Goal: Task Accomplishment & Management: Manage account settings

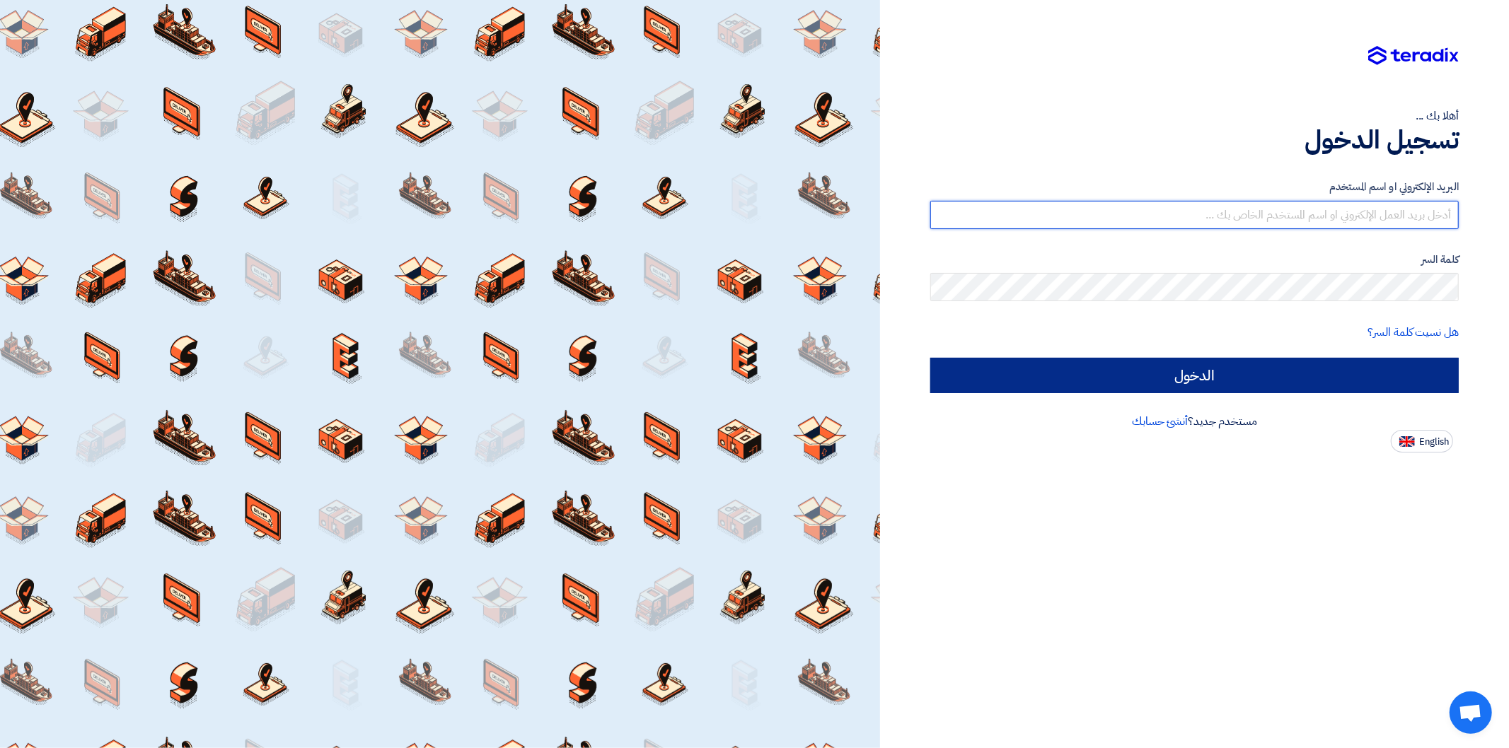
type input "[PERSON_NAME][EMAIL_ADDRESS][DOMAIN_NAME]"
click at [1311, 386] on input "الدخول" at bounding box center [1194, 375] width 528 height 35
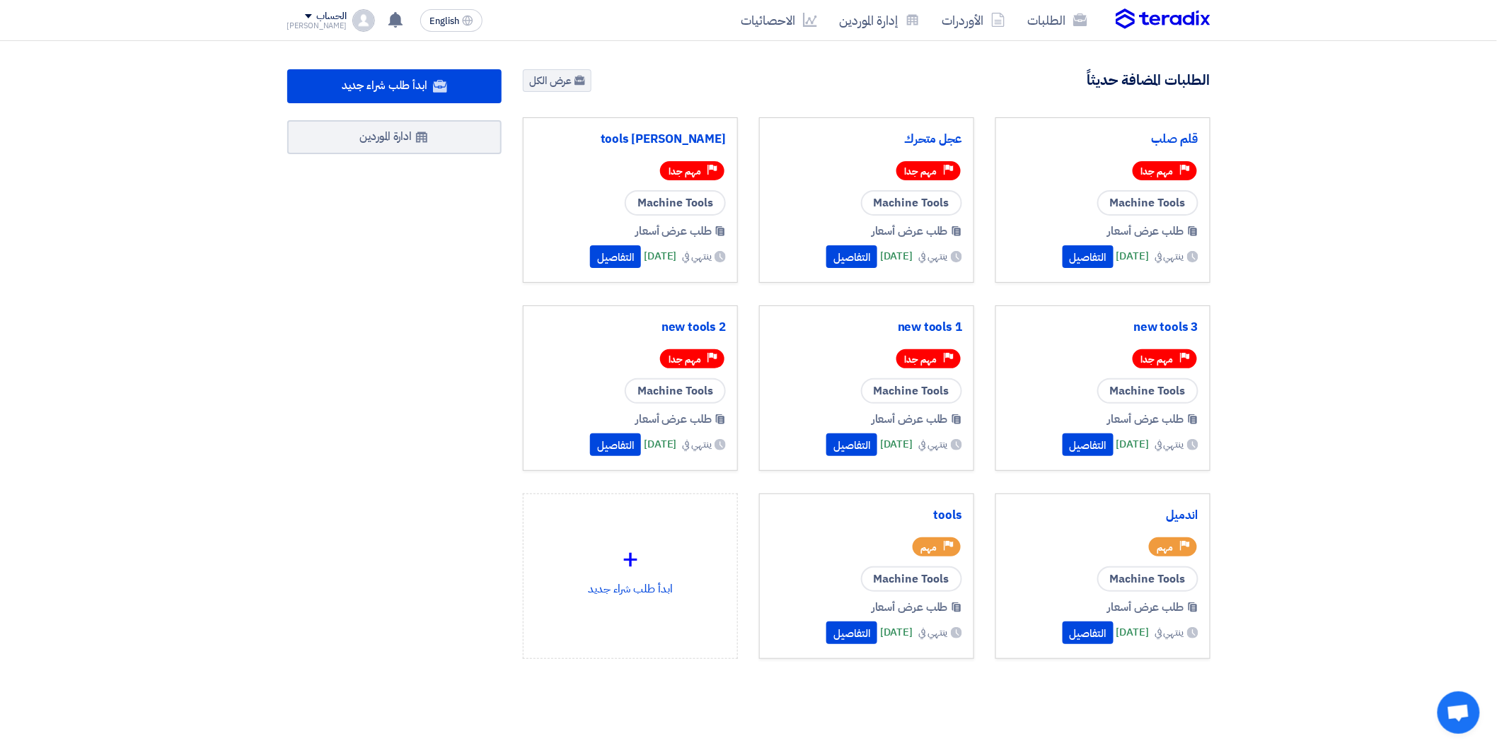
drag, startPoint x: 1272, startPoint y: 217, endPoint x: 1215, endPoint y: 160, distance: 81.0
click at [1266, 218] on section "496 طلبات متبقية 2 مزادات متبقية ابدأ طلب شراء جديد" at bounding box center [748, 398] width 1497 height 714
click at [1065, 4] on link "الطلبات" at bounding box center [1057, 20] width 82 height 33
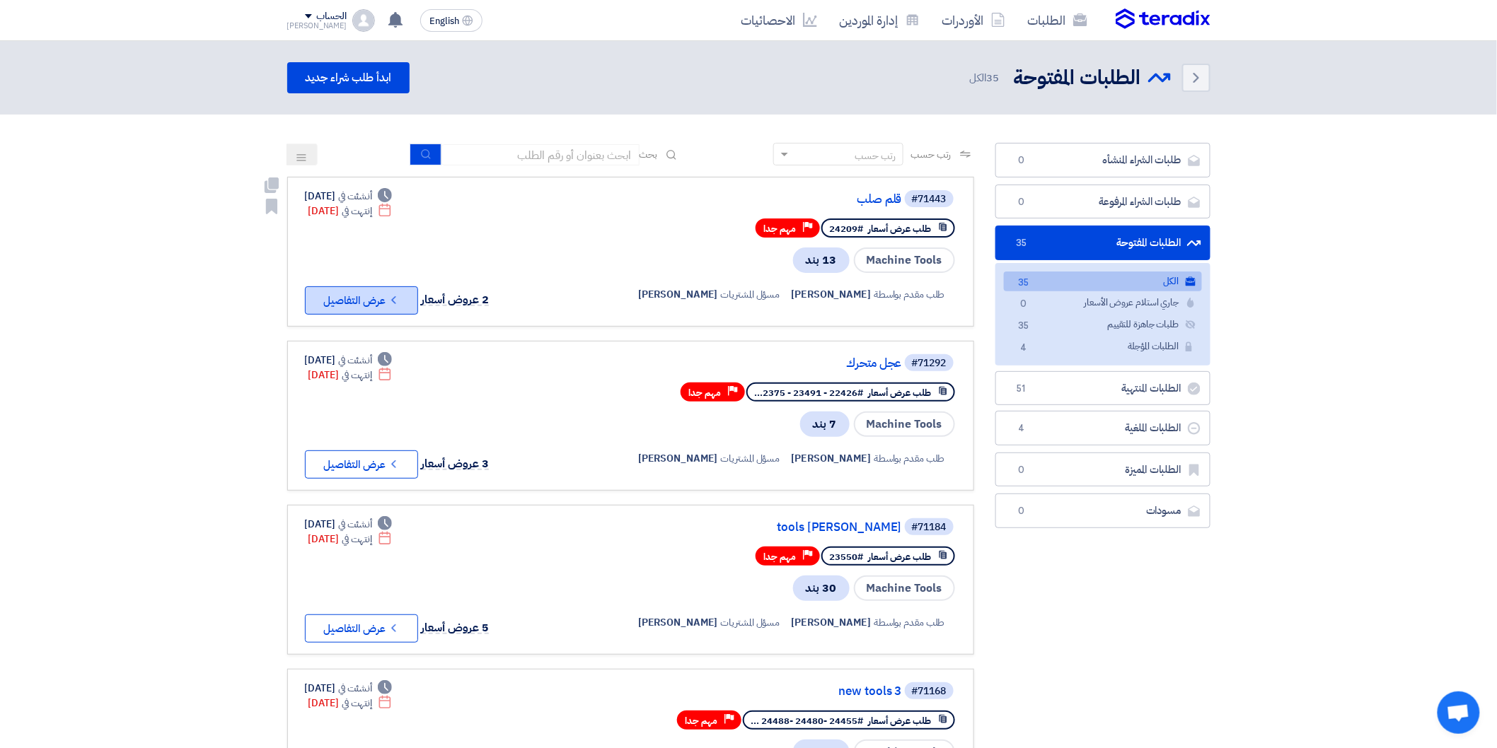
click at [387, 295] on button "Check details عرض التفاصيل" at bounding box center [361, 300] width 113 height 28
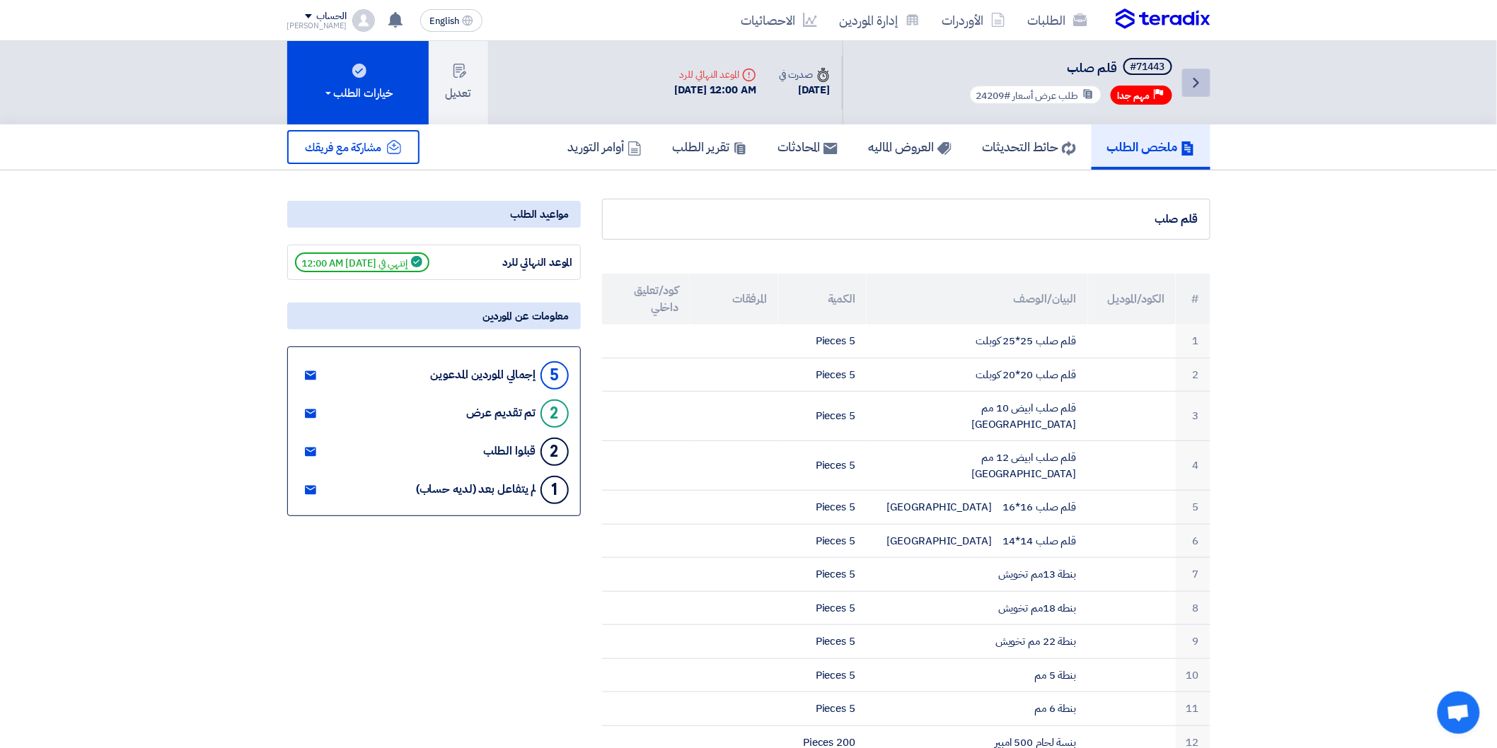
click at [1198, 81] on use at bounding box center [1196, 83] width 6 height 10
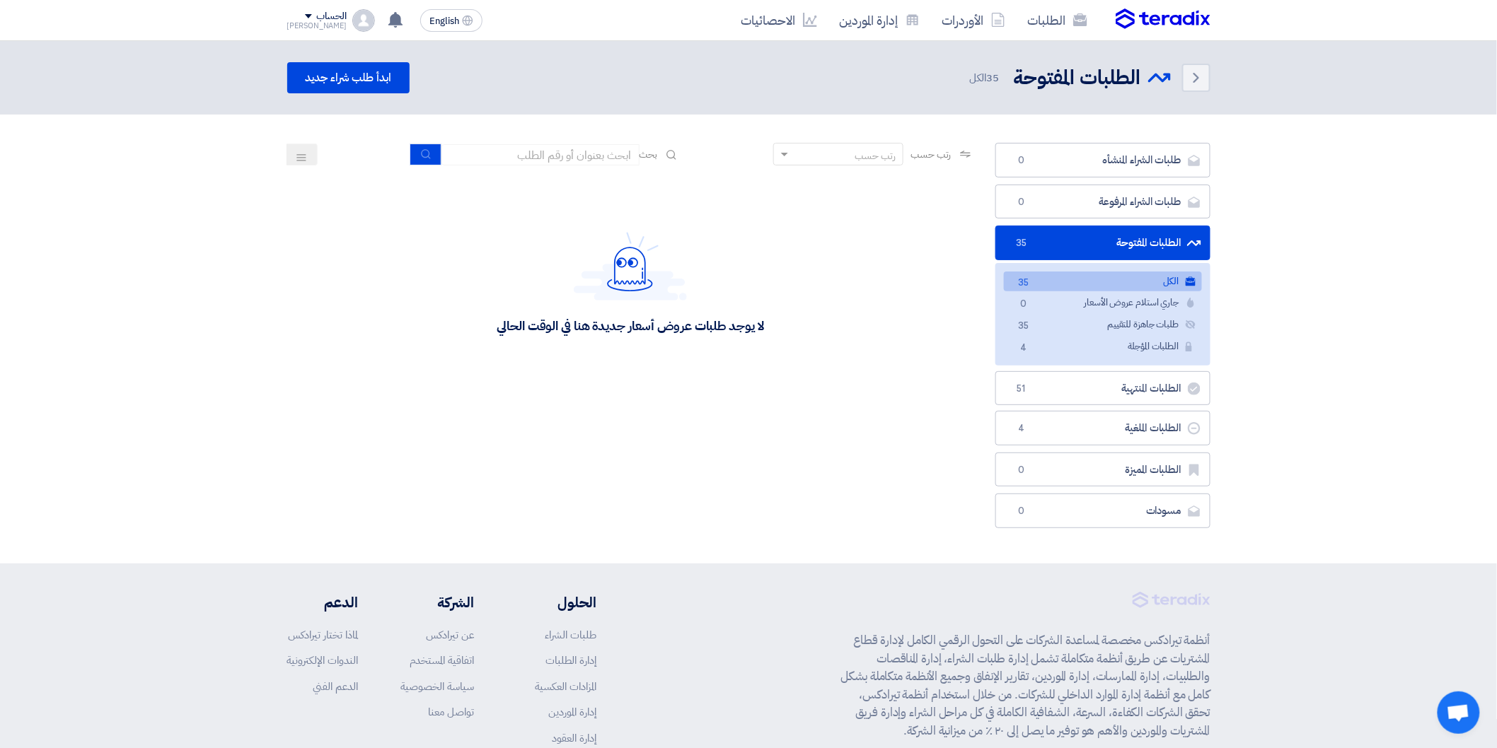
click at [1128, 253] on link "الطلبات المفتوحة الطلبات المفتوحة 35" at bounding box center [1102, 243] width 215 height 35
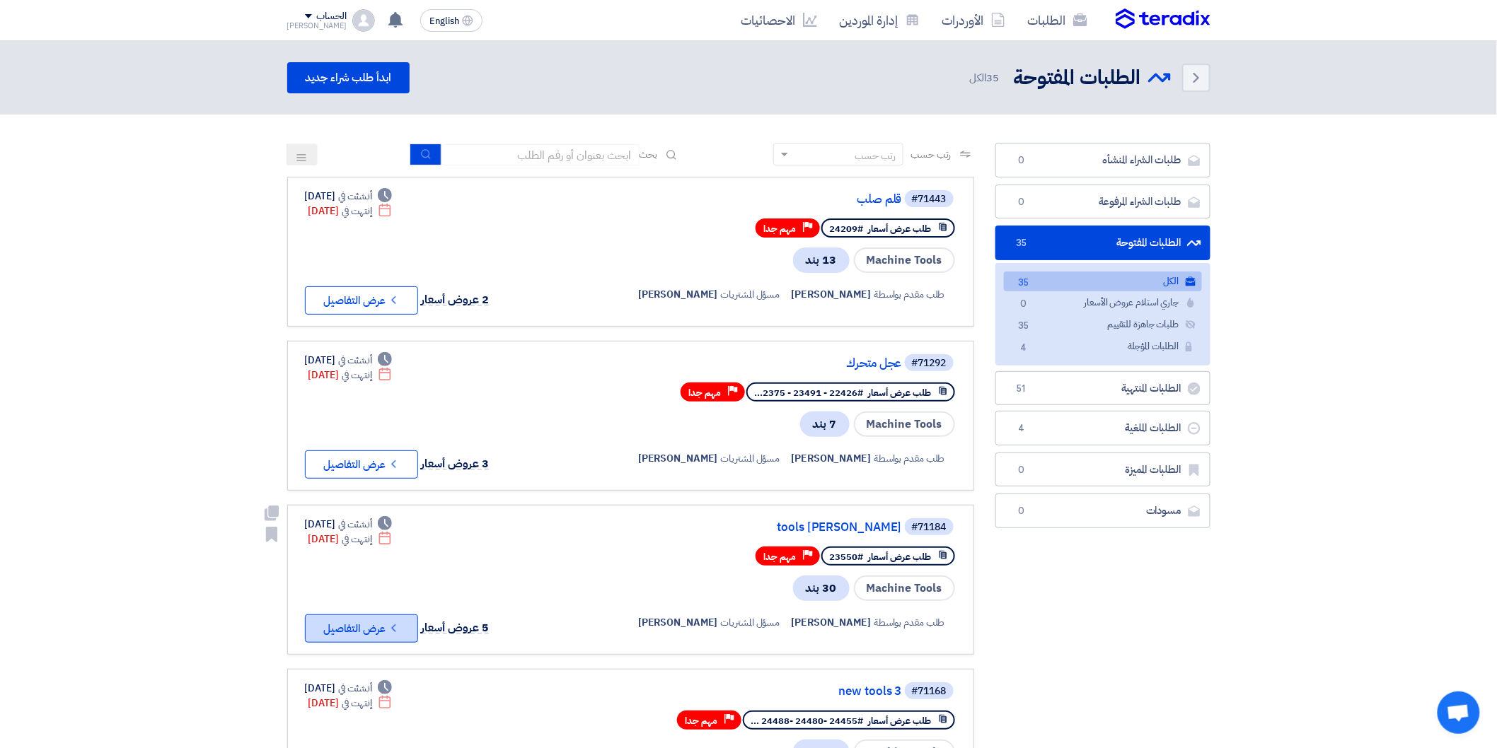
click at [389, 622] on icon "Check details" at bounding box center [393, 628] width 13 height 13
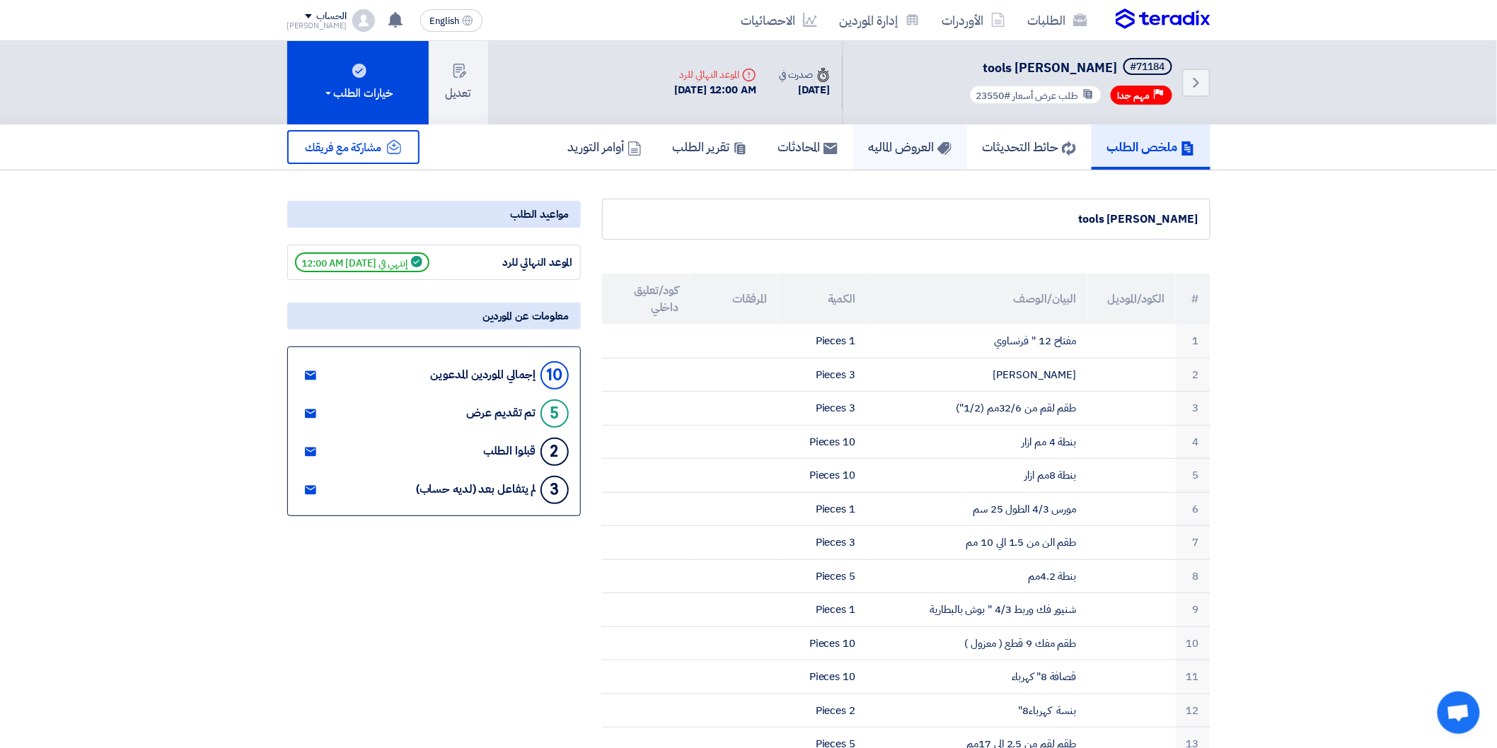
click at [907, 153] on h5 "العروض الماليه" at bounding box center [910, 147] width 83 height 16
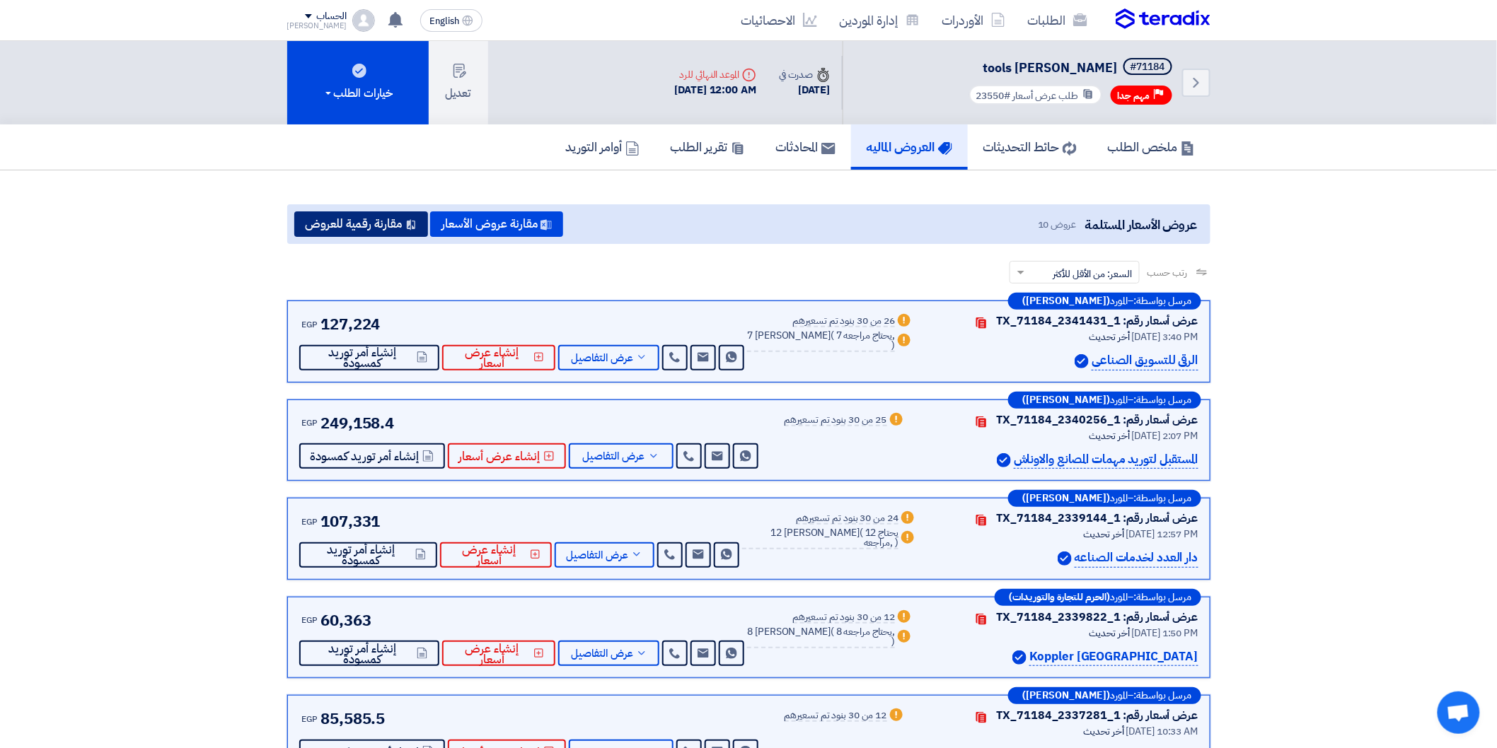
click at [359, 225] on button "مقارنة رقمية للعروض" at bounding box center [361, 224] width 134 height 25
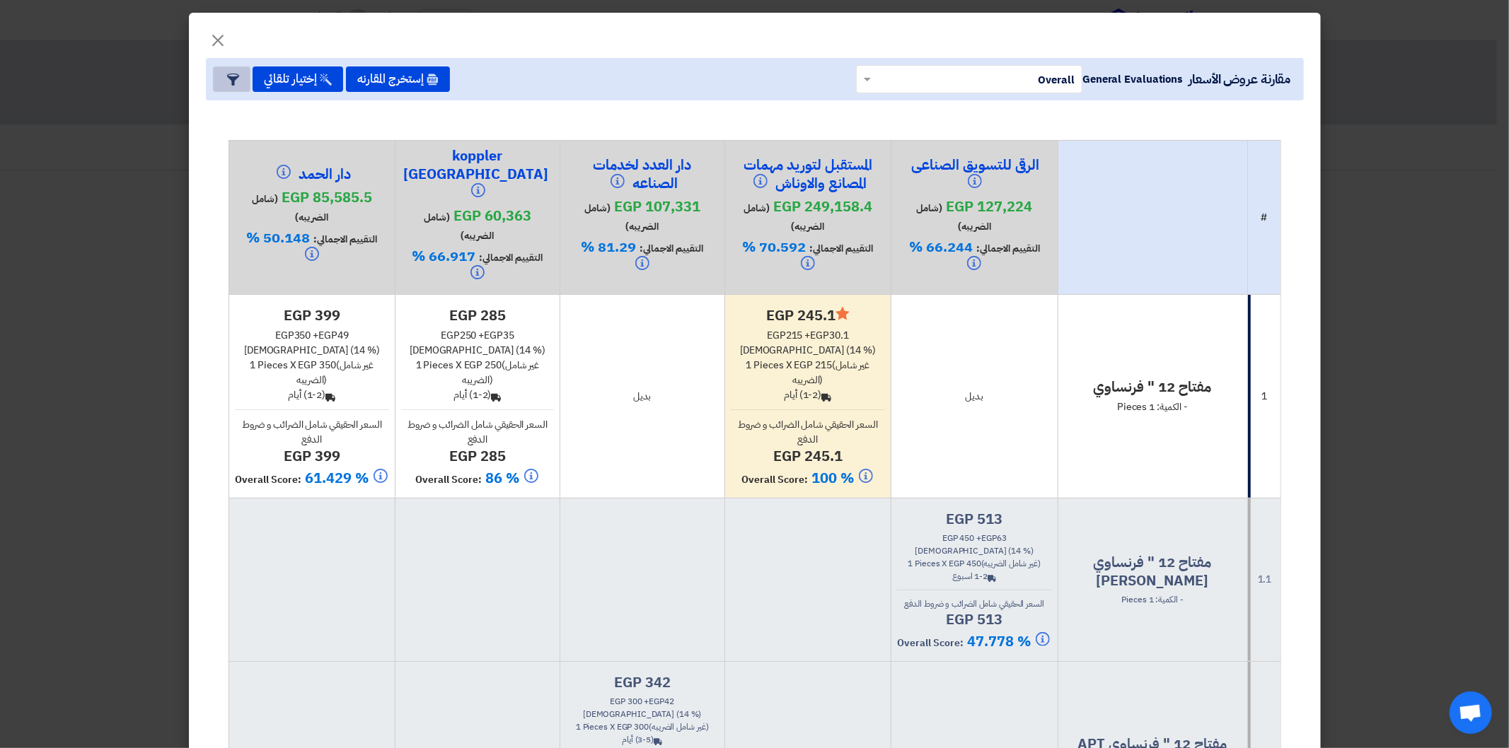
click at [245, 74] on button "Item Card filters" at bounding box center [231, 78] width 37 height 25
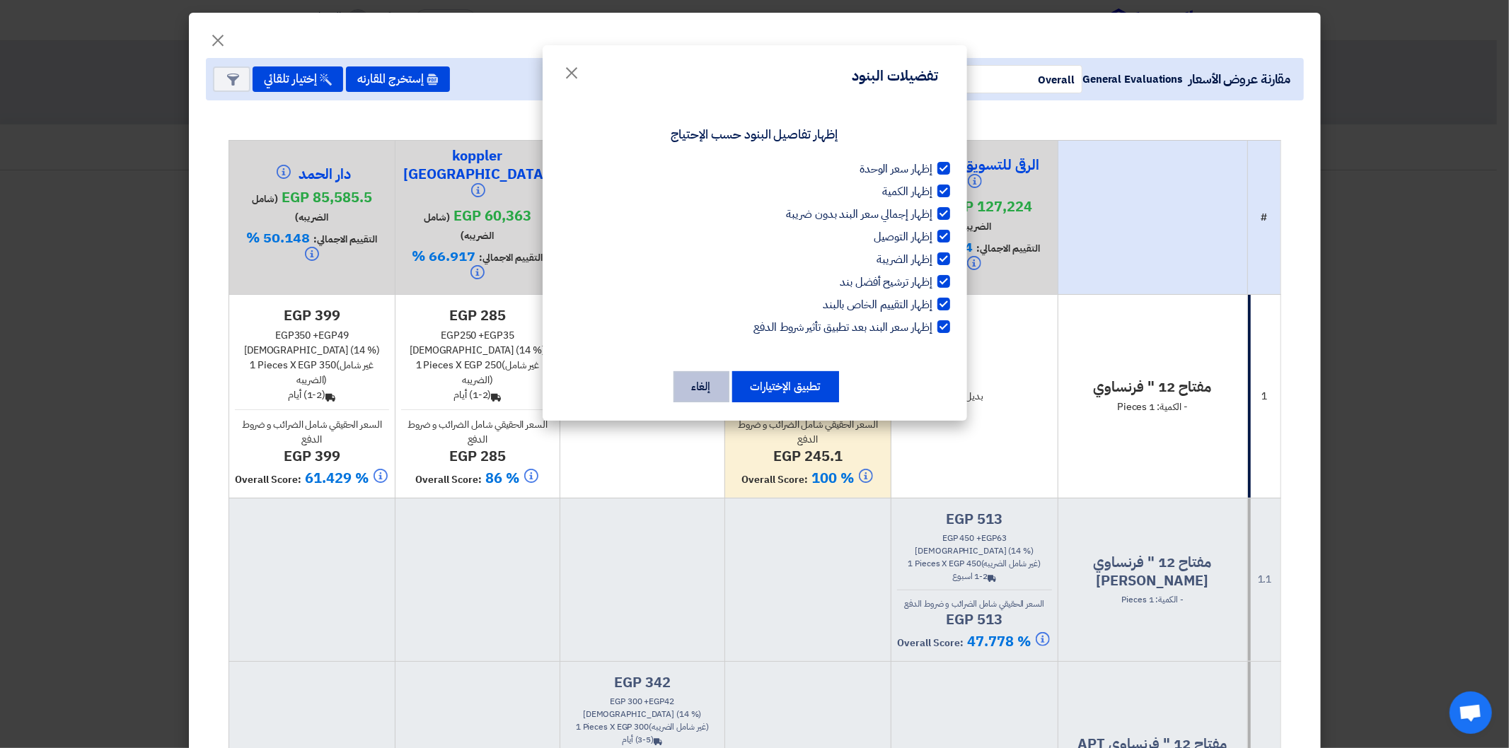
click at [692, 383] on button "إلغاء" at bounding box center [701, 386] width 56 height 31
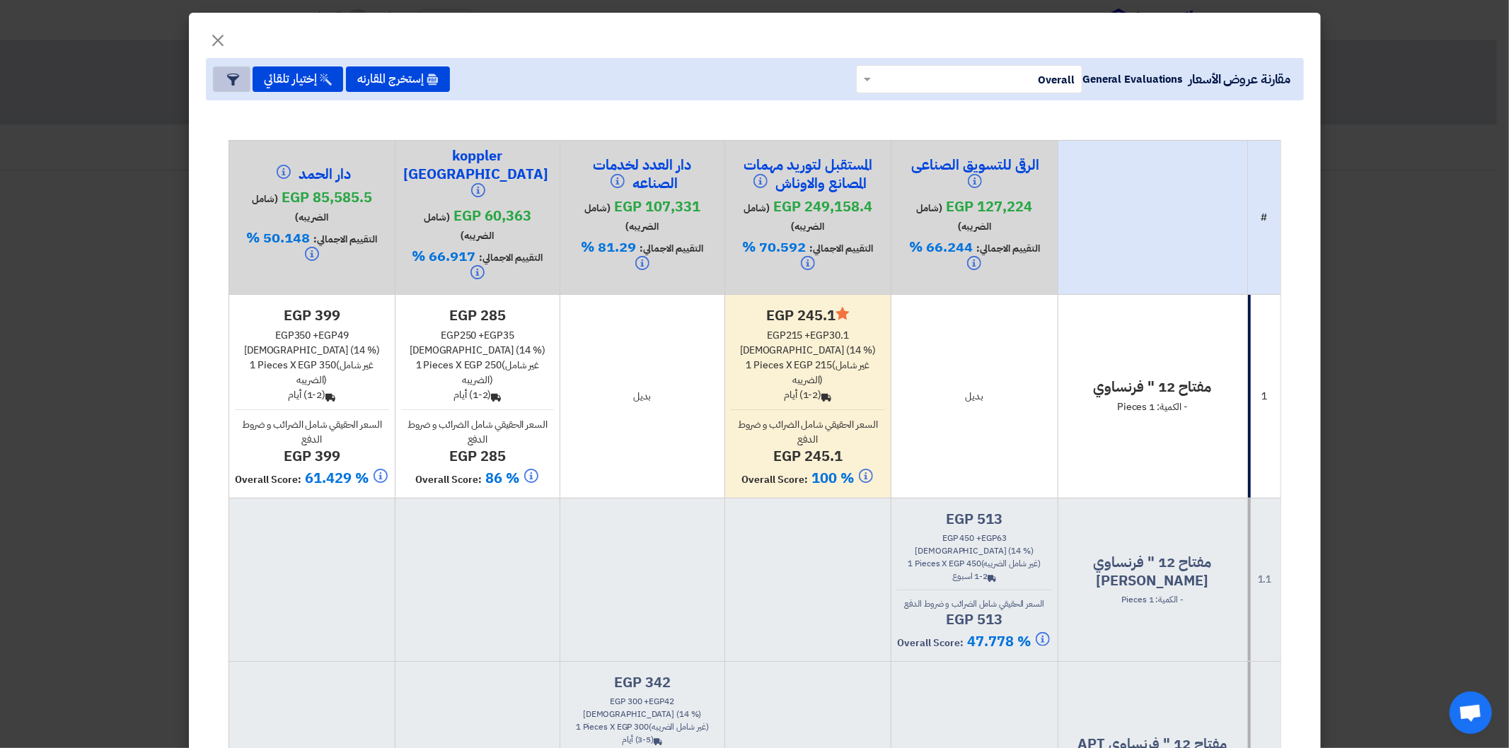
click at [231, 81] on button "Item Card filters" at bounding box center [231, 78] width 37 height 25
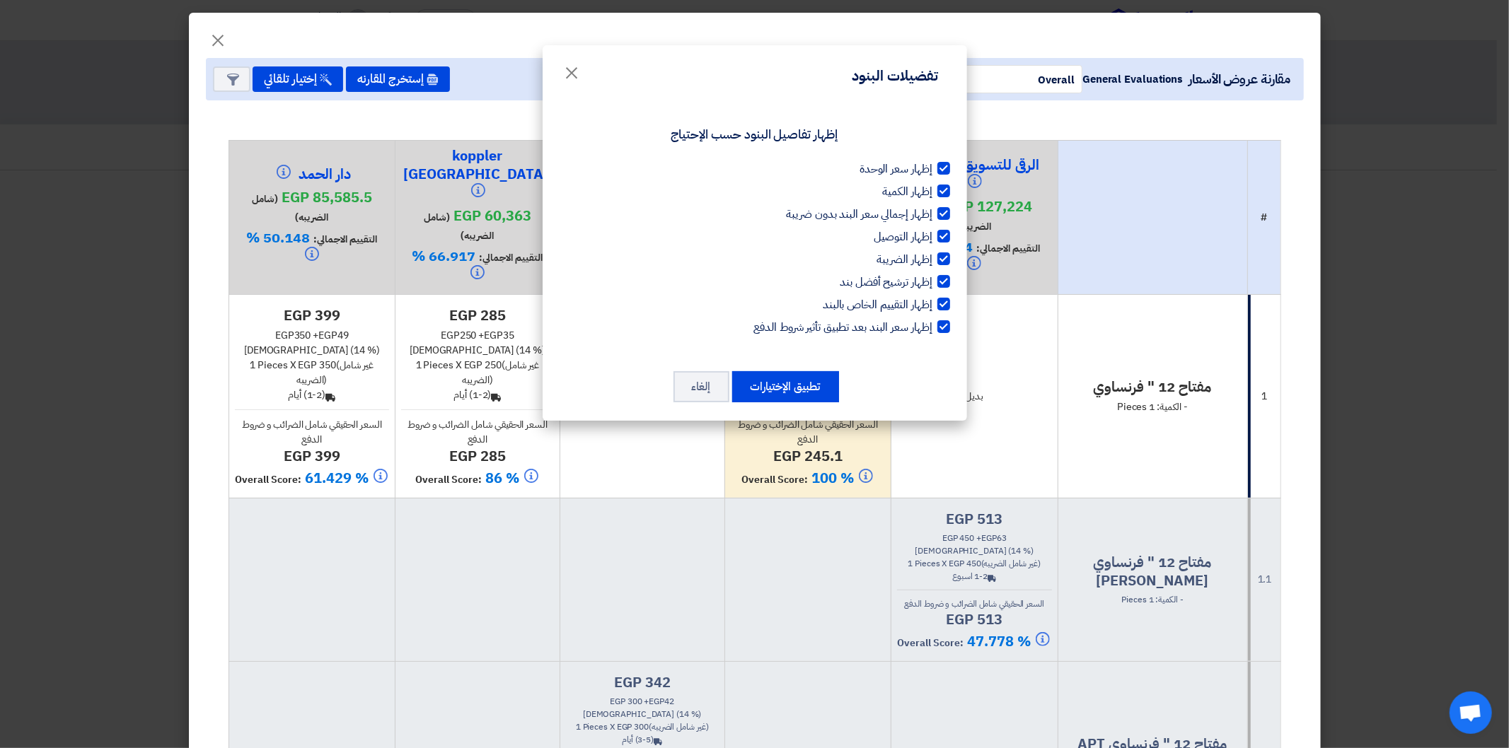
drag, startPoint x: 946, startPoint y: 166, endPoint x: 937, endPoint y: 219, distance: 54.5
click at [946, 168] on div at bounding box center [943, 168] width 13 height 13
click at [933, 168] on input "إظهار سعر الوحدة" at bounding box center [928, 165] width 9 height 9
checkbox input "false"
click at [946, 186] on div at bounding box center [943, 191] width 13 height 13
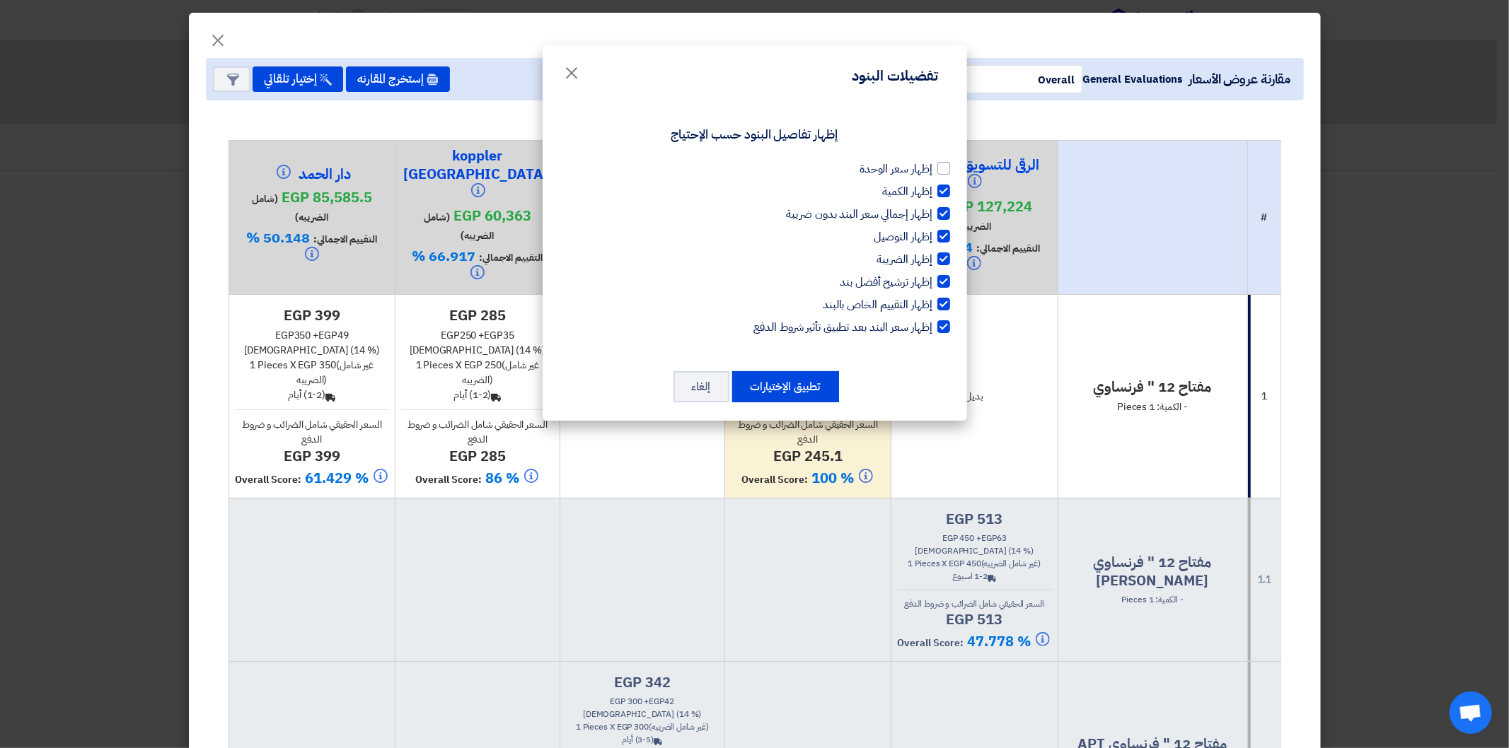
click at [933, 186] on input "إظهار الكمية" at bounding box center [928, 187] width 9 height 9
checkbox input "false"
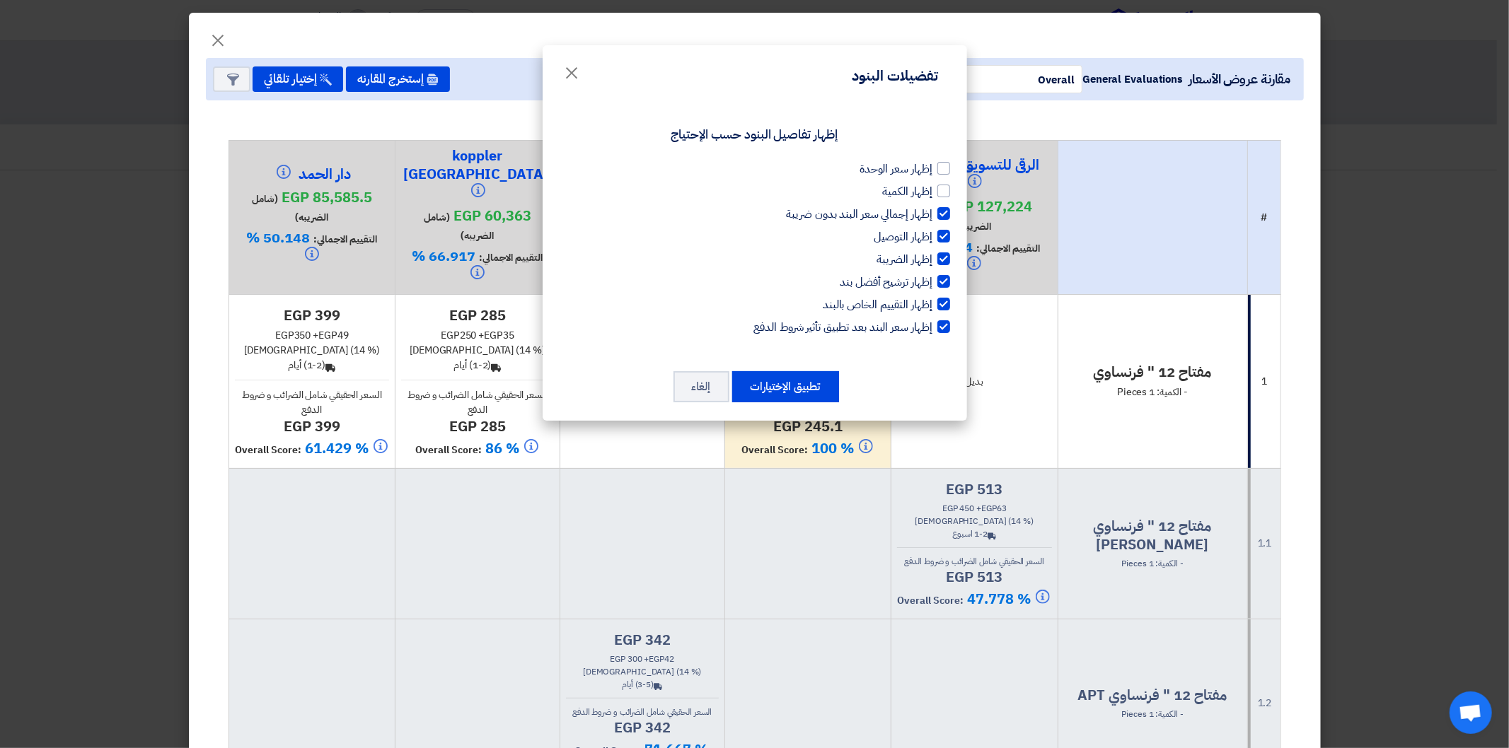
click at [939, 235] on div at bounding box center [943, 236] width 13 height 13
click at [933, 235] on input "إظهار التوصيل" at bounding box center [928, 232] width 9 height 9
checkbox input "false"
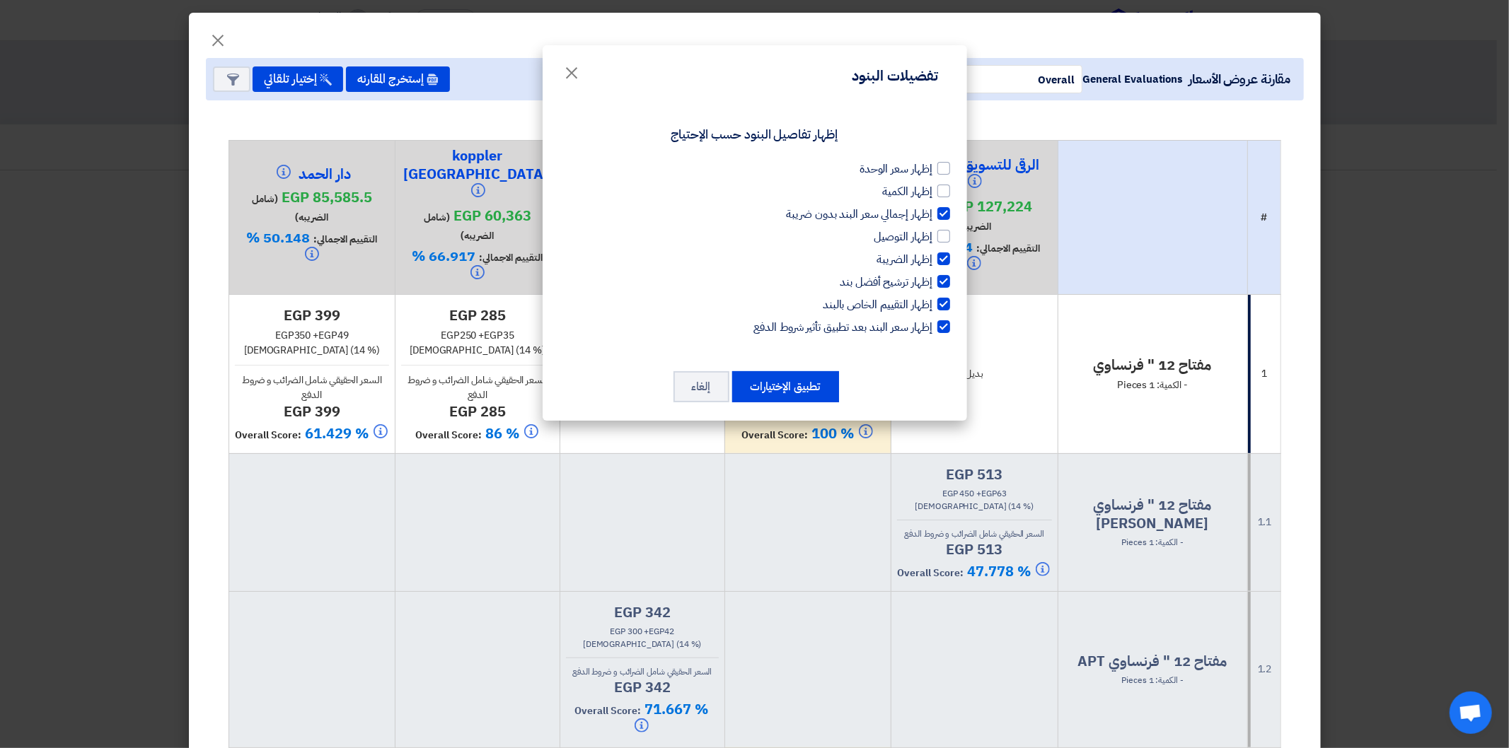
click at [941, 217] on div at bounding box center [943, 213] width 13 height 13
click at [933, 215] on input "إظهار إجمالي سعر البند بدون ضريبة" at bounding box center [928, 210] width 9 height 9
checkbox input "false"
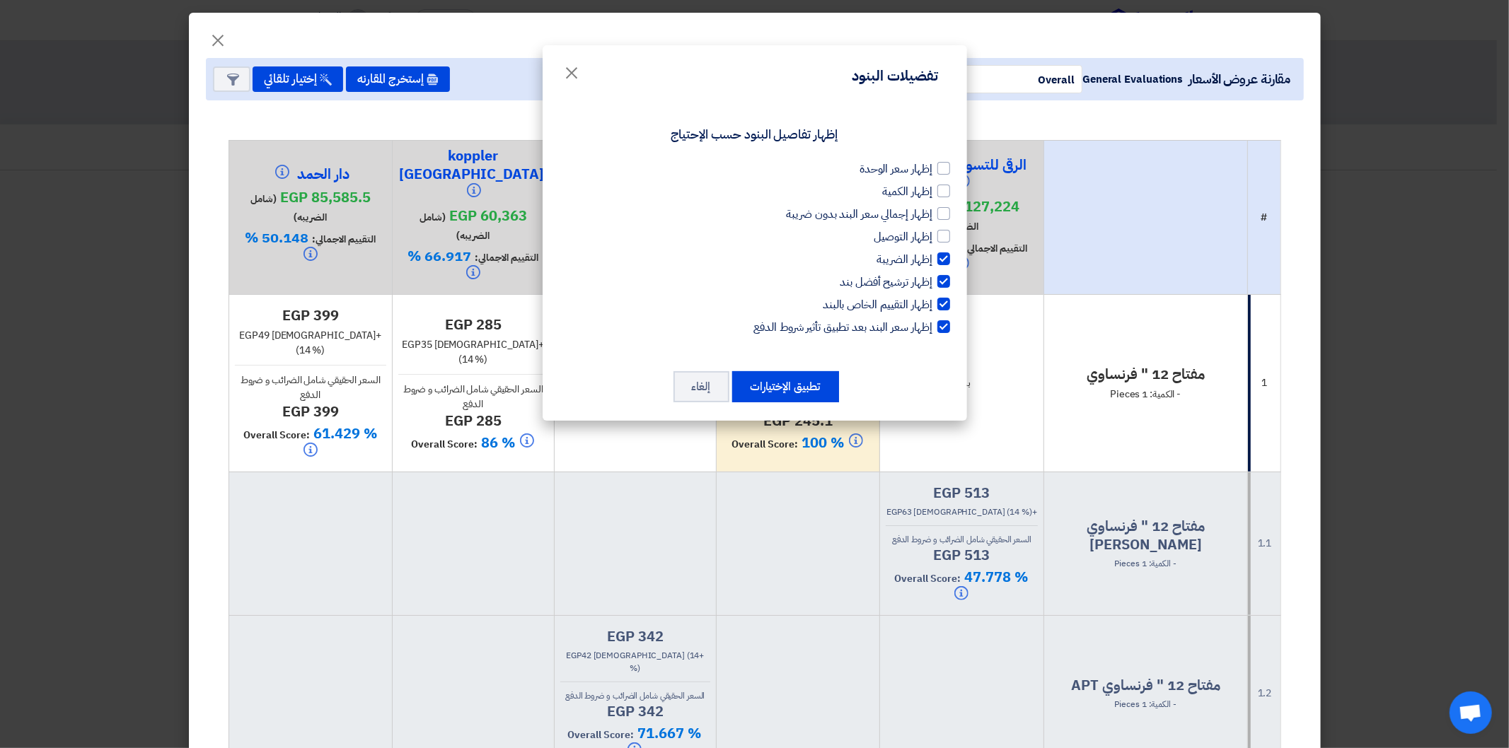
click at [942, 260] on div at bounding box center [943, 259] width 13 height 13
click at [933, 260] on input "إظهار الضريبة" at bounding box center [928, 255] width 9 height 9
checkbox input "false"
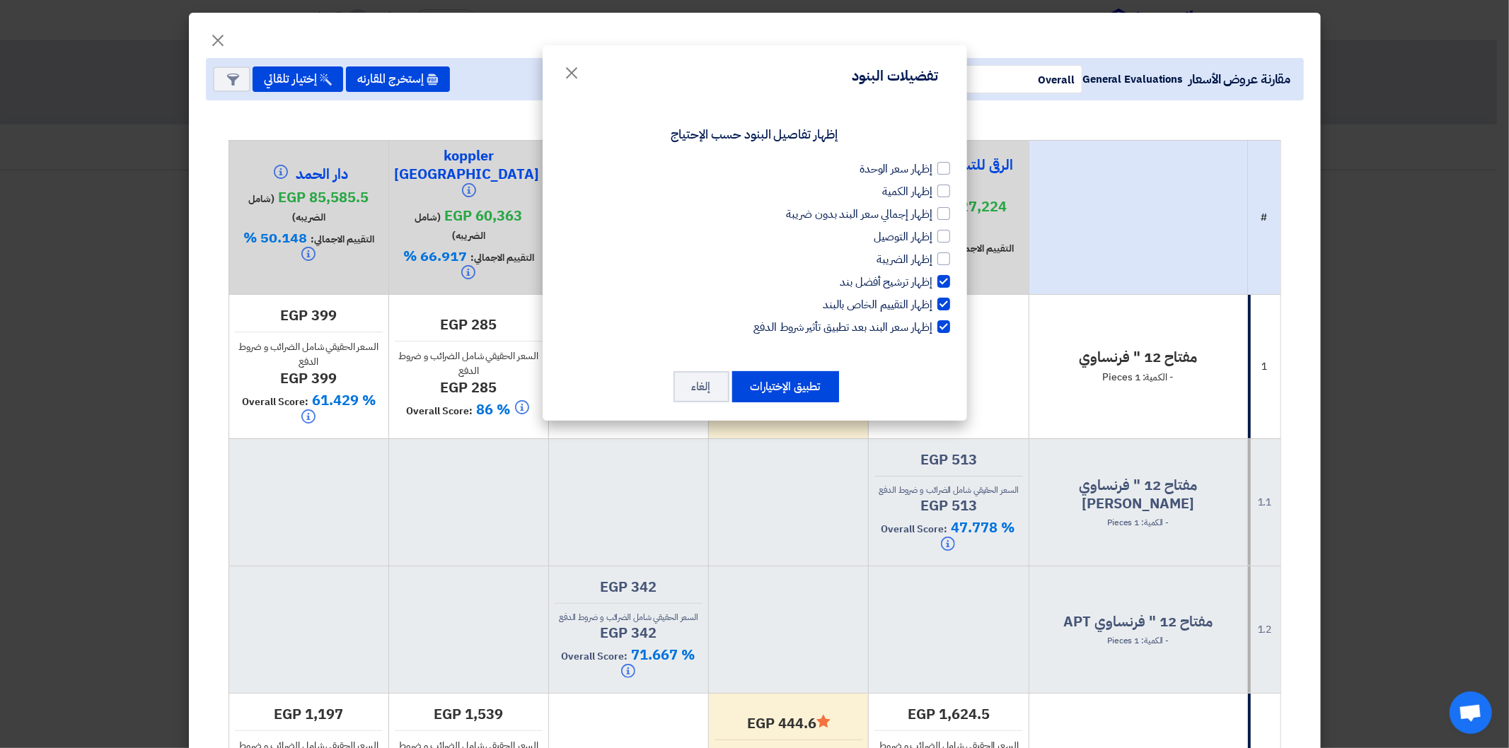
click at [942, 277] on div at bounding box center [943, 281] width 13 height 13
click at [933, 277] on input "إظهار ترشيح أفضل بند" at bounding box center [928, 278] width 9 height 9
checkbox input "false"
click at [941, 311] on label "إظهار التقييم الخاص بالبند" at bounding box center [755, 304] width 390 height 17
click at [933, 306] on input "إظهار التقييم الخاص بالبند" at bounding box center [928, 300] width 9 height 9
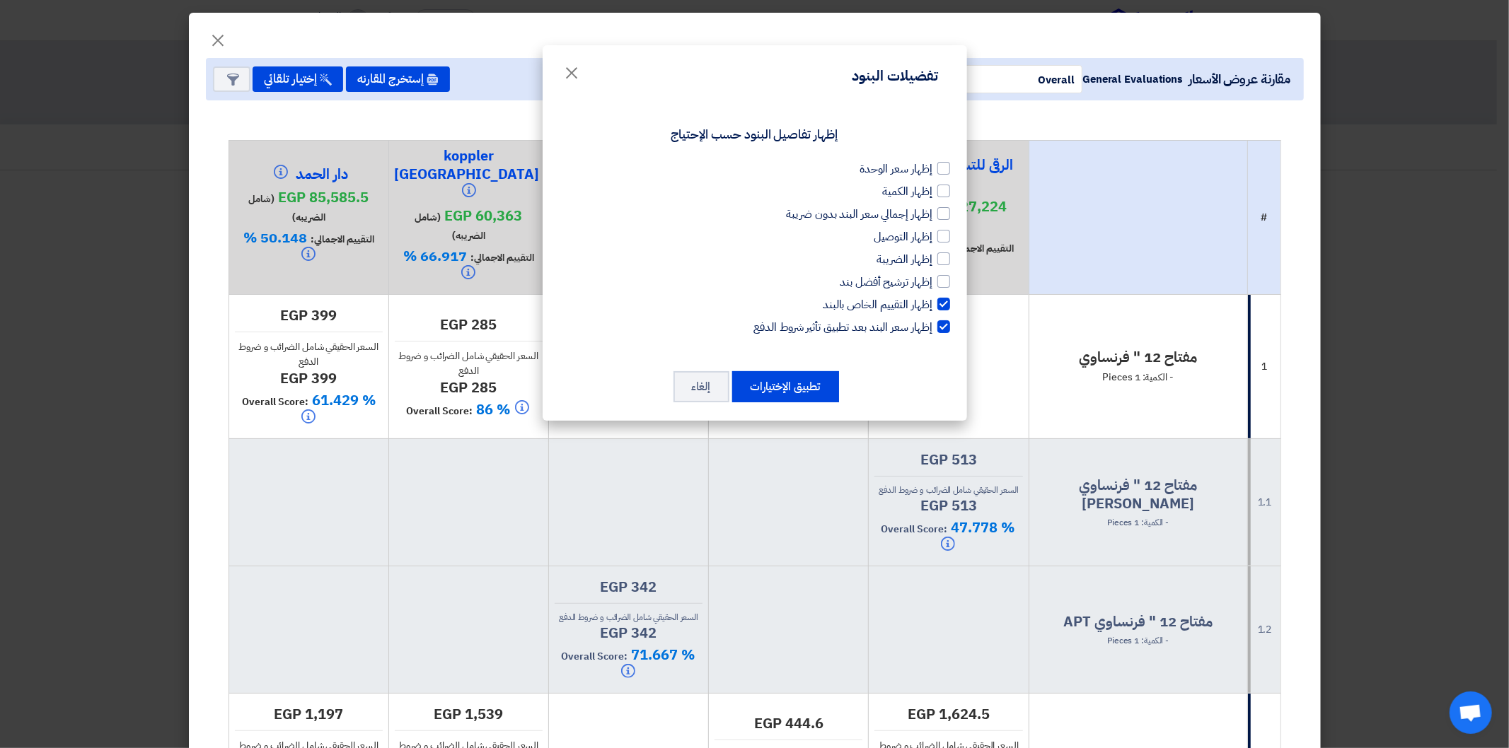
checkbox input "false"
click at [945, 337] on div "إظهار تفاصيل البنود حسب الإحتياج إظهار سعر الوحدة إظهار الكمية إظهار إجمالي سعر…" at bounding box center [755, 235] width 390 height 245
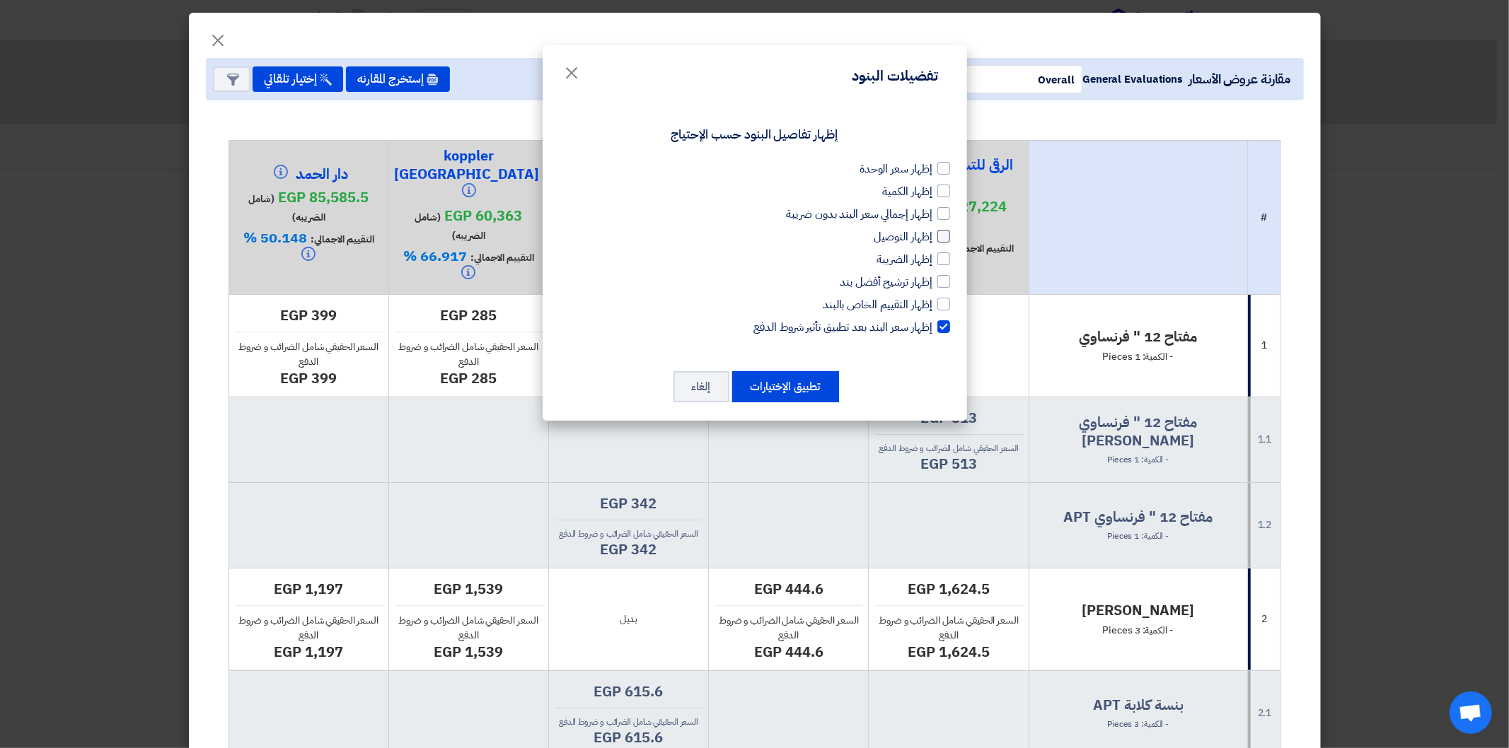
drag, startPoint x: 944, startPoint y: 165, endPoint x: 946, endPoint y: 243, distance: 77.9
click at [942, 166] on div at bounding box center [943, 168] width 13 height 13
click at [933, 166] on input "إظهار سعر الوحدة" at bounding box center [928, 165] width 9 height 9
checkbox input "true"
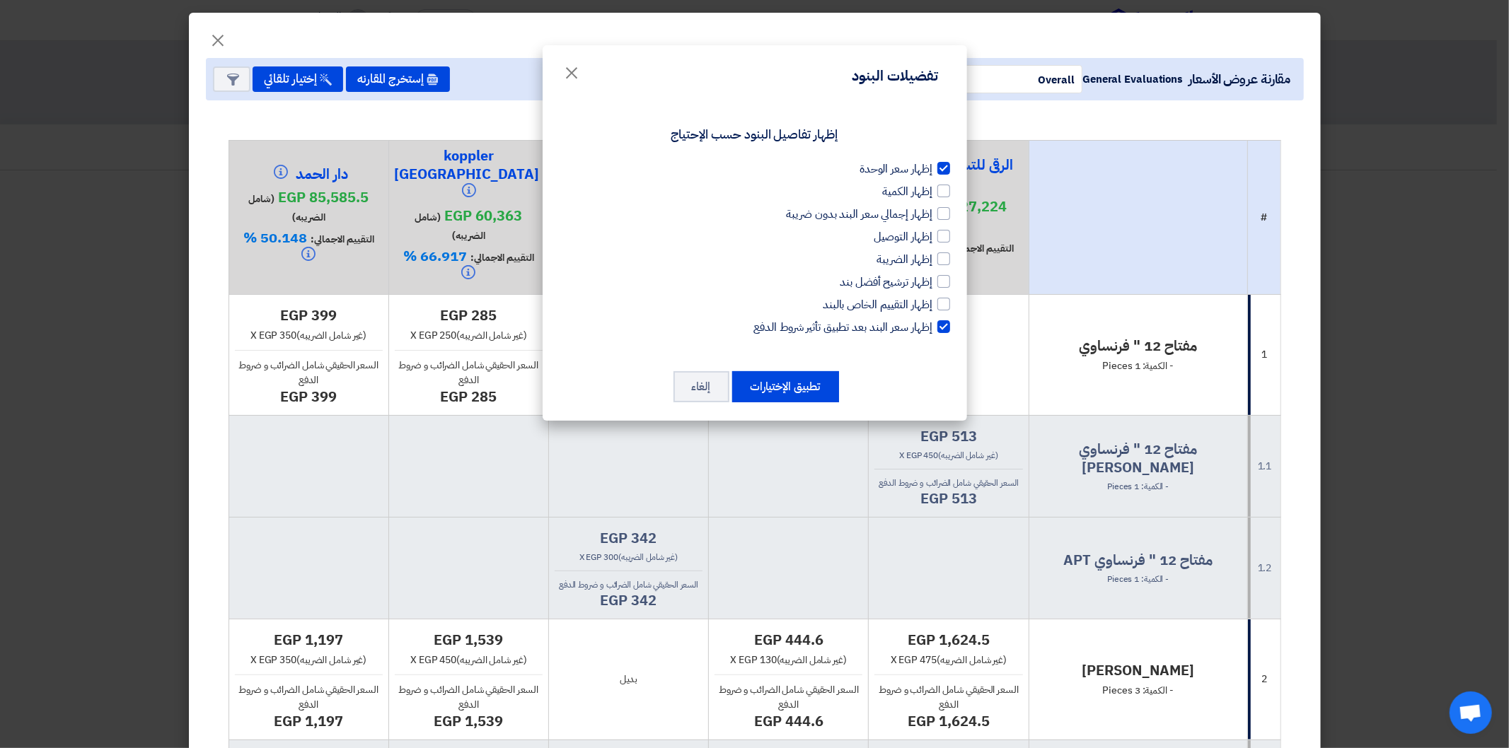
click at [946, 322] on div at bounding box center [943, 326] width 13 height 13
click at [933, 322] on input "إظهار سعر البند بعد تطبيق تأثير شروط الدفع" at bounding box center [928, 323] width 9 height 9
checkbox input "false"
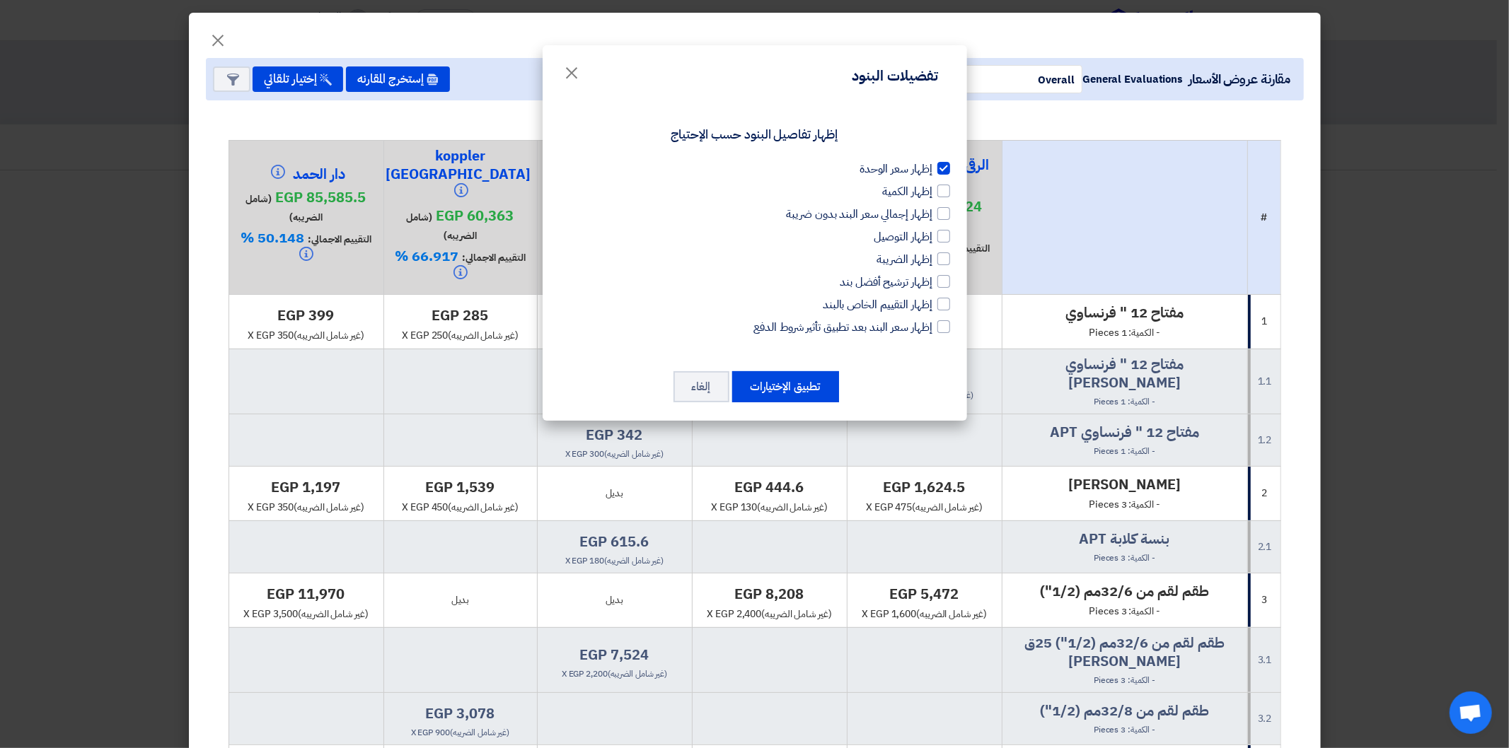
click at [943, 166] on div at bounding box center [943, 168] width 13 height 13
click at [933, 166] on input "إظهار سعر الوحدة" at bounding box center [928, 165] width 9 height 9
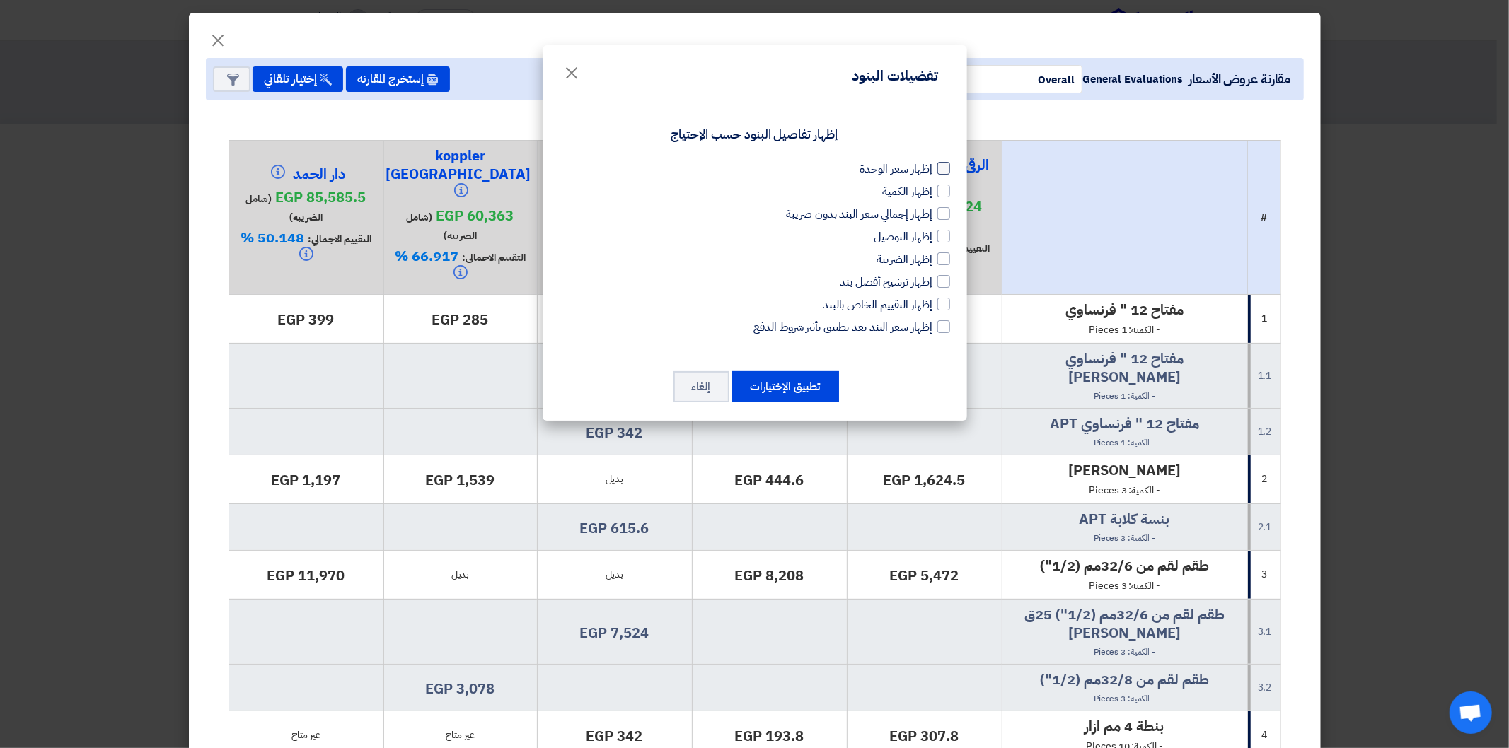
click at [943, 166] on div at bounding box center [943, 168] width 13 height 13
click at [933, 166] on input "إظهار سعر الوحدة" at bounding box center [928, 165] width 9 height 9
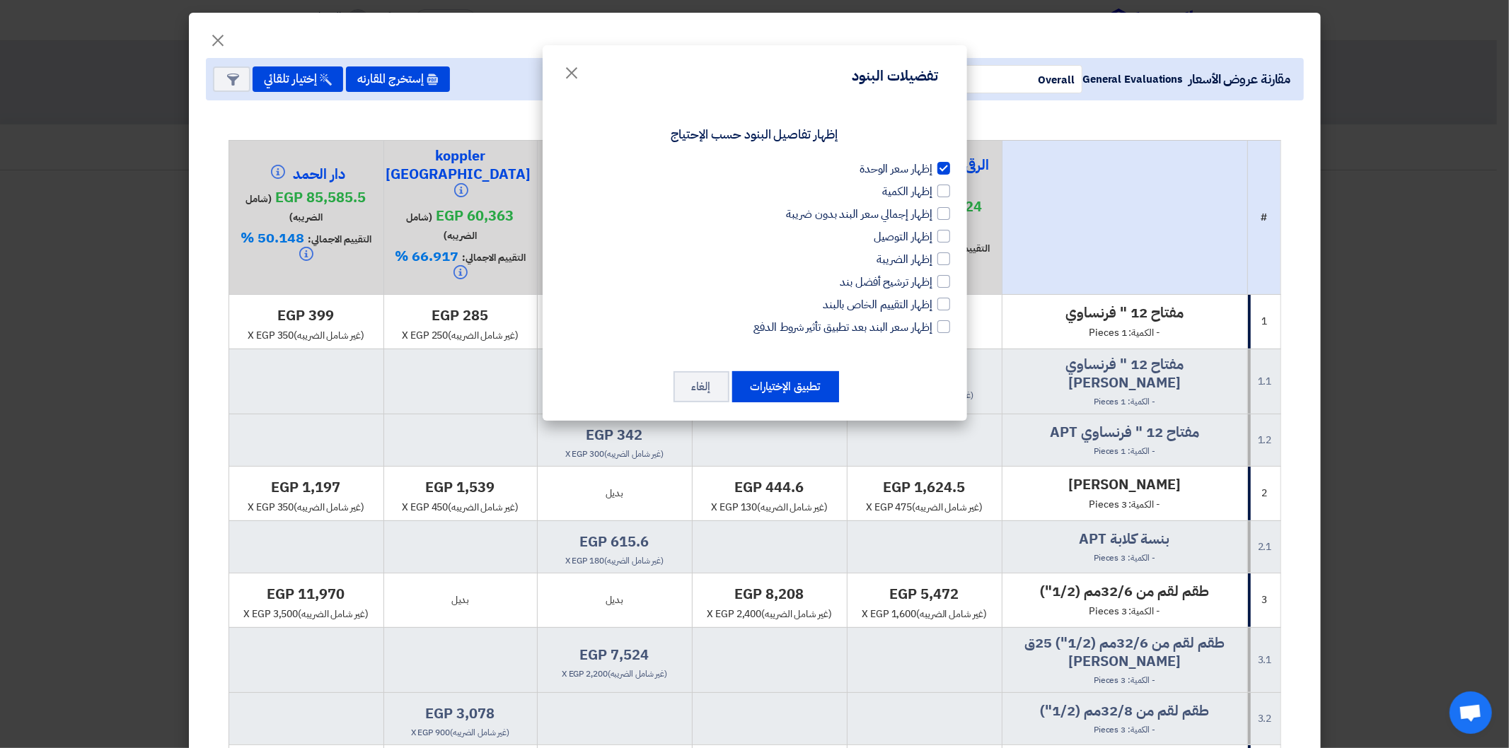
click at [943, 166] on div at bounding box center [943, 168] width 13 height 13
click at [933, 166] on input "إظهار سعر الوحدة" at bounding box center [928, 165] width 9 height 9
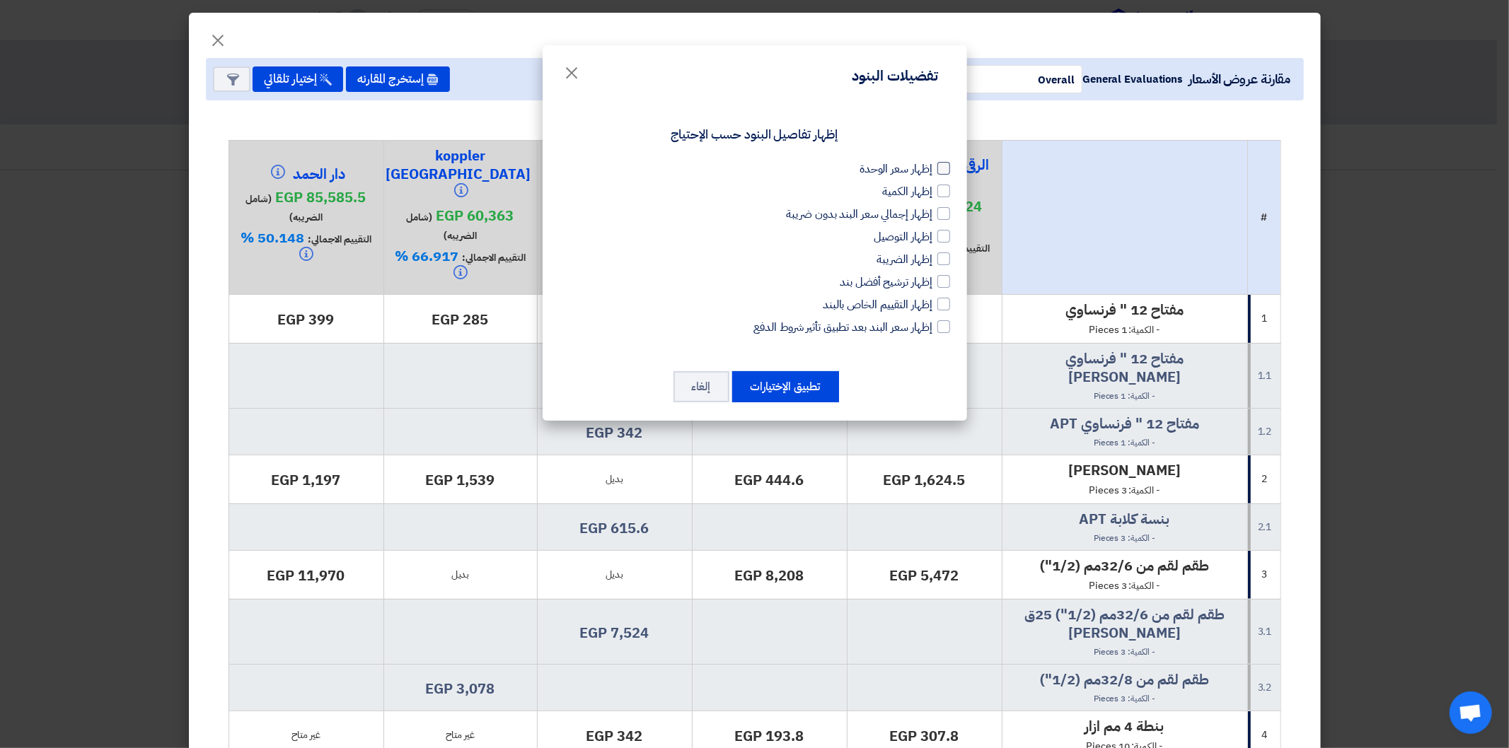
click at [943, 166] on div at bounding box center [943, 168] width 13 height 13
click at [933, 166] on input "إظهار سعر الوحدة" at bounding box center [928, 165] width 9 height 9
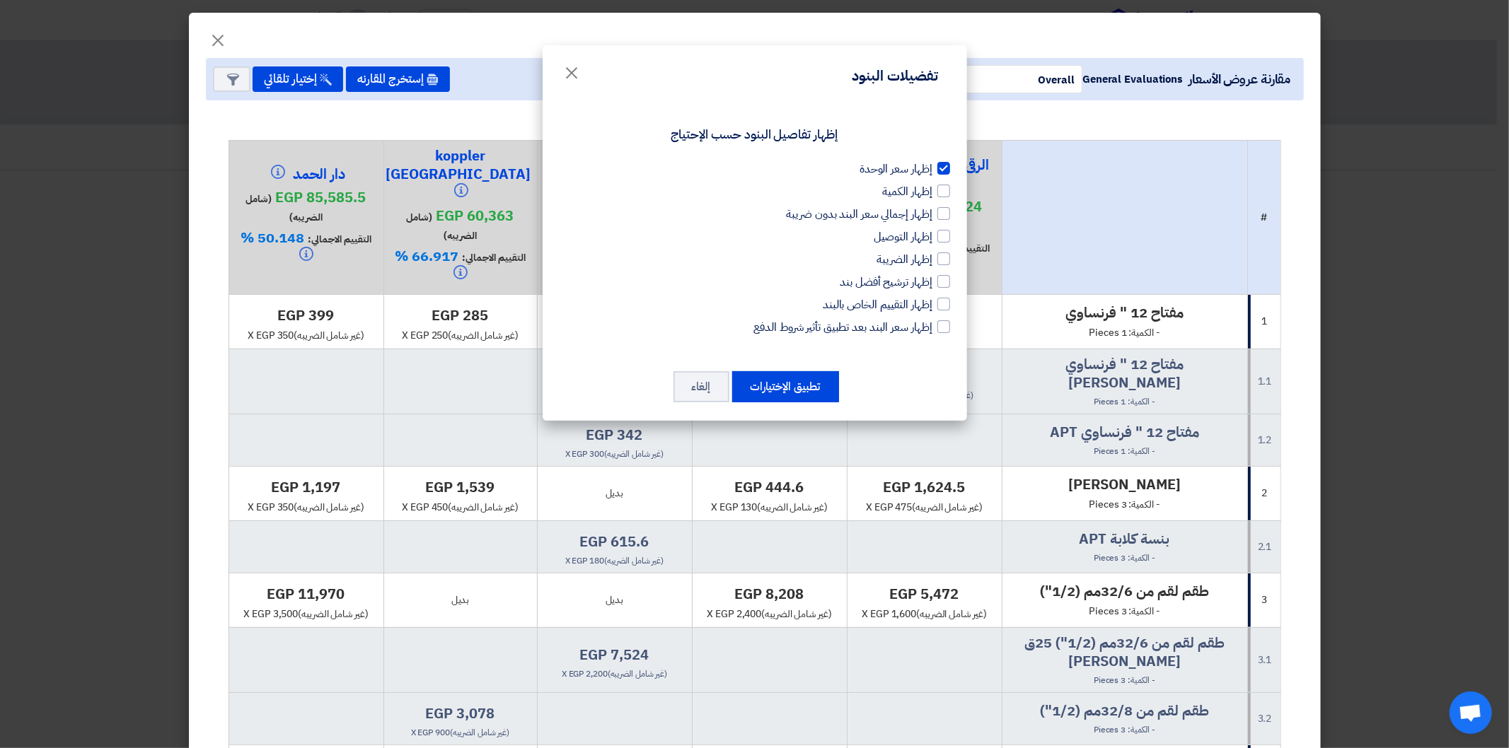
click at [943, 166] on div at bounding box center [943, 168] width 13 height 13
click at [933, 166] on input "إظهار سعر الوحدة" at bounding box center [928, 165] width 9 height 9
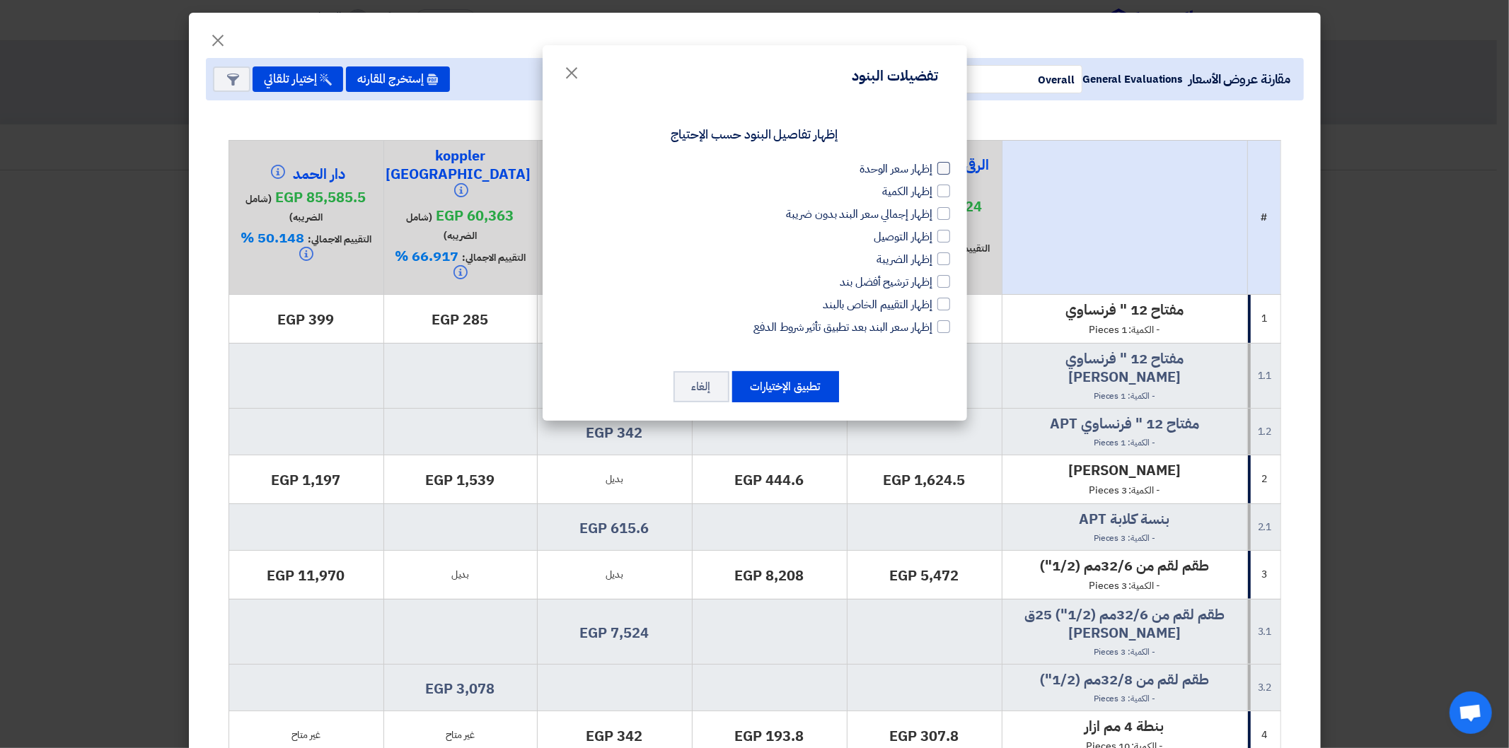
click at [943, 166] on div at bounding box center [943, 168] width 13 height 13
click at [933, 166] on input "إظهار سعر الوحدة" at bounding box center [928, 165] width 9 height 9
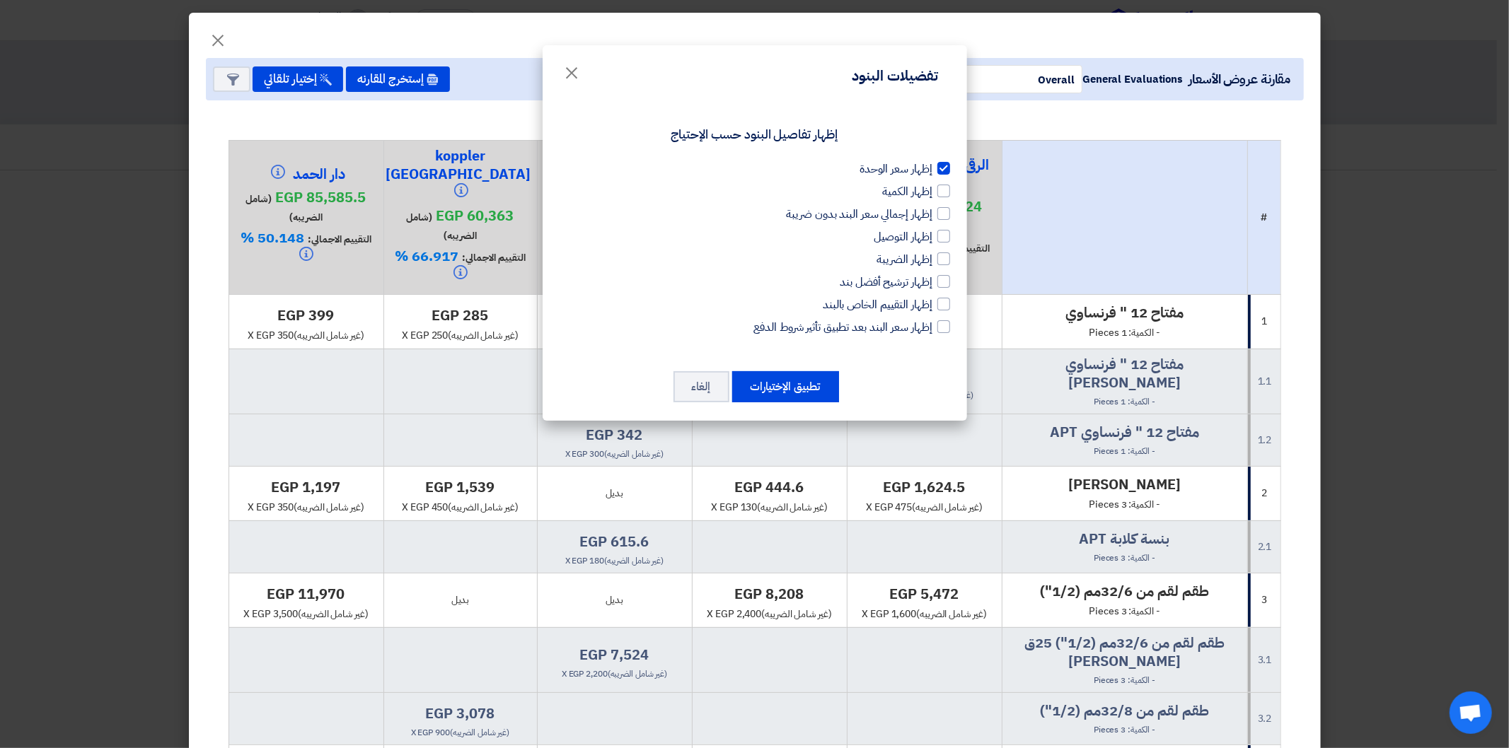
click at [941, 166] on div at bounding box center [943, 168] width 13 height 13
click at [933, 166] on input "إظهار سعر الوحدة" at bounding box center [928, 165] width 9 height 9
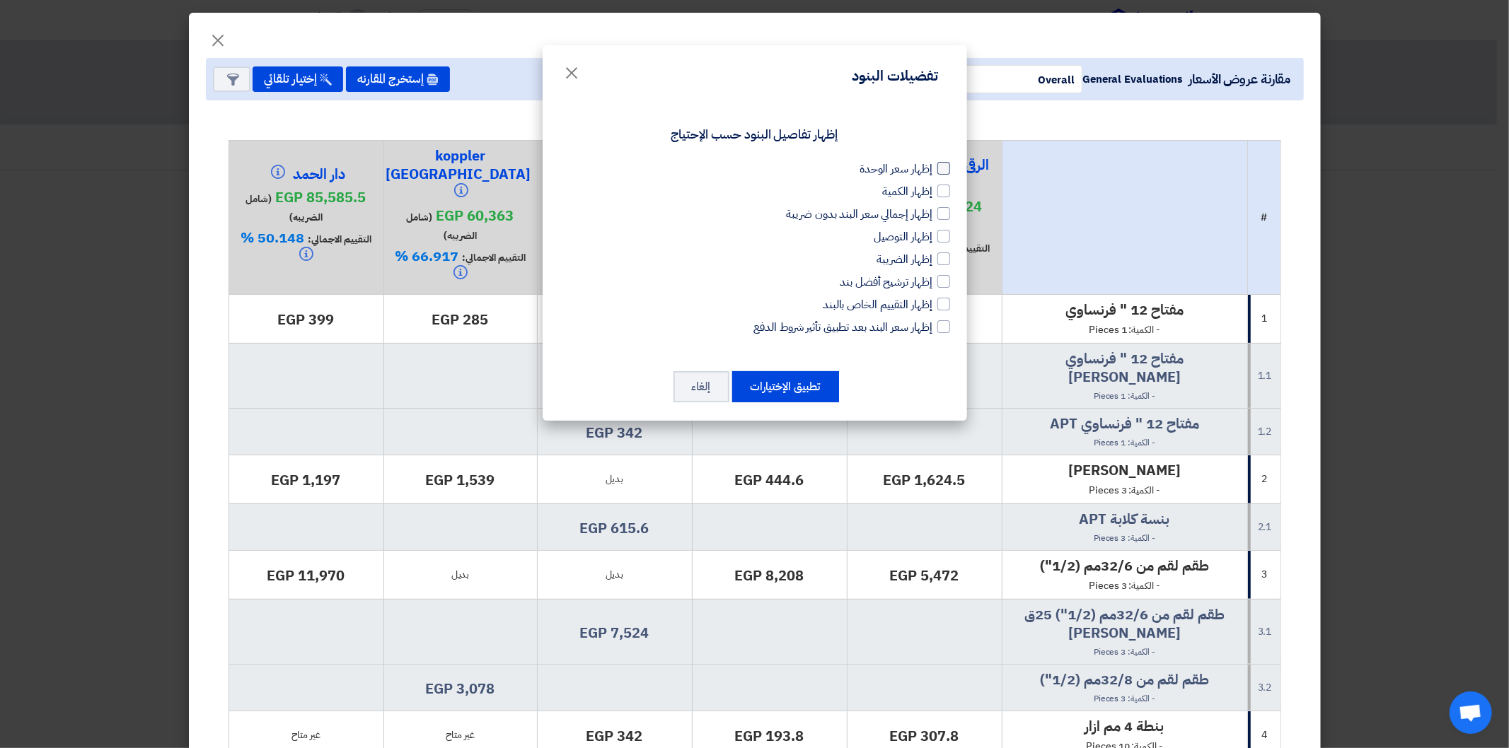
click at [941, 166] on div at bounding box center [943, 168] width 13 height 13
click at [933, 166] on input "إظهار سعر الوحدة" at bounding box center [928, 165] width 9 height 9
checkbox input "true"
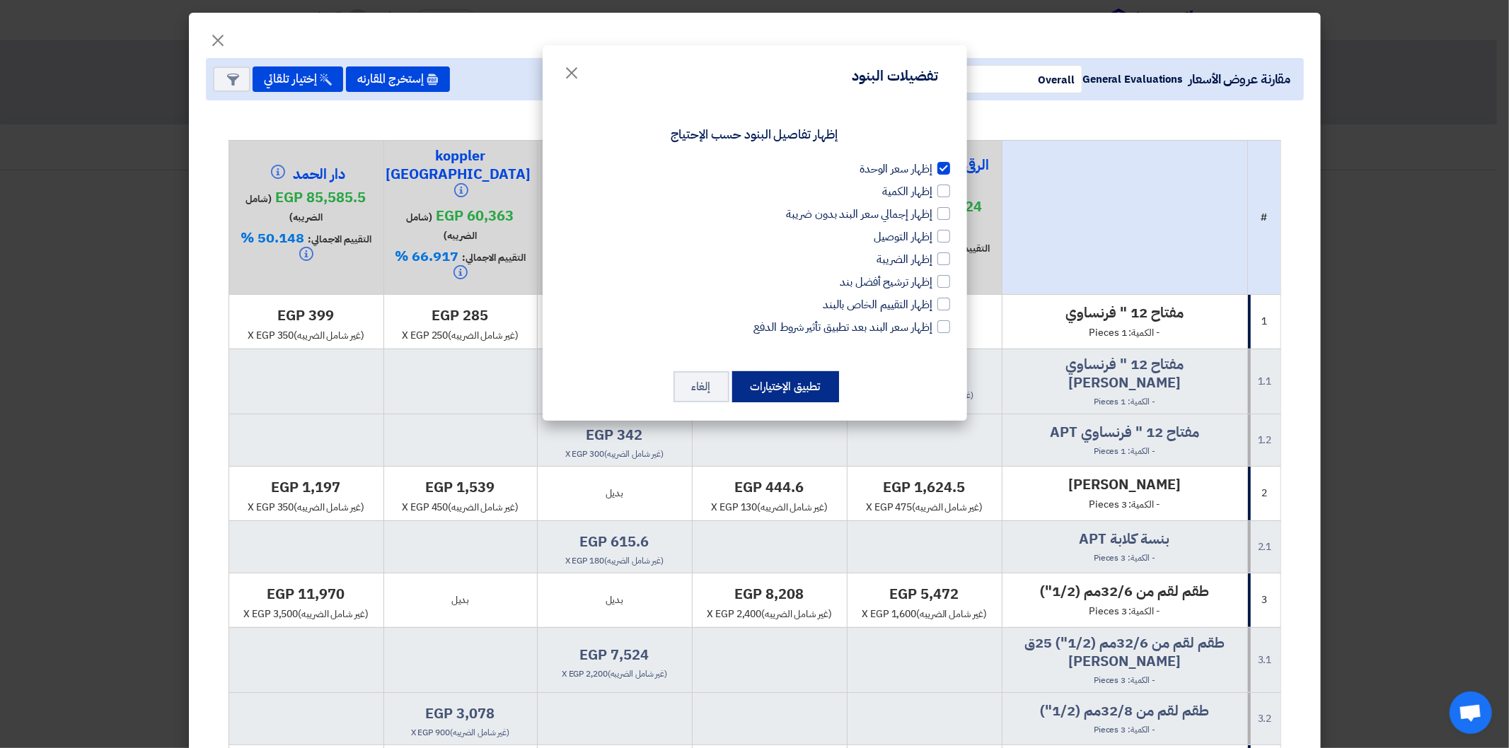
click at [798, 388] on button "تطبيق الإختيارات" at bounding box center [785, 386] width 107 height 31
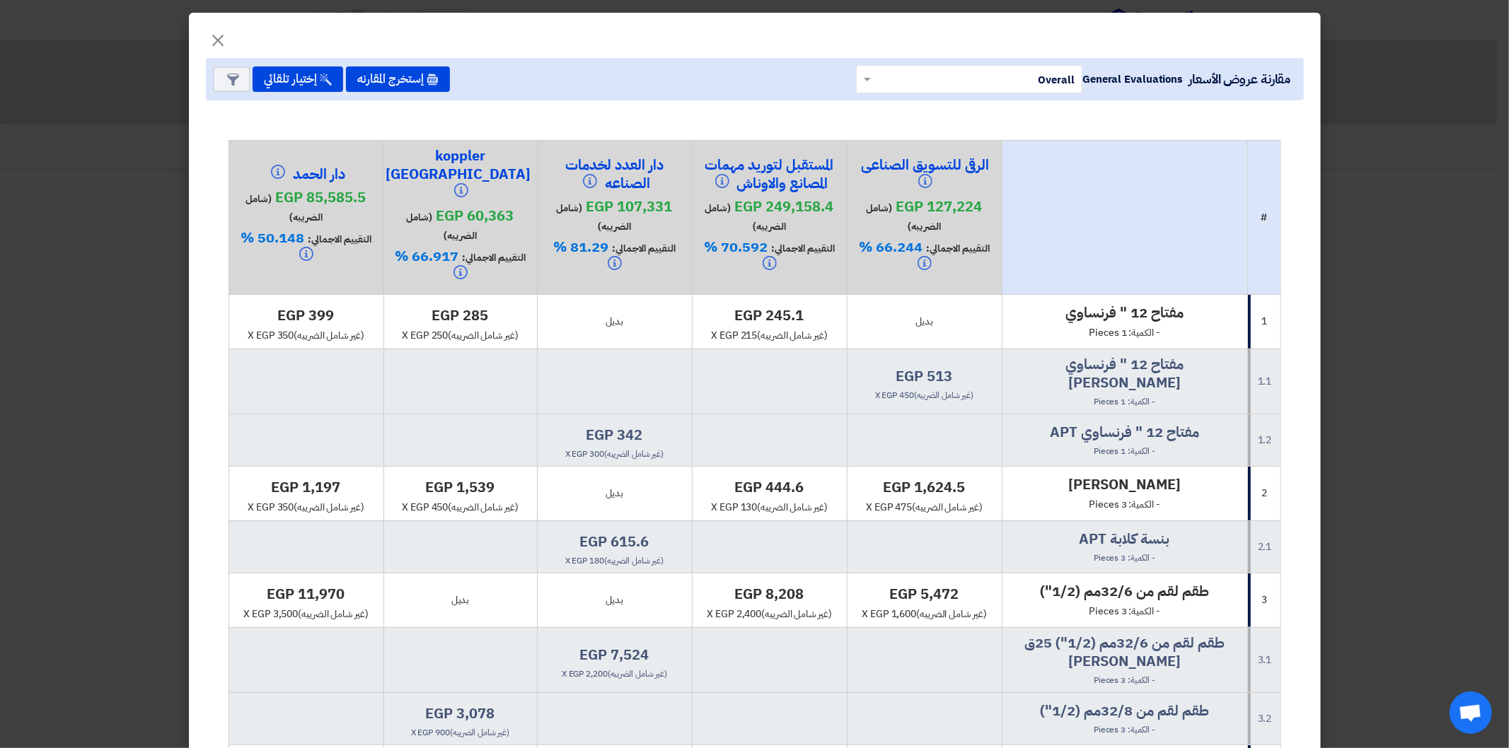
click at [222, 62] on div "مقارنة عروض الأسعار General Evaluations × Overall × إستخرج المقارنه إختيار تلقا…" at bounding box center [755, 79] width 1098 height 42
click at [236, 74] on use at bounding box center [233, 80] width 12 height 12
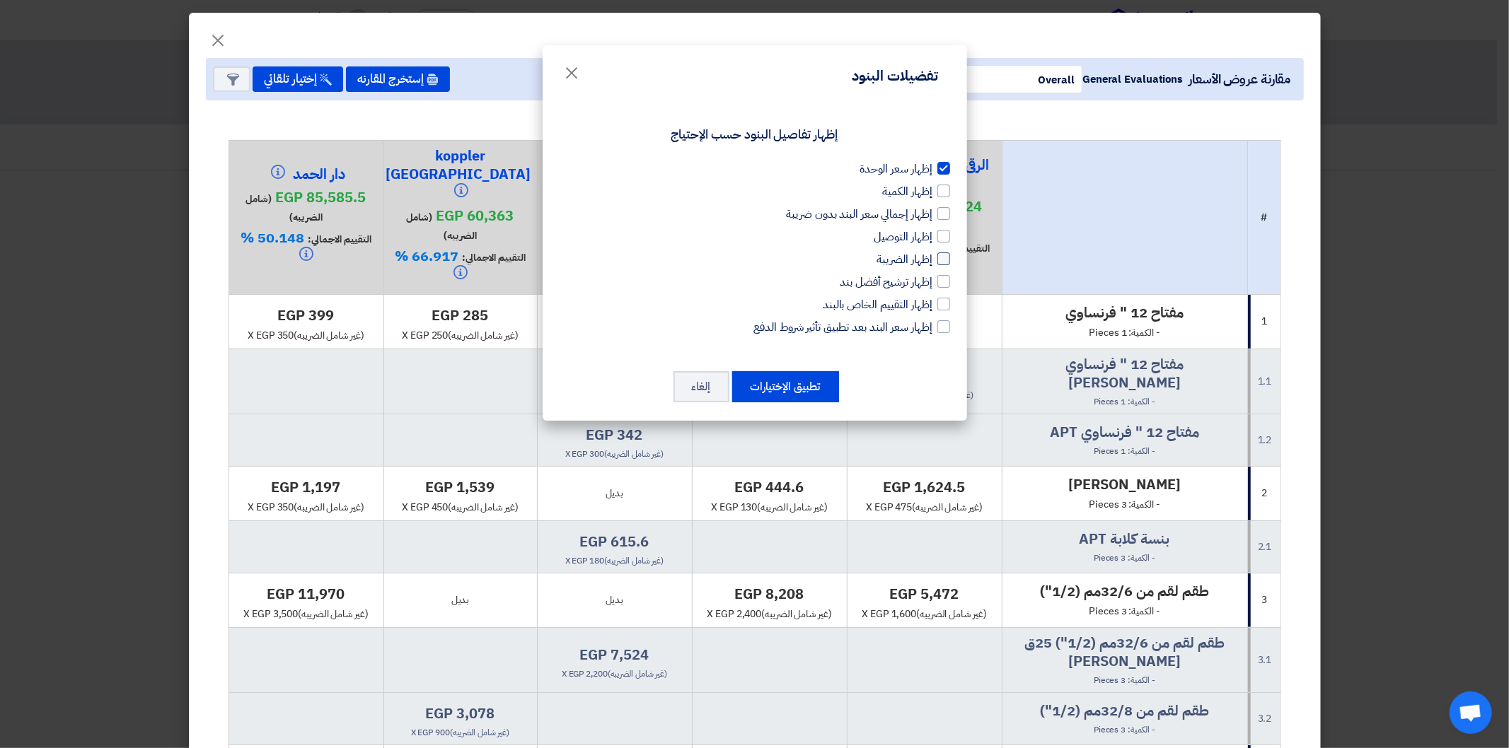
click at [939, 262] on div at bounding box center [943, 259] width 13 height 13
click at [933, 260] on input "إظهار الضريبة" at bounding box center [928, 255] width 9 height 9
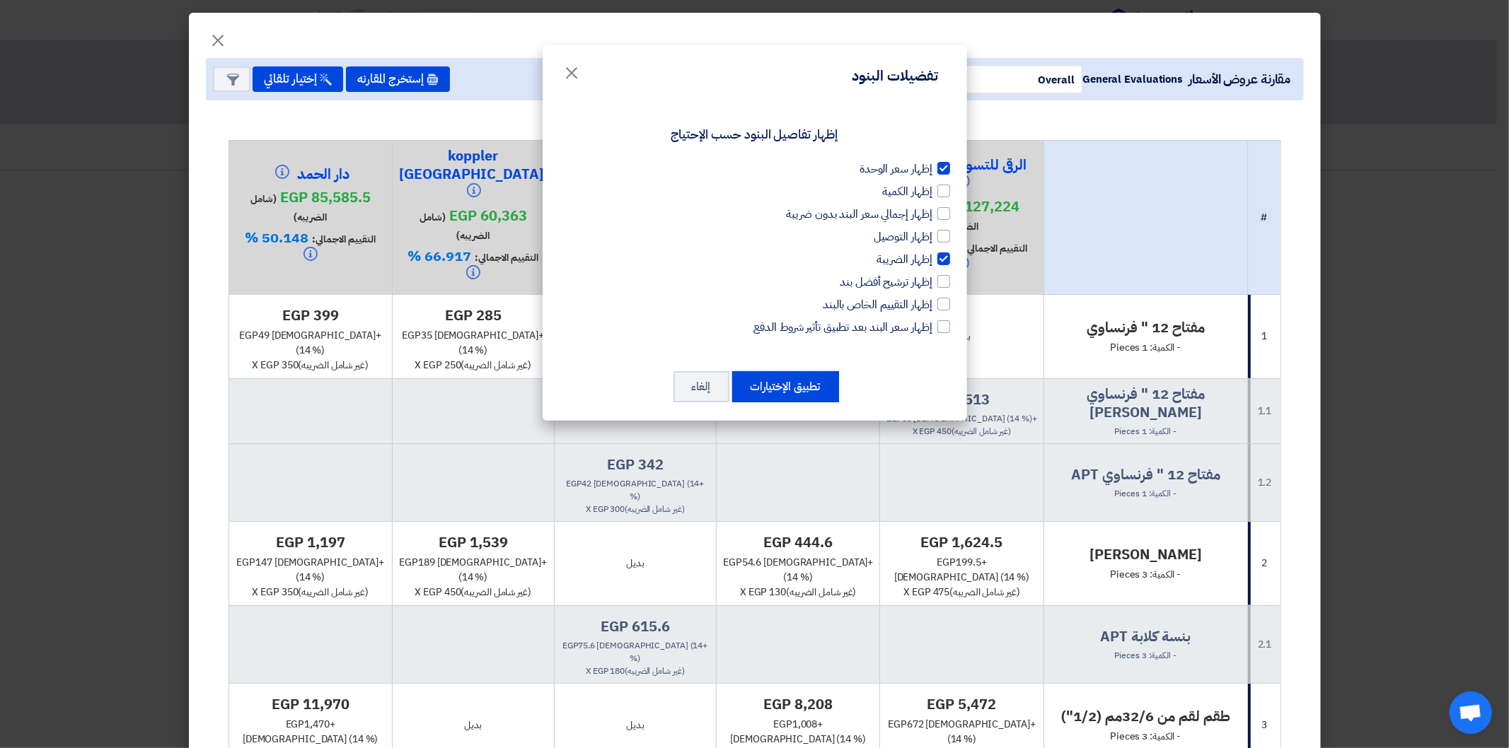
click at [939, 262] on div at bounding box center [943, 259] width 13 height 13
click at [933, 260] on input "إظهار الضريبة" at bounding box center [928, 255] width 9 height 9
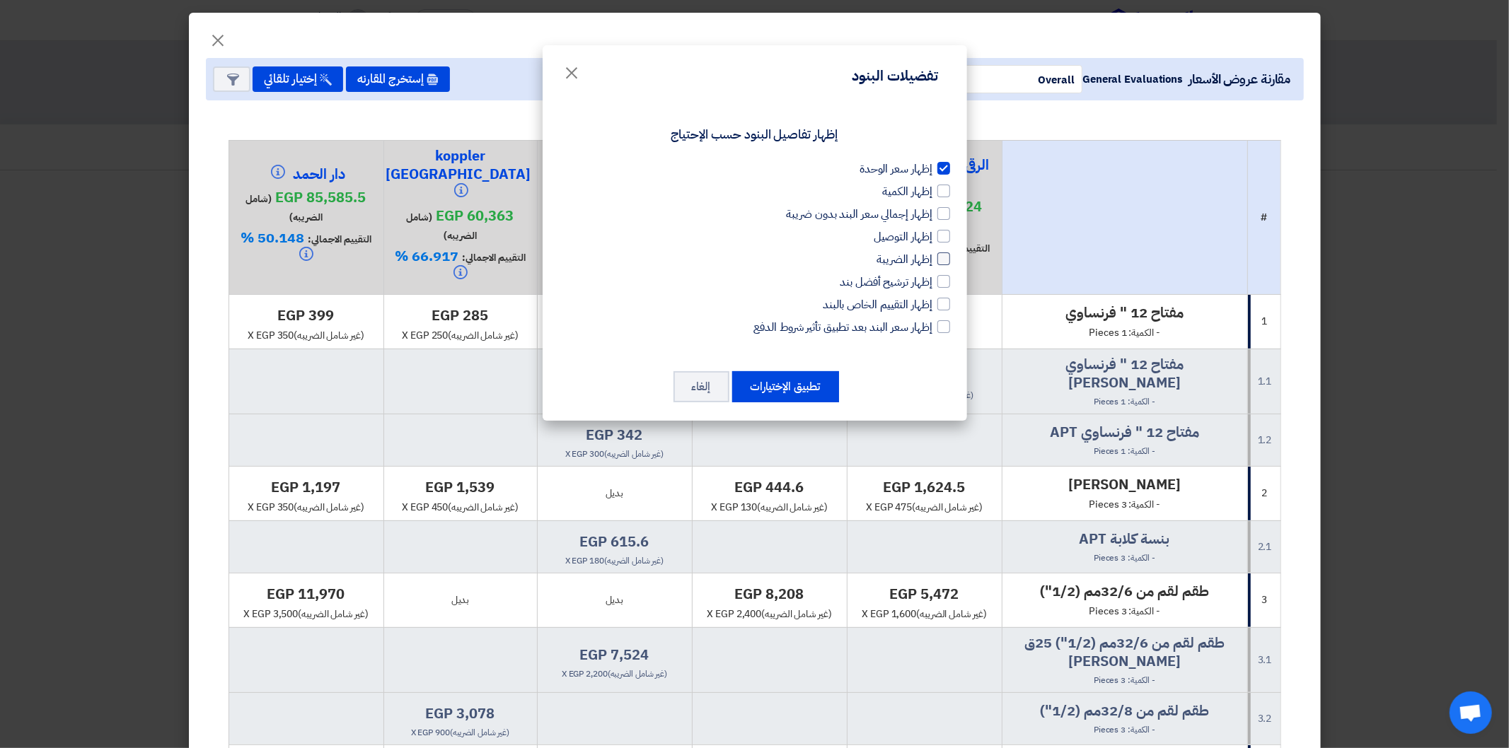
click at [939, 262] on div at bounding box center [943, 259] width 13 height 13
click at [933, 260] on input "إظهار الضريبة" at bounding box center [928, 255] width 9 height 9
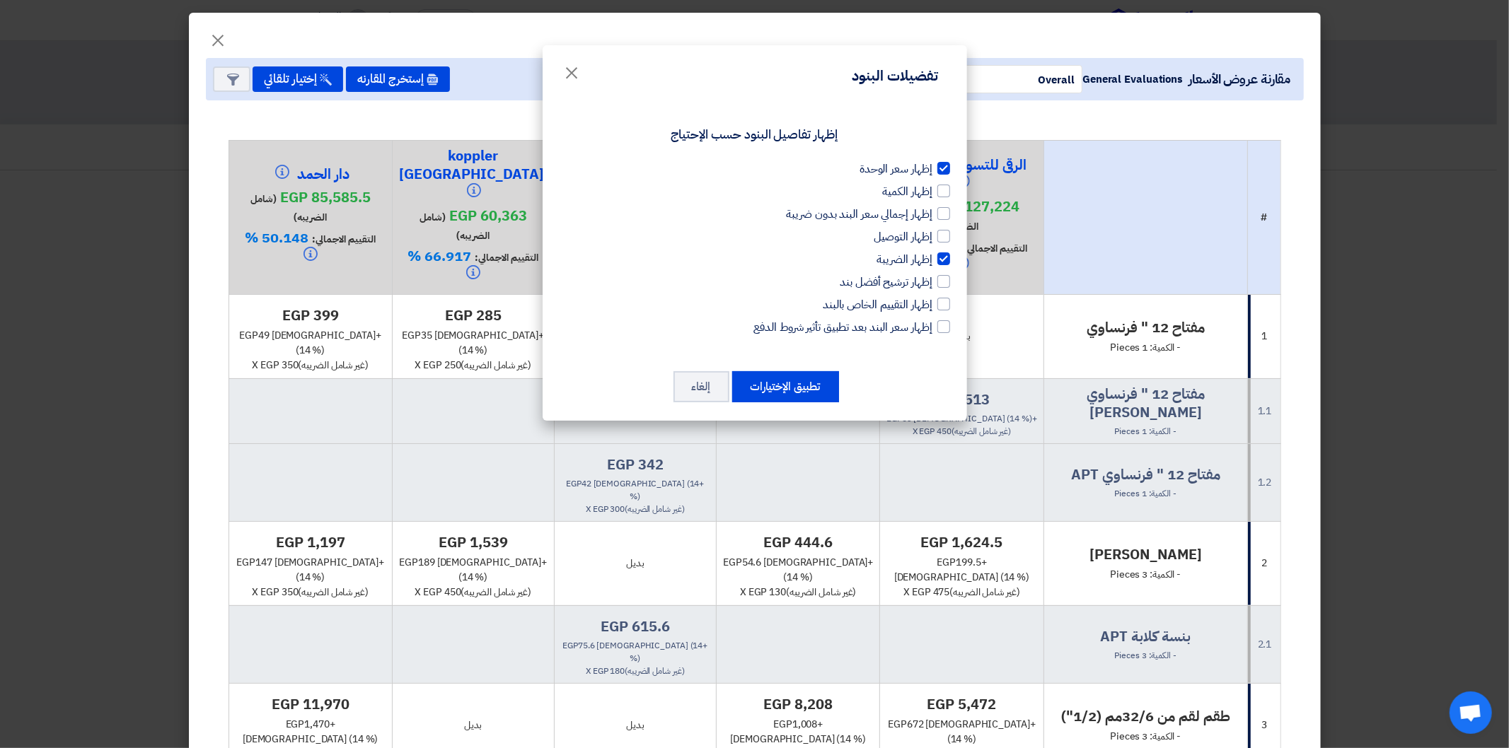
click at [939, 262] on div at bounding box center [943, 259] width 13 height 13
click at [933, 260] on input "إظهار الضريبة" at bounding box center [928, 255] width 9 height 9
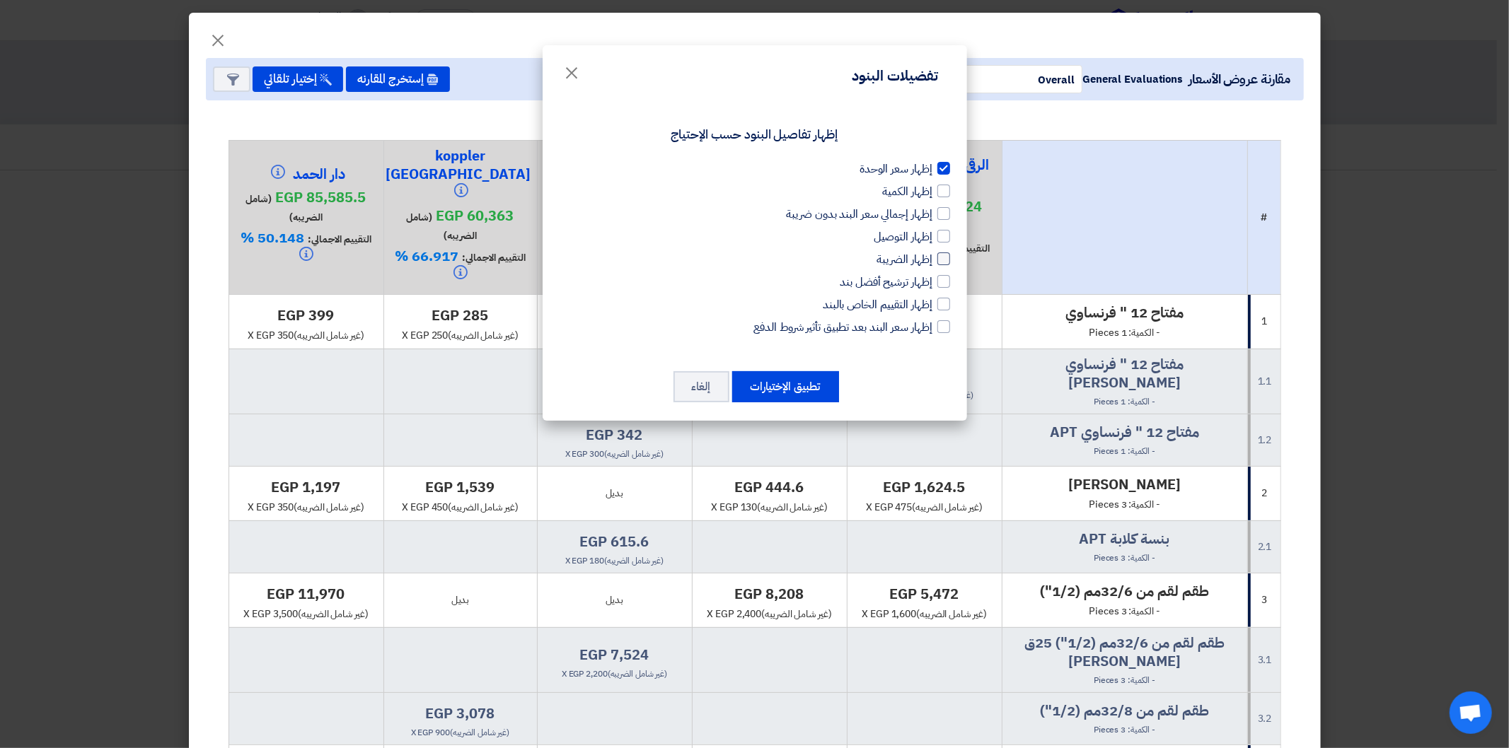
click at [939, 262] on div at bounding box center [943, 259] width 13 height 13
click at [933, 260] on input "إظهار الضريبة" at bounding box center [928, 255] width 9 height 9
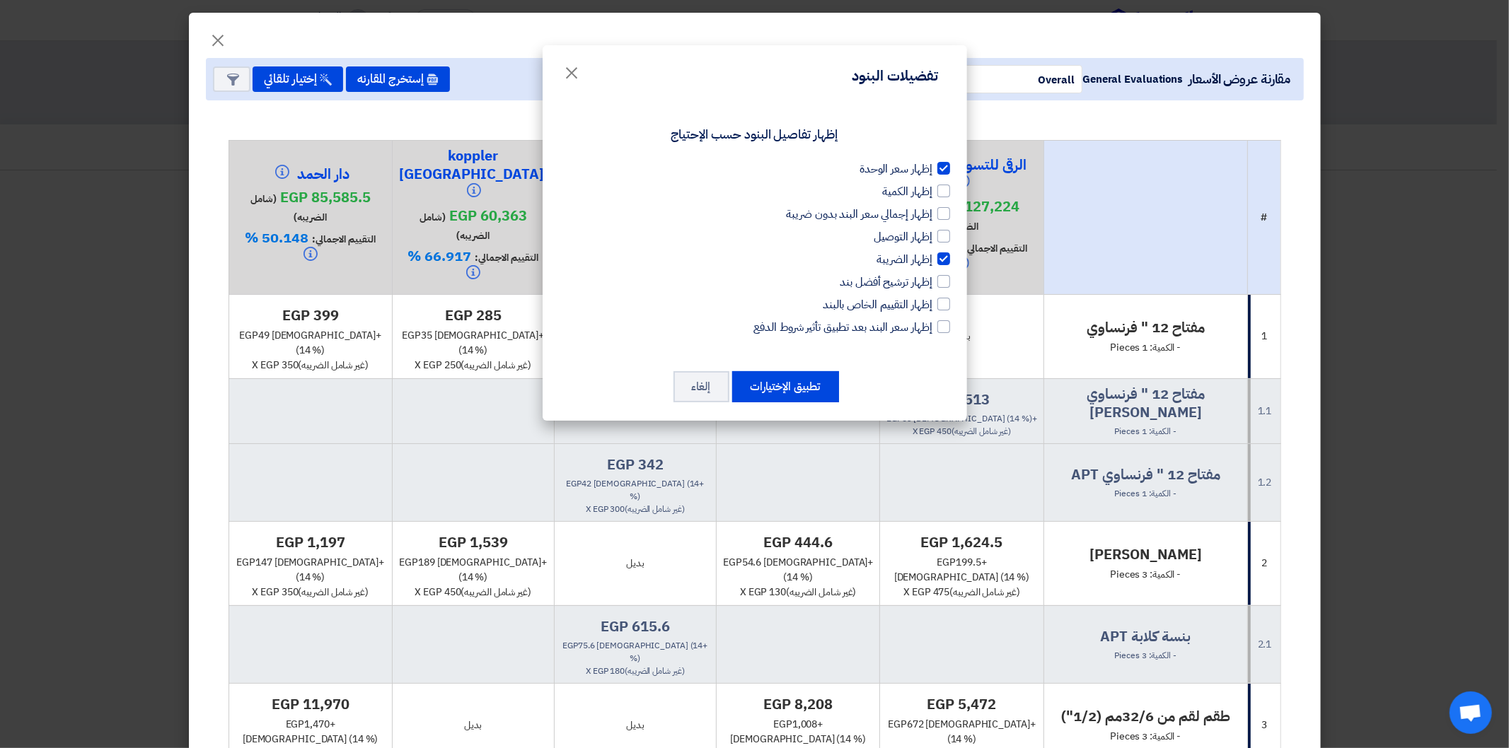
click at [939, 262] on div at bounding box center [943, 259] width 13 height 13
click at [933, 260] on input "إظهار الضريبة" at bounding box center [928, 255] width 9 height 9
checkbox input "false"
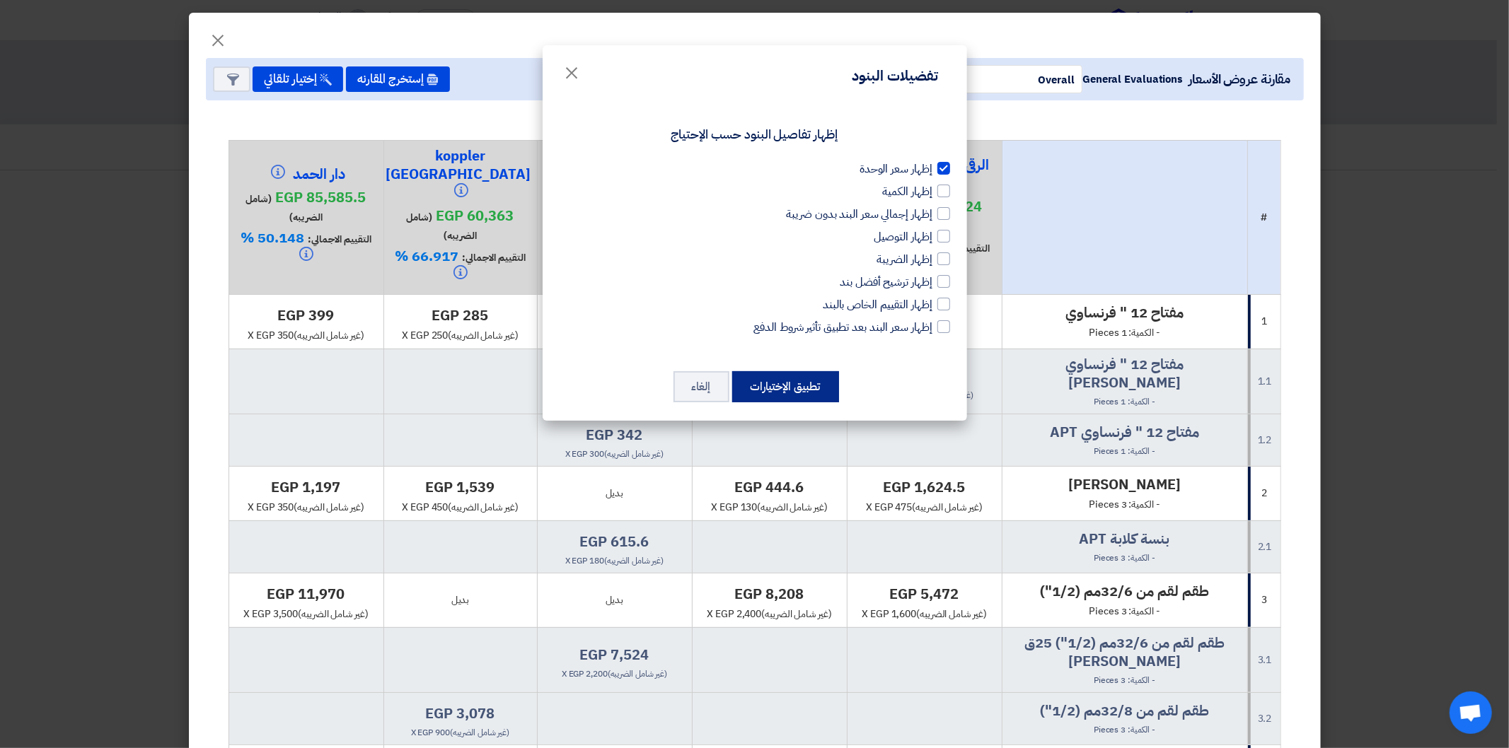
click at [772, 387] on button "تطبيق الإختيارات" at bounding box center [785, 386] width 107 height 31
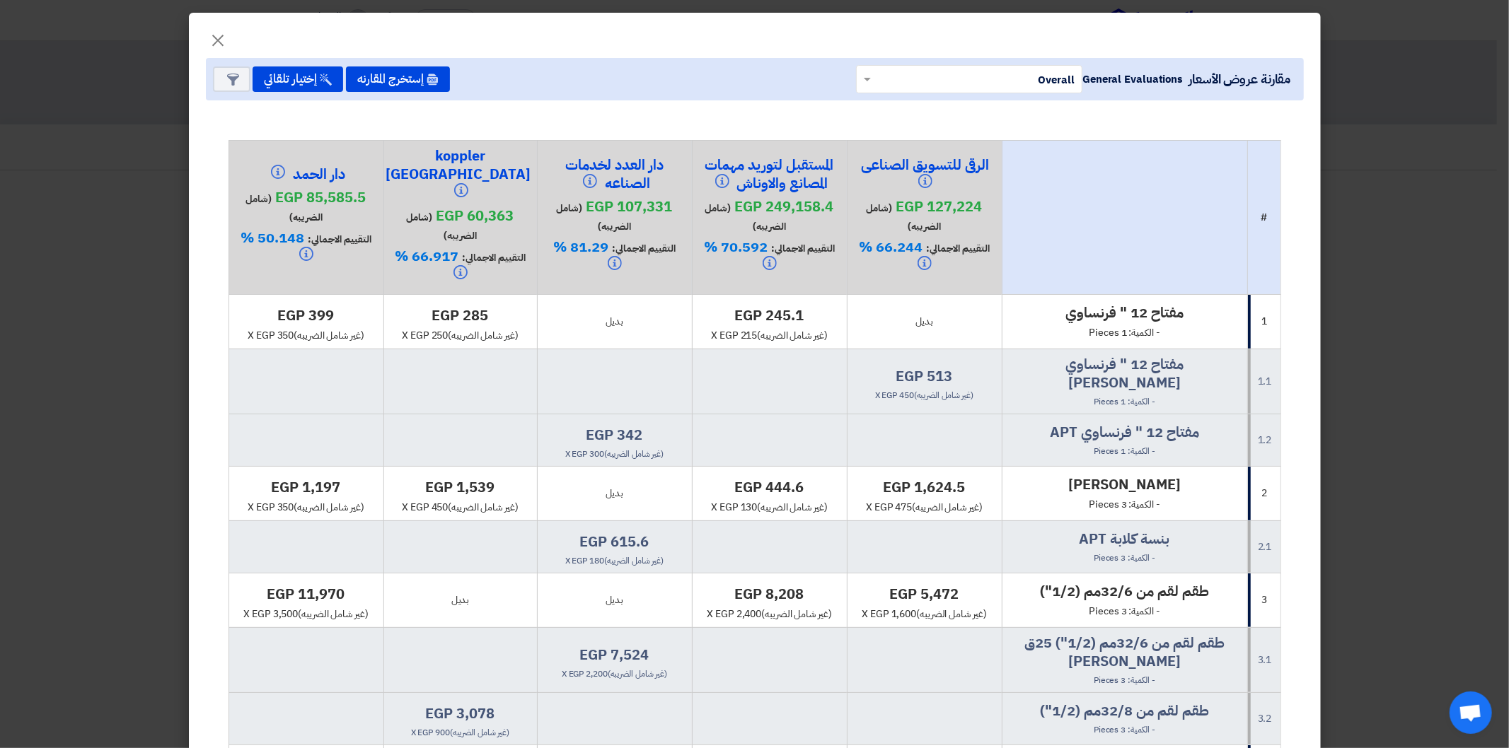
drag, startPoint x: 613, startPoint y: 173, endPoint x: 673, endPoint y: 151, distance: 63.8
click at [673, 156] on h4 "دار العدد لخدمات الصناعه" at bounding box center [614, 175] width 141 height 38
click at [730, 201] on span "(شامل الضريبه)" at bounding box center [745, 217] width 81 height 33
drag, startPoint x: 617, startPoint y: 180, endPoint x: 676, endPoint y: 156, distance: 63.2
click at [676, 156] on h4 "دار العدد لخدمات الصناعه" at bounding box center [614, 175] width 141 height 38
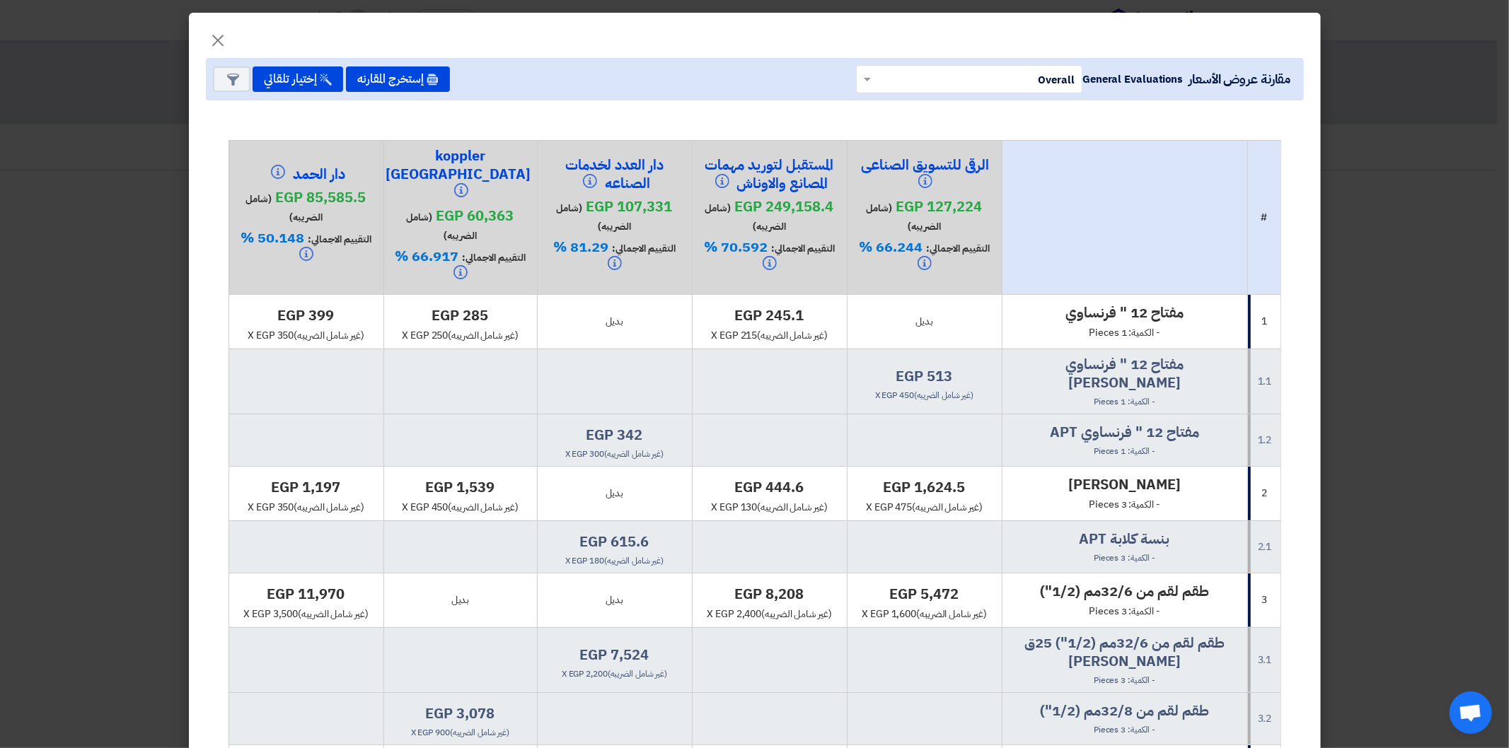
click at [675, 178] on h4 "دار العدد لخدمات الصناعه" at bounding box center [614, 175] width 141 height 38
click at [678, 171] on h4 "دار العدد لخدمات الصناعه" at bounding box center [614, 175] width 141 height 38
drag, startPoint x: 621, startPoint y: 177, endPoint x: 692, endPoint y: 140, distance: 79.7
click at [692, 140] on th "دار العدد لخدمات الصناعه egp 107,331 (شامل الضريبه) التقييم الاجمالي: 81.29 %" at bounding box center [614, 217] width 155 height 154
click at [944, 367] on h4 "egp 513" at bounding box center [924, 376] width 143 height 18
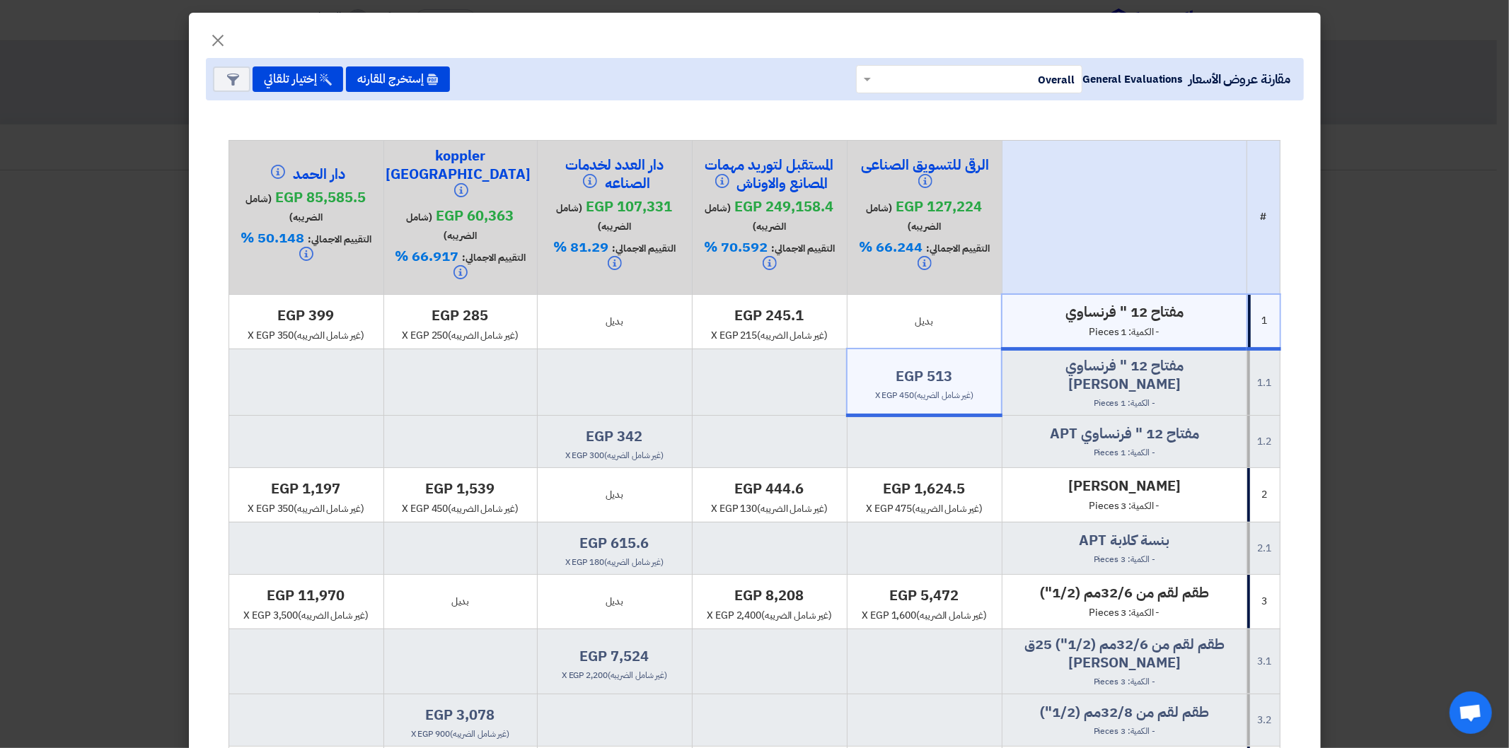
click at [847, 415] on td at bounding box center [769, 441] width 155 height 52
click at [874, 79] on span at bounding box center [866, 79] width 18 height 16
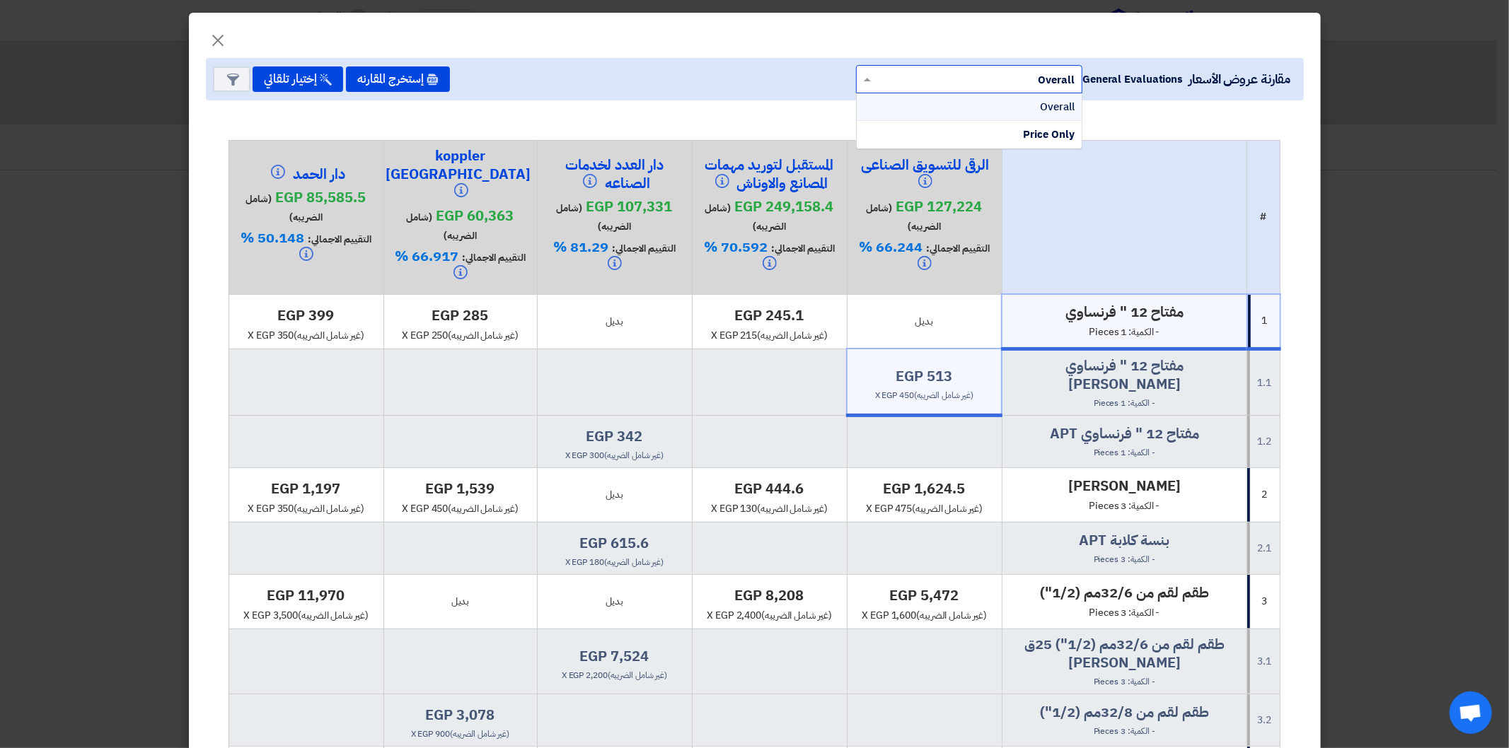
click at [874, 79] on span at bounding box center [866, 79] width 18 height 16
click at [871, 79] on span at bounding box center [867, 80] width 7 height 4
click at [871, 75] on span at bounding box center [866, 79] width 18 height 16
click at [871, 83] on span at bounding box center [866, 79] width 18 height 16
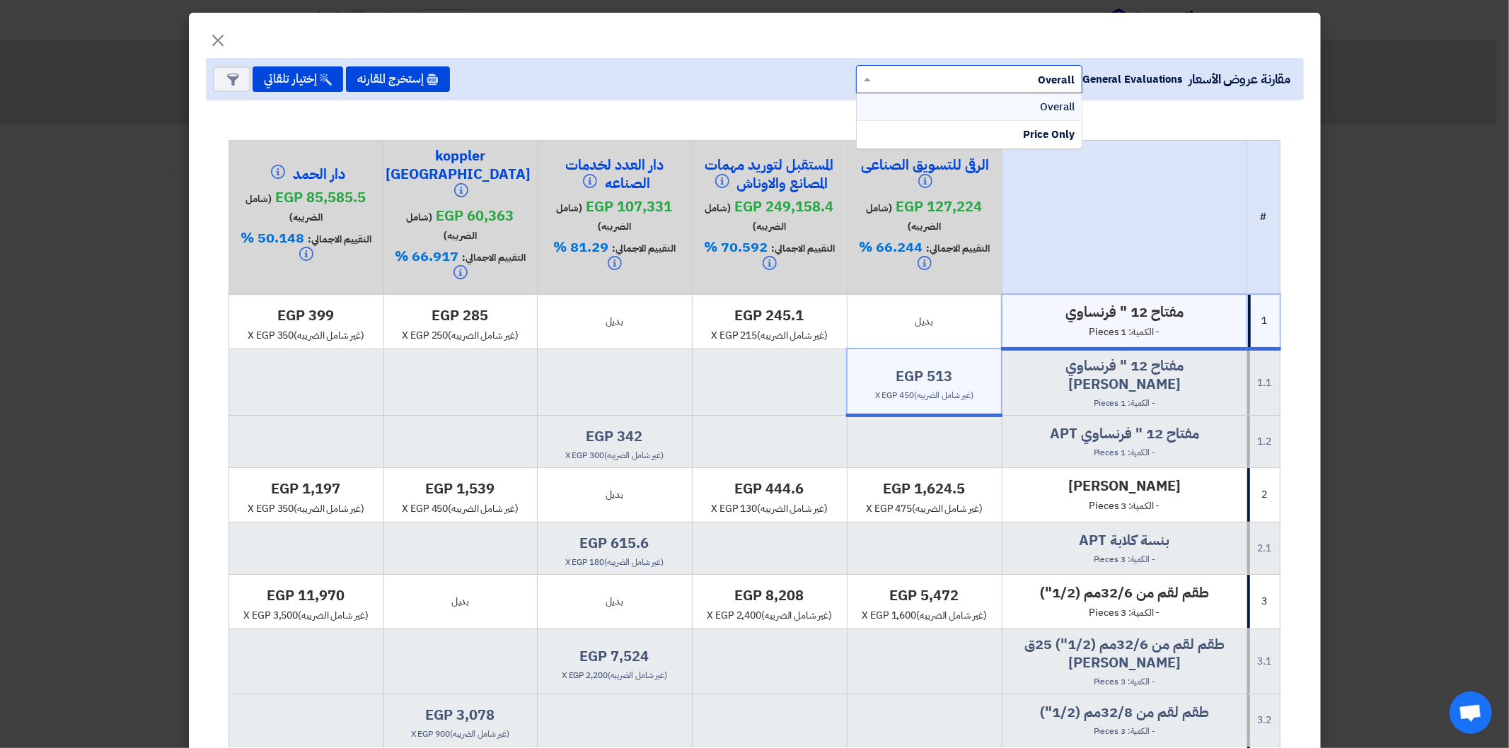
click at [871, 83] on span at bounding box center [866, 79] width 18 height 16
click at [871, 79] on span at bounding box center [867, 80] width 7 height 4
click at [239, 80] on icon "Item Card filters" at bounding box center [233, 80] width 12 height 12
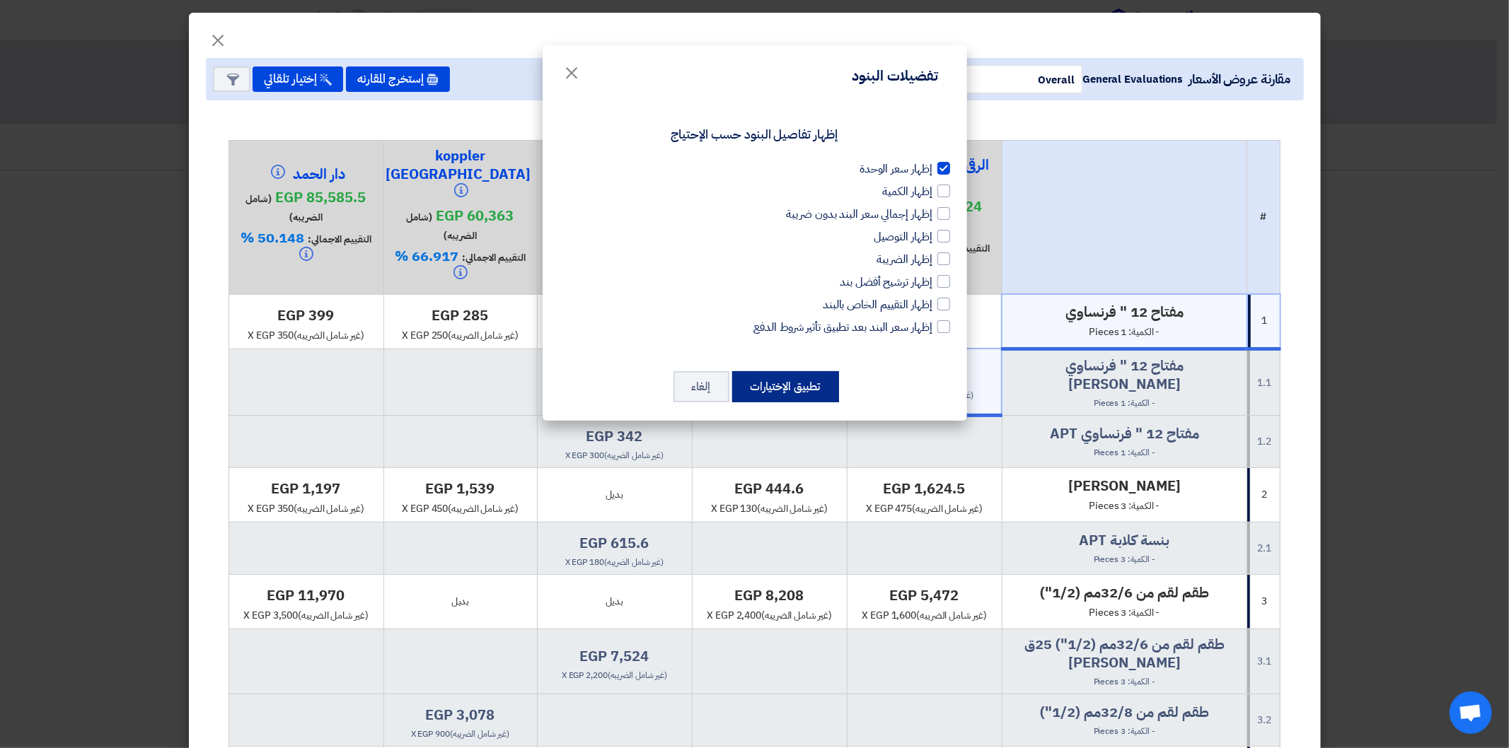
click at [780, 378] on button "تطبيق الإختيارات" at bounding box center [785, 386] width 107 height 31
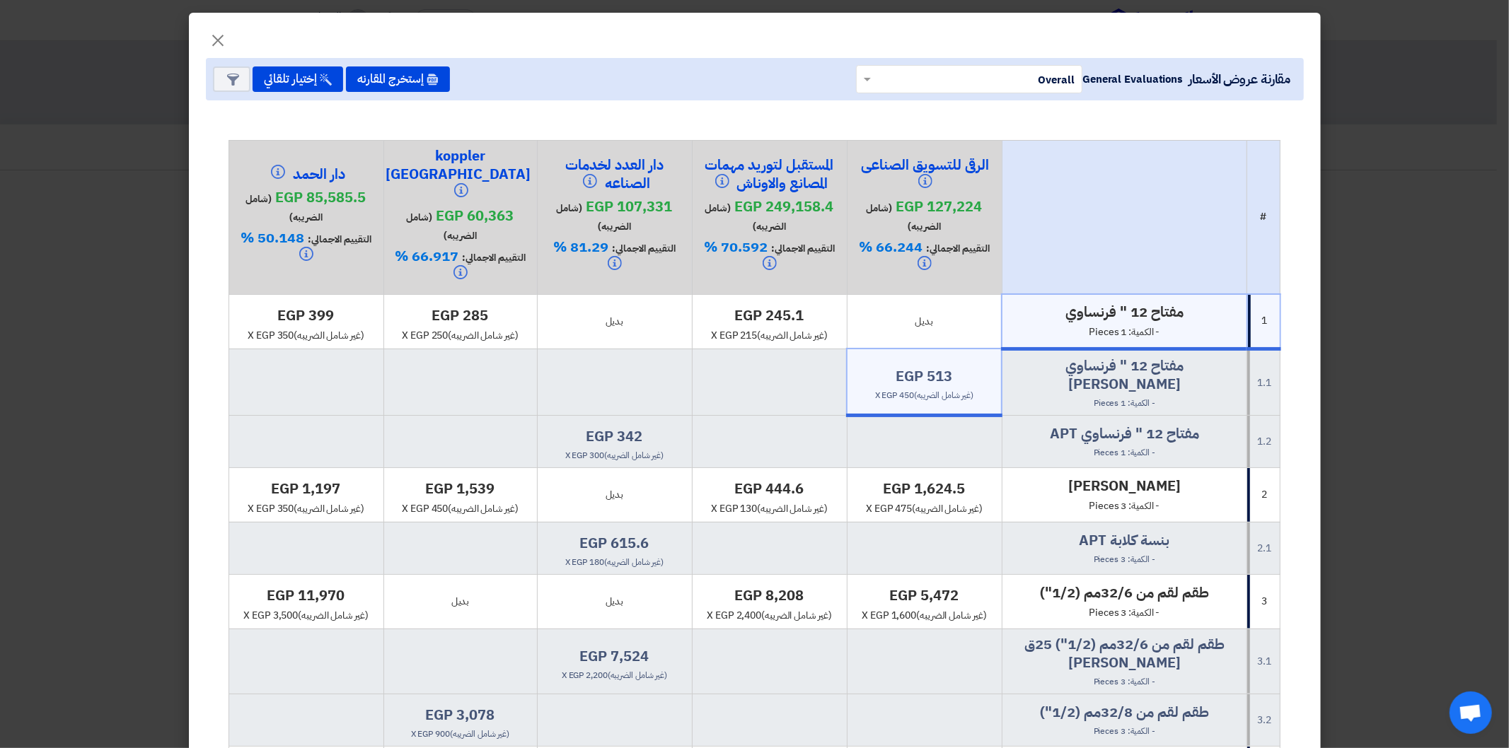
drag, startPoint x: 723, startPoint y: 309, endPoint x: 823, endPoint y: 306, distance: 100.5
click at [823, 306] on div "egp 245.1 x egp 215 (غير شامل الضريبه)" at bounding box center [769, 324] width 143 height 37
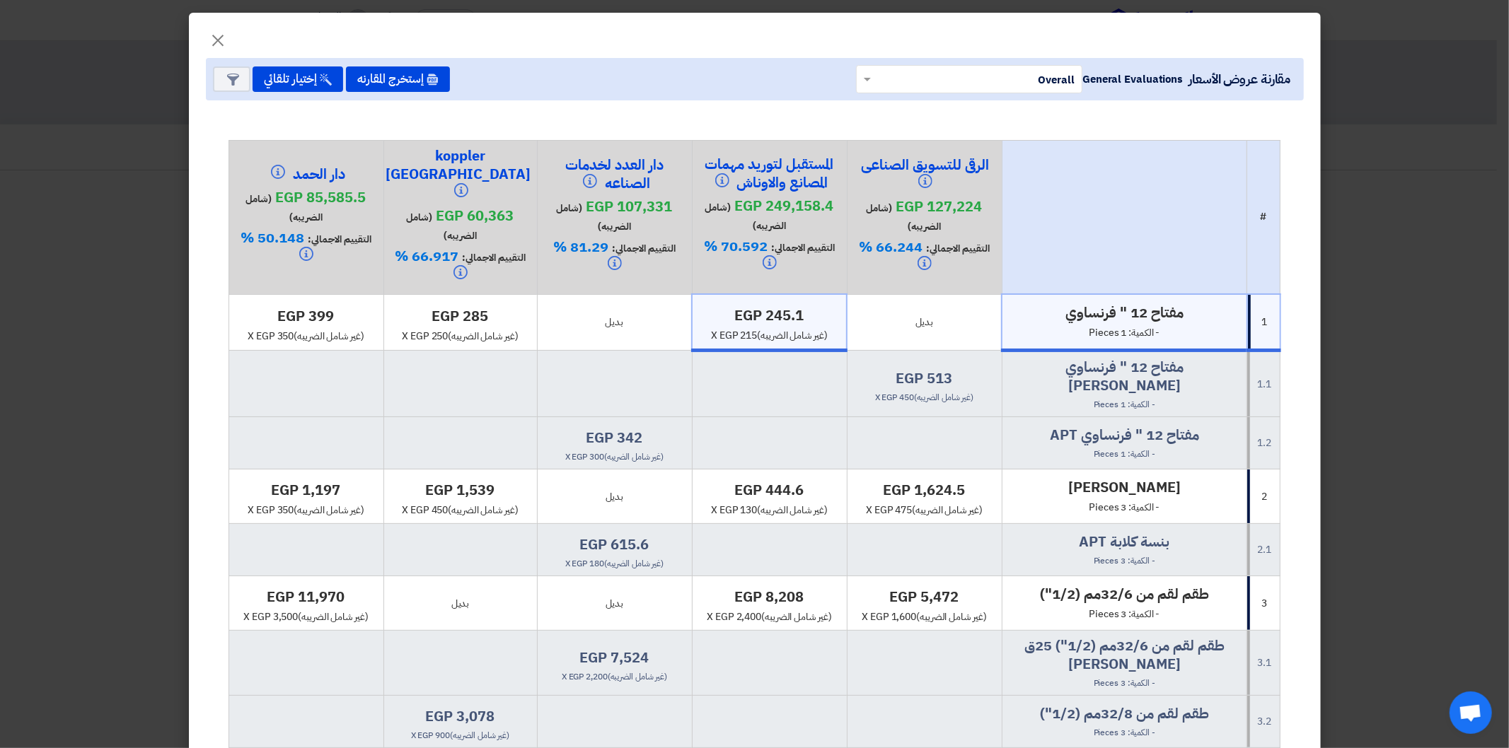
click at [830, 417] on td at bounding box center [769, 443] width 155 height 52
click at [133, 387] on modal-container "× مقارنة عروض الأسعار General Evaluations × Overall × إستخرج المقارنه إختيار تل…" at bounding box center [754, 374] width 1509 height 748
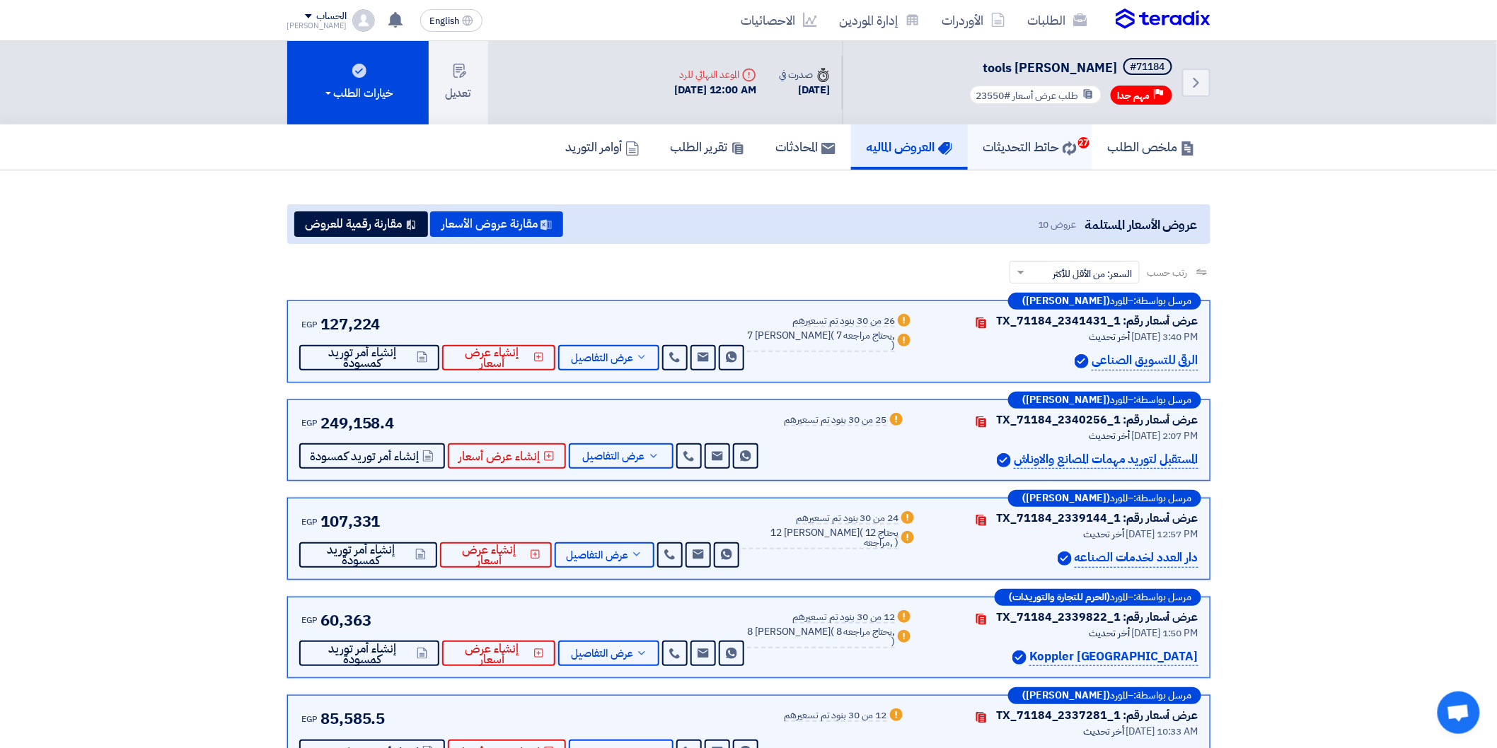
click at [1013, 149] on h5 "حائط التحديثات 27" at bounding box center [1029, 147] width 93 height 16
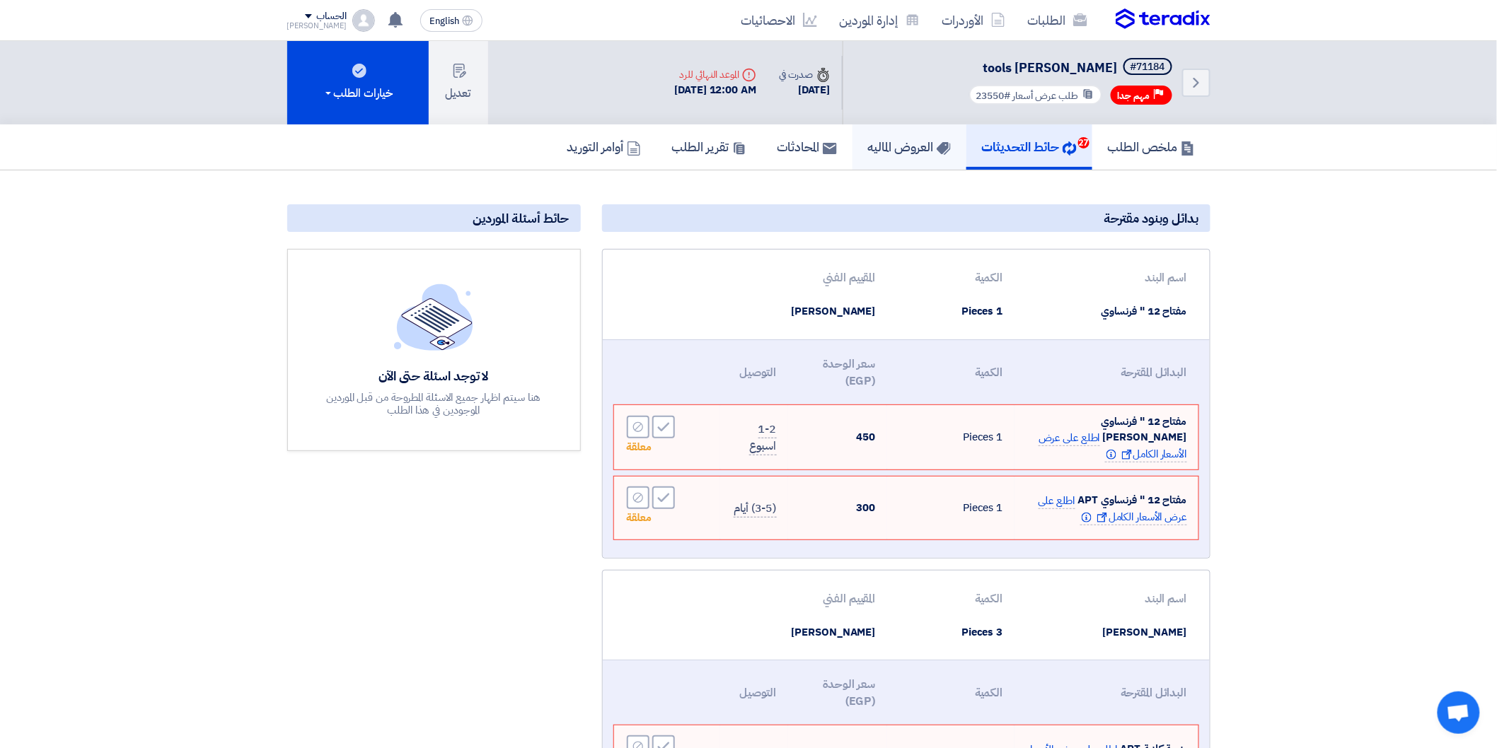
click at [881, 147] on h5 "العروض الماليه" at bounding box center [909, 147] width 83 height 16
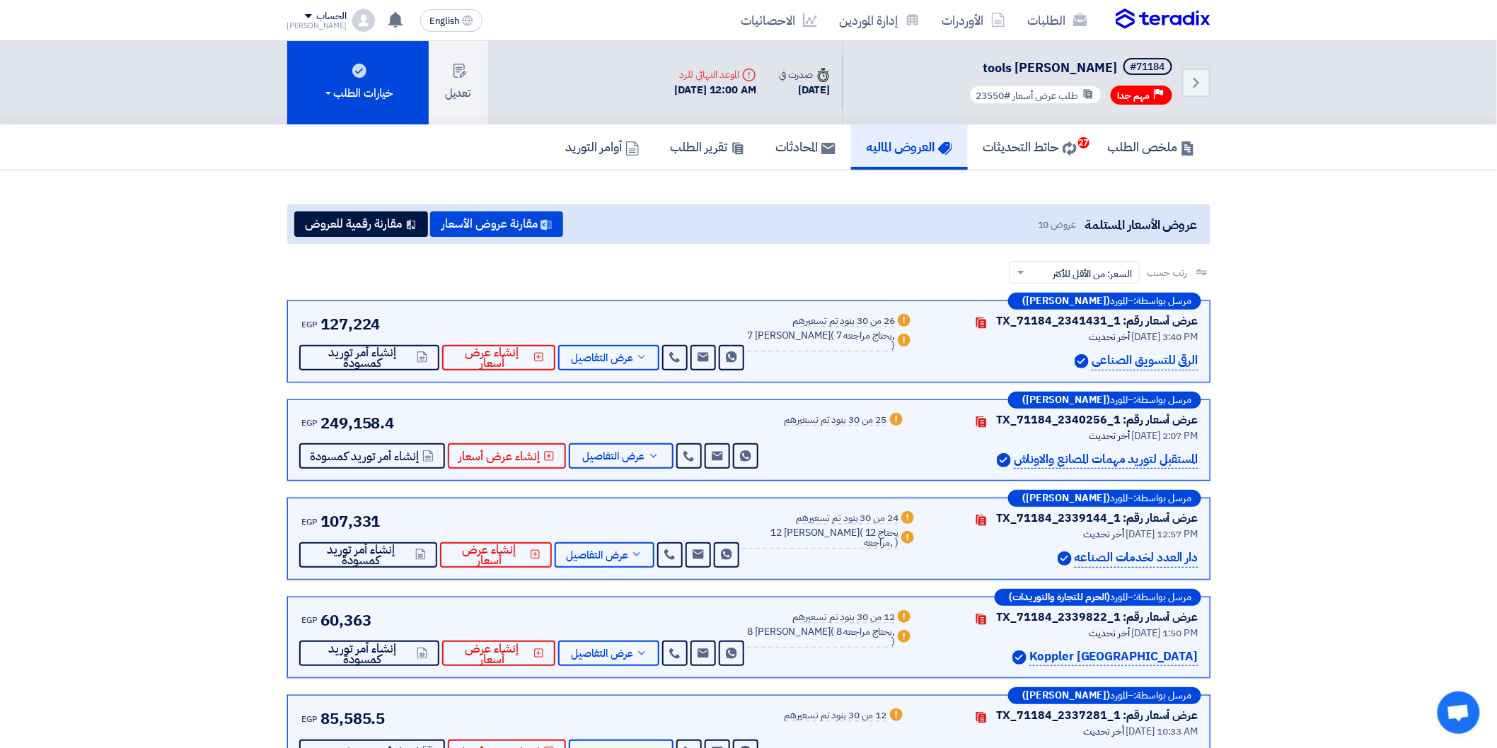
click at [316, 18] on div "الحساب" at bounding box center [331, 17] width 30 height 12
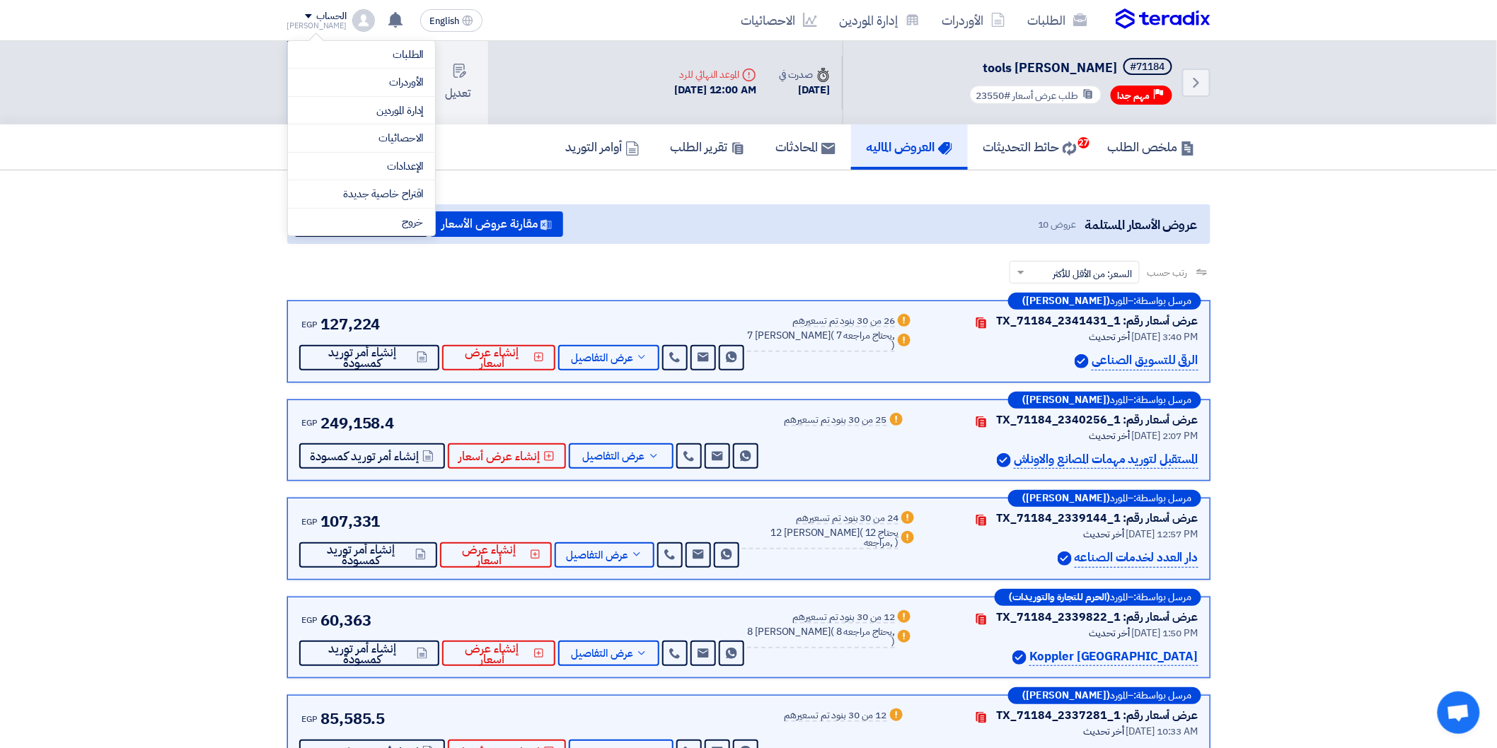
click at [250, 173] on section "عروض الأسعار المستلمة عروض 10 مقارنة عروض الأسعار مقارنة رقمية للعروض رتب حسب ر…" at bounding box center [748, 685] width 1497 height 1030
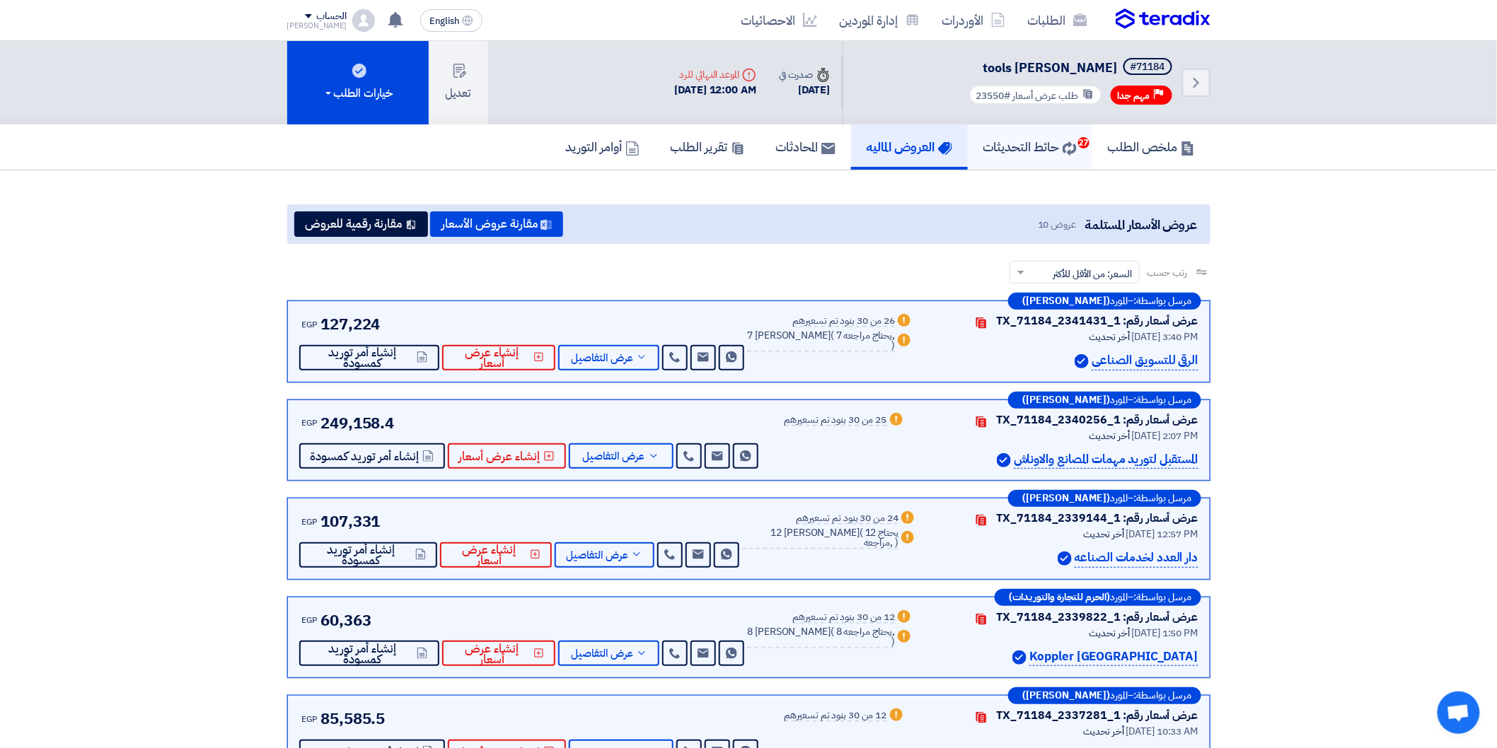
click at [1044, 150] on h5 "حائط التحديثات 27" at bounding box center [1029, 147] width 93 height 16
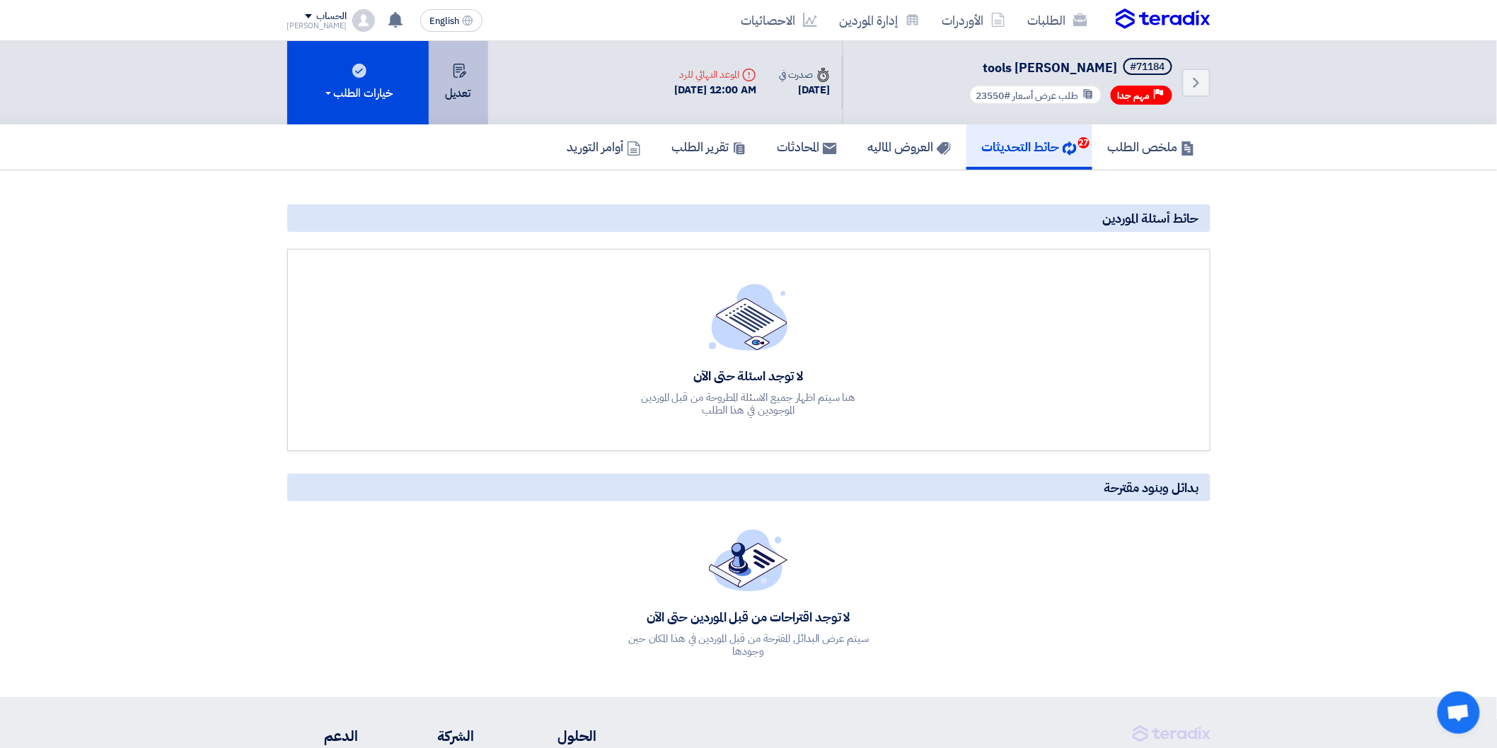
click at [460, 98] on button "تعديل" at bounding box center [458, 82] width 59 height 83
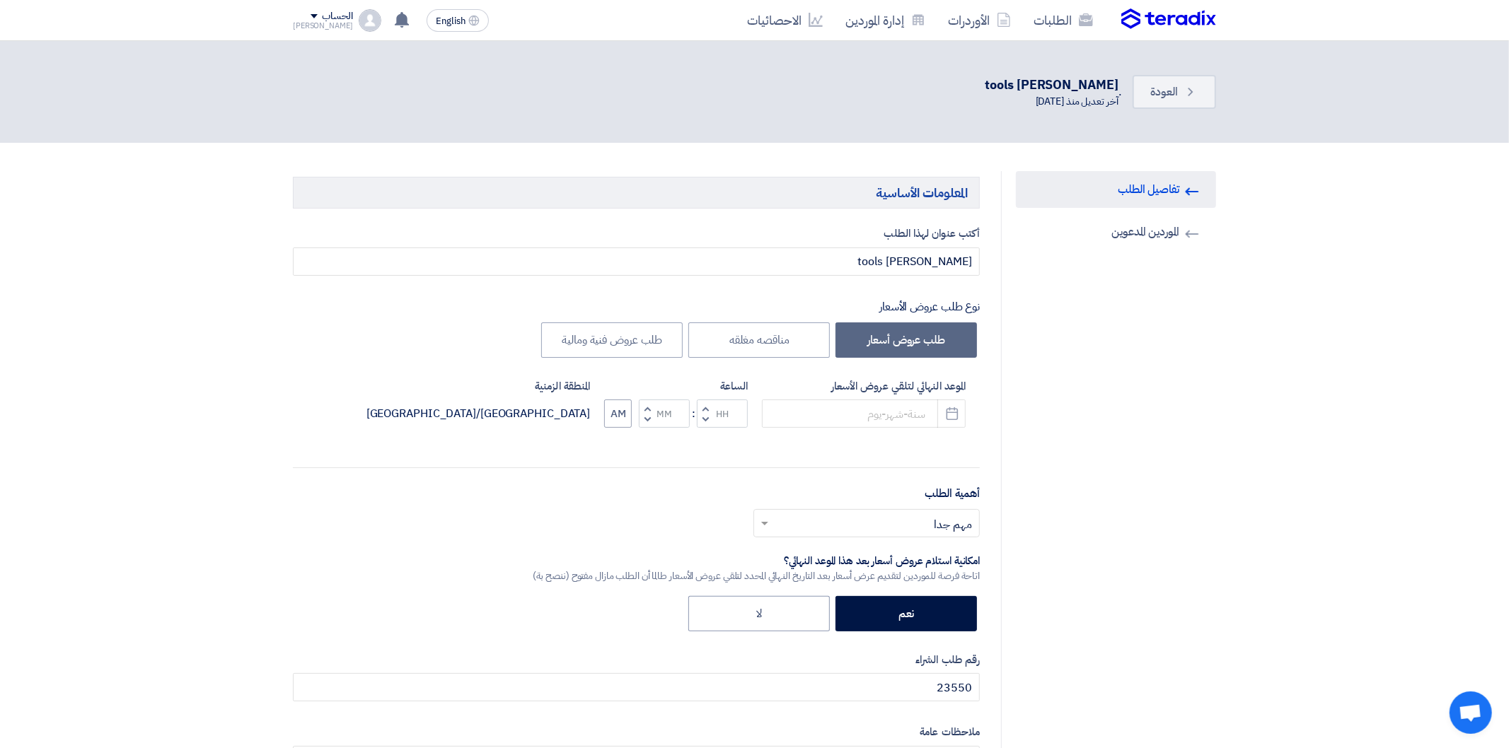
type input "[DATE]"
type input "12"
type input "00"
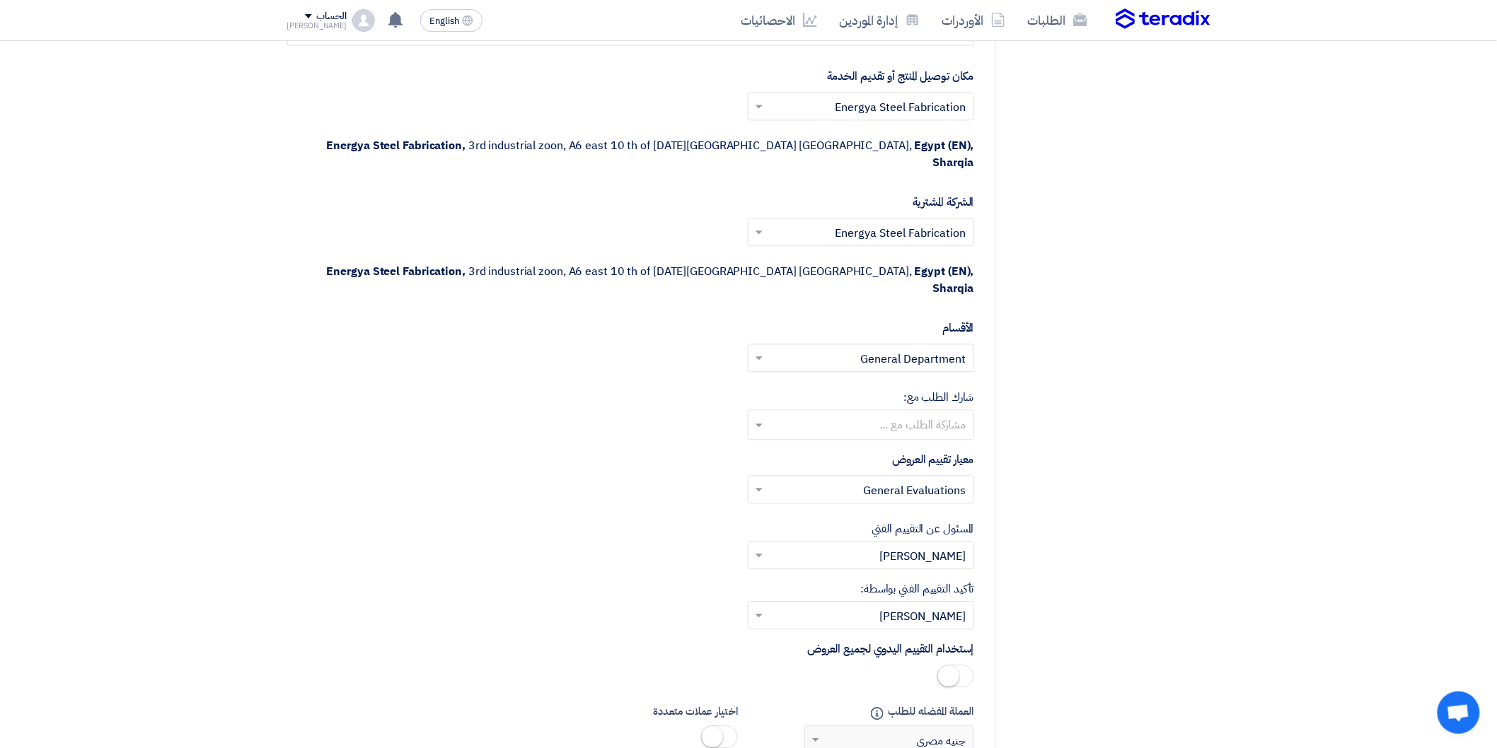
scroll to position [3547, 0]
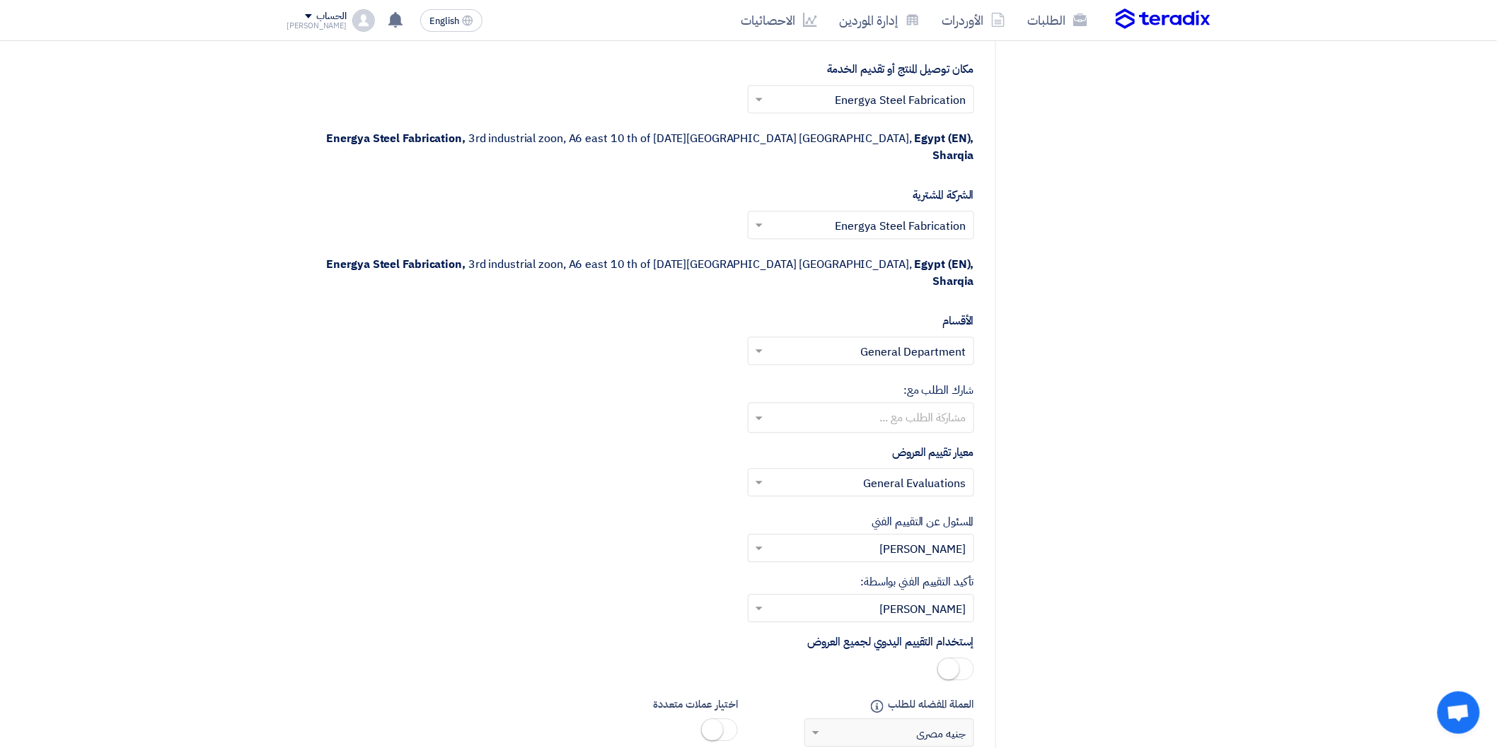
click at [874, 538] on input "text" at bounding box center [869, 549] width 198 height 23
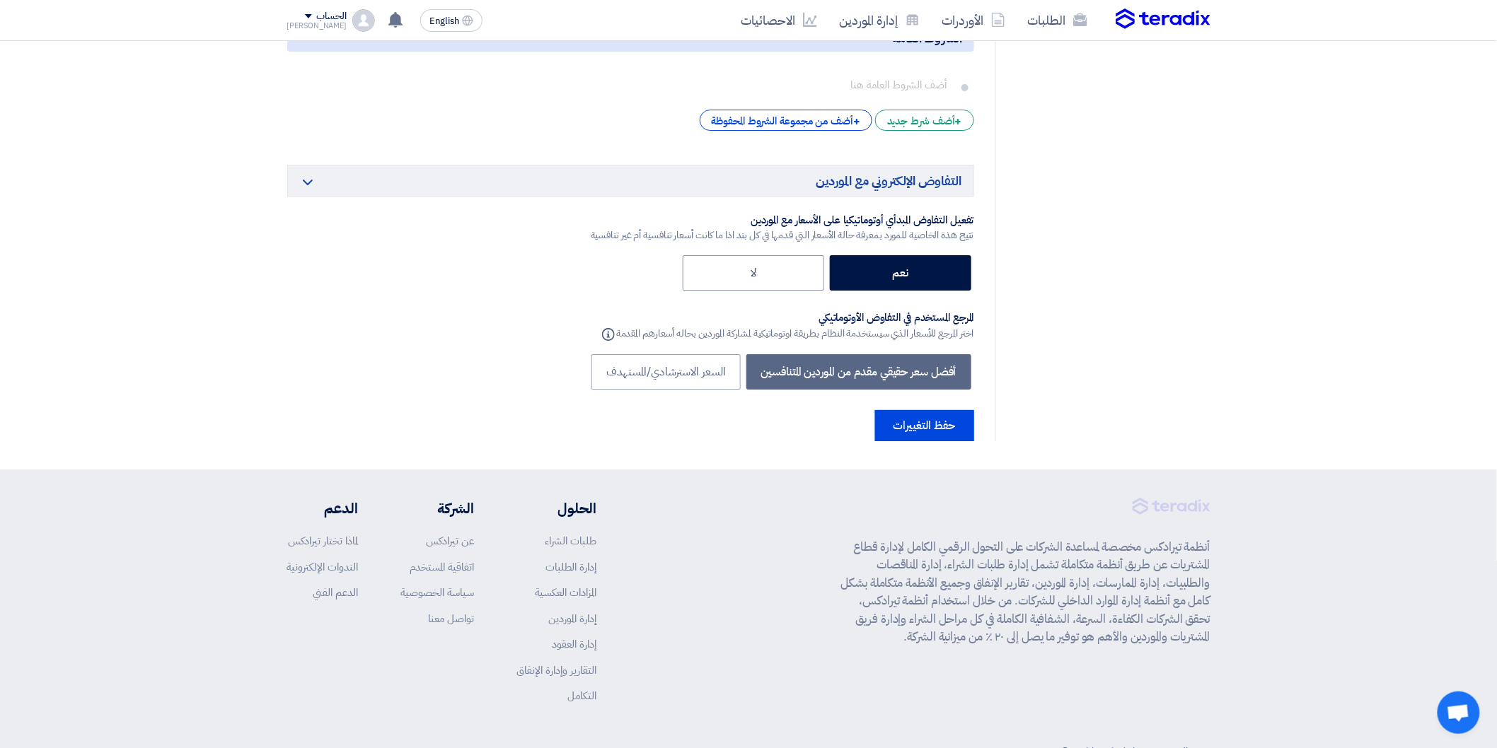
scroll to position [4306, 0]
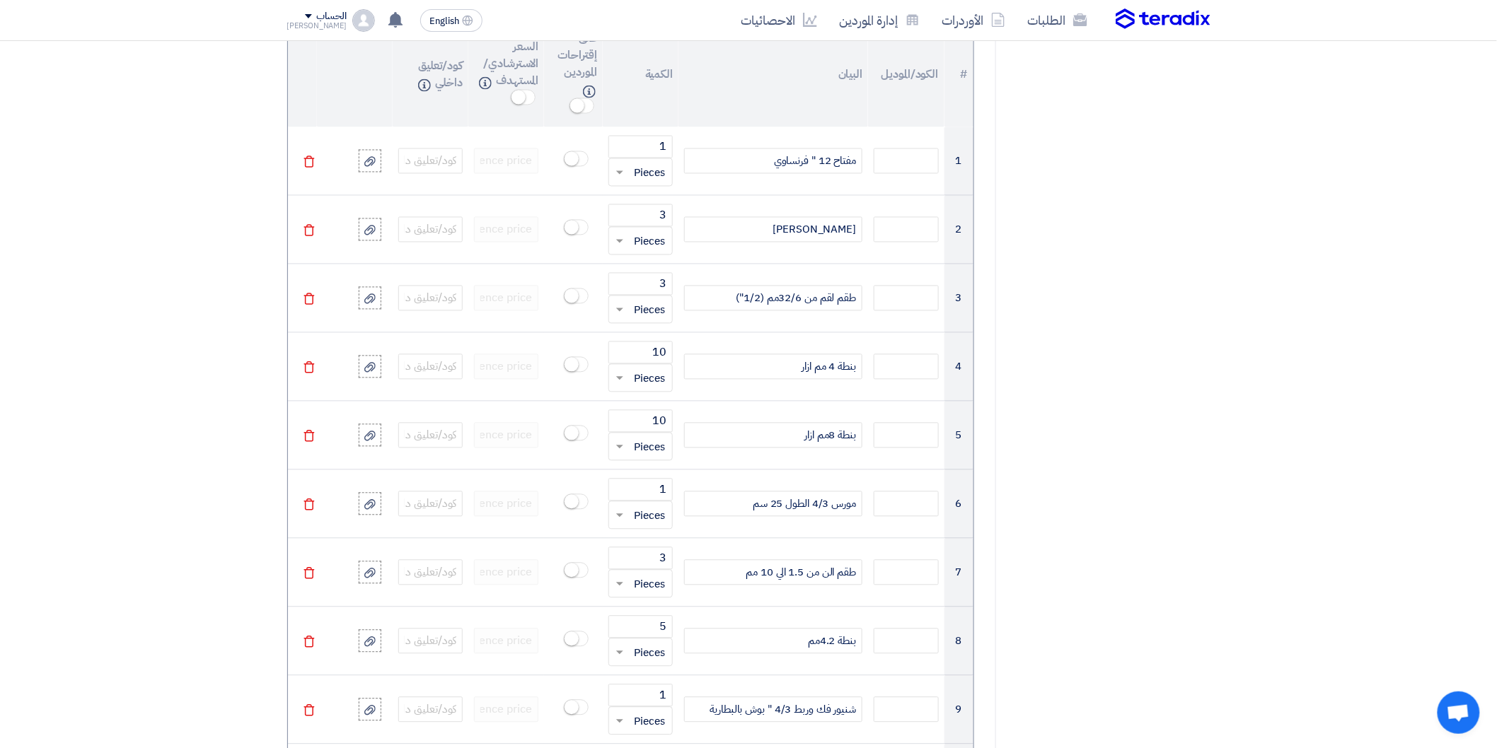
scroll to position [0, 0]
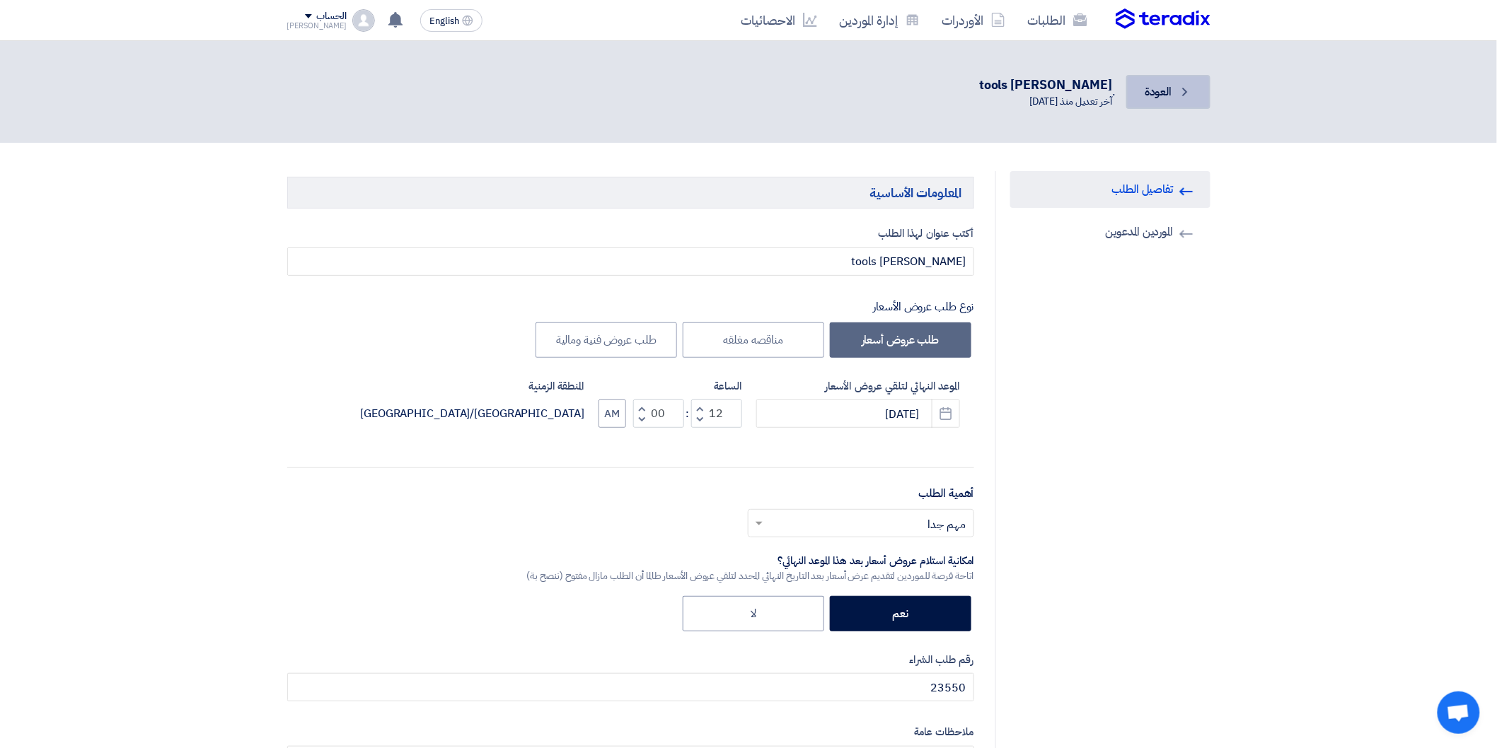
click at [1157, 89] on span "العودة" at bounding box center [1158, 91] width 27 height 17
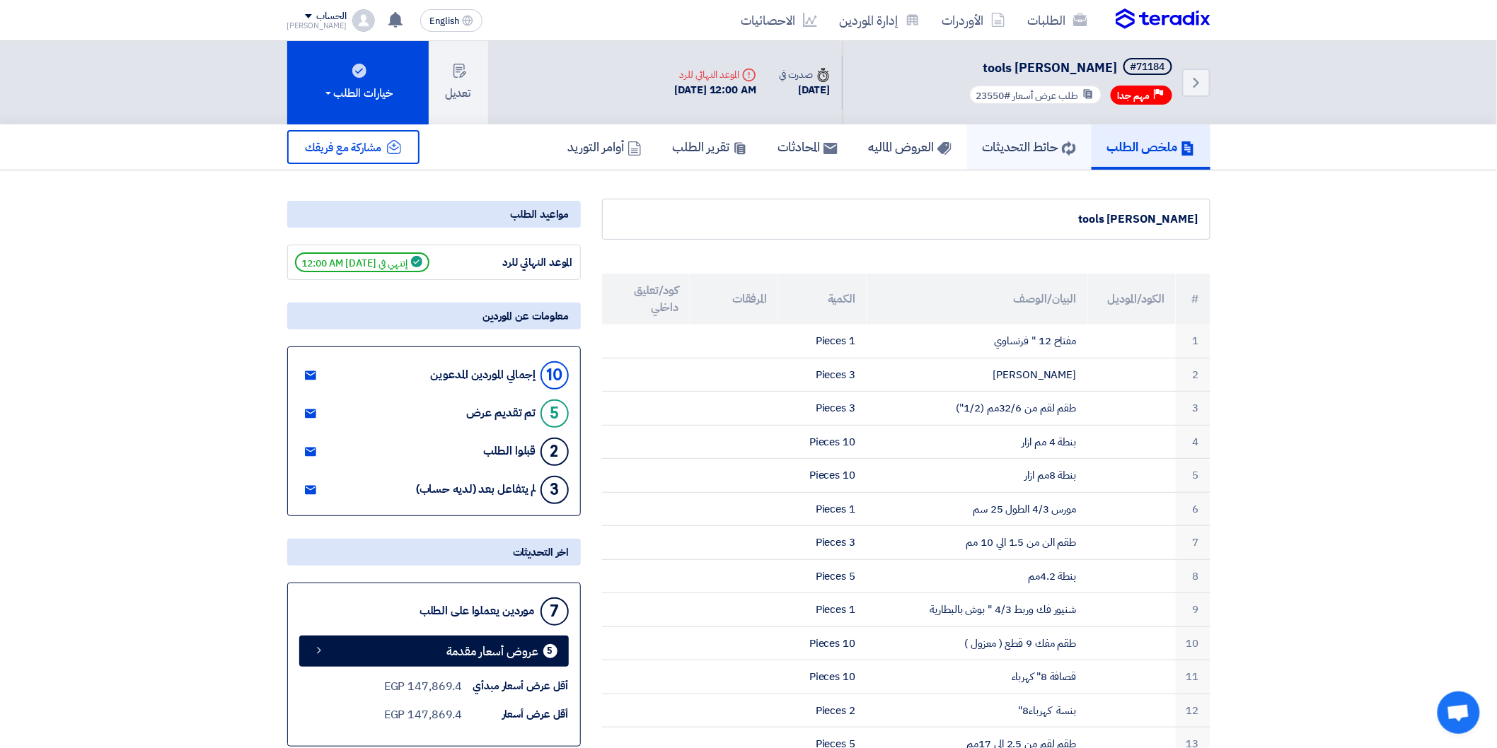
click at [1002, 144] on h5 "حائط التحديثات" at bounding box center [1029, 147] width 93 height 16
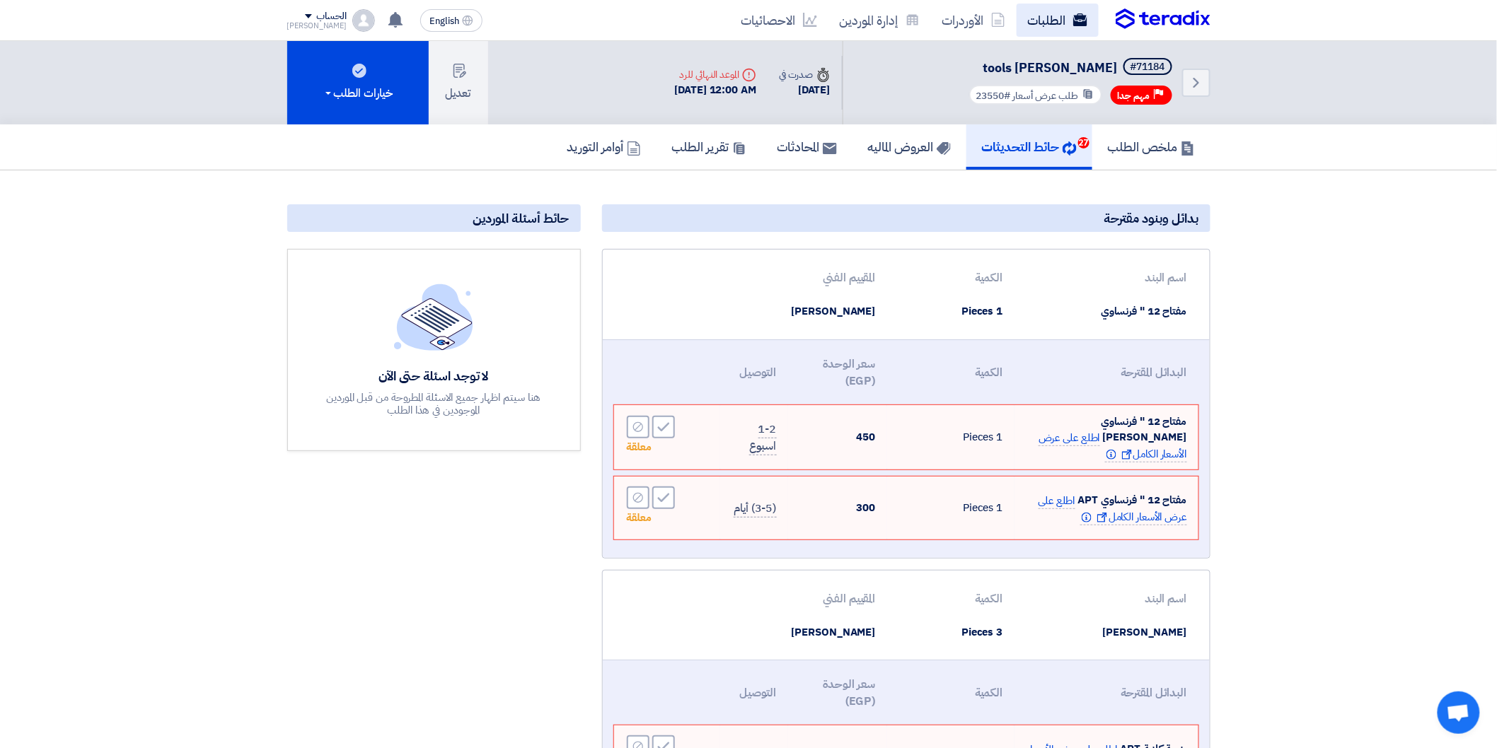
click at [1036, 22] on link "الطلبات" at bounding box center [1057, 20] width 82 height 33
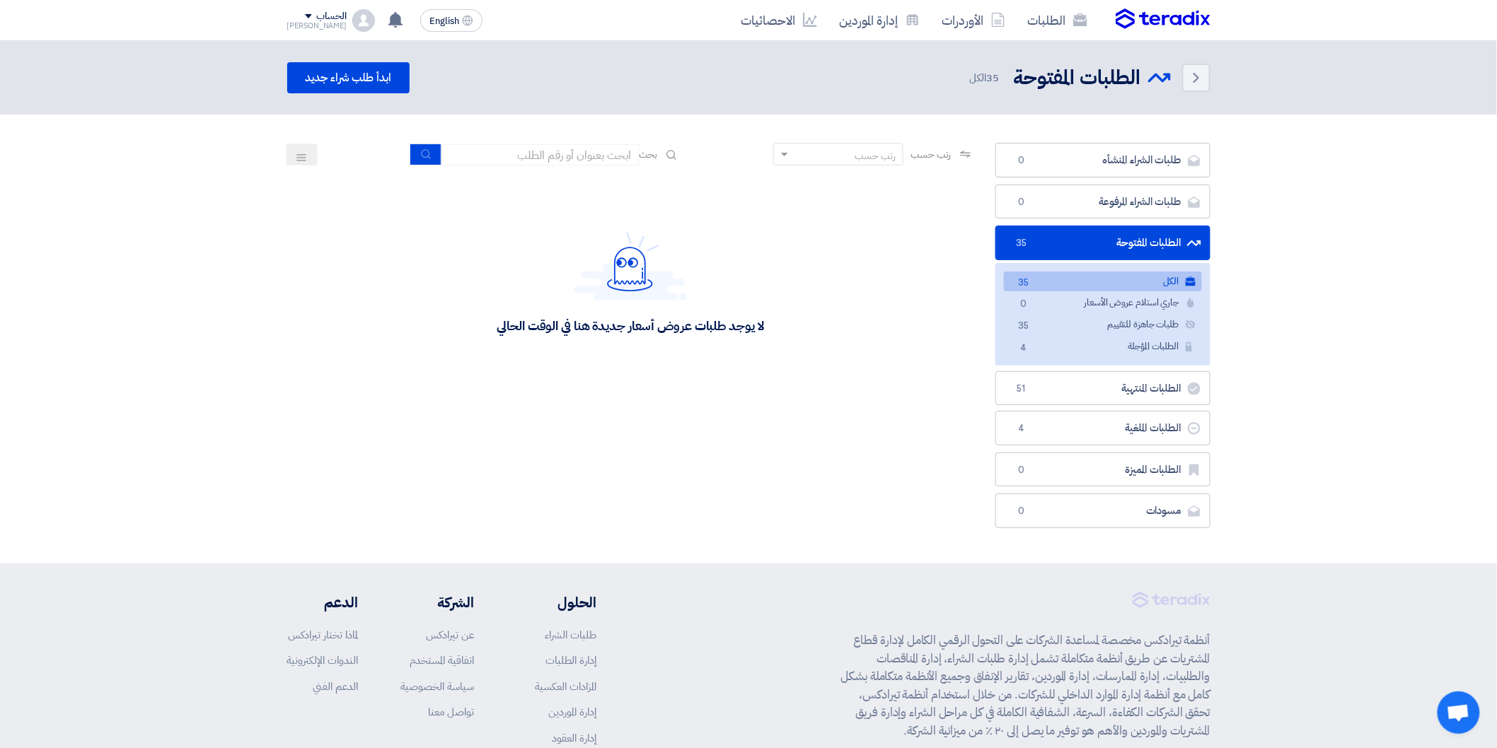
click at [1139, 18] on img at bounding box center [1163, 18] width 95 height 21
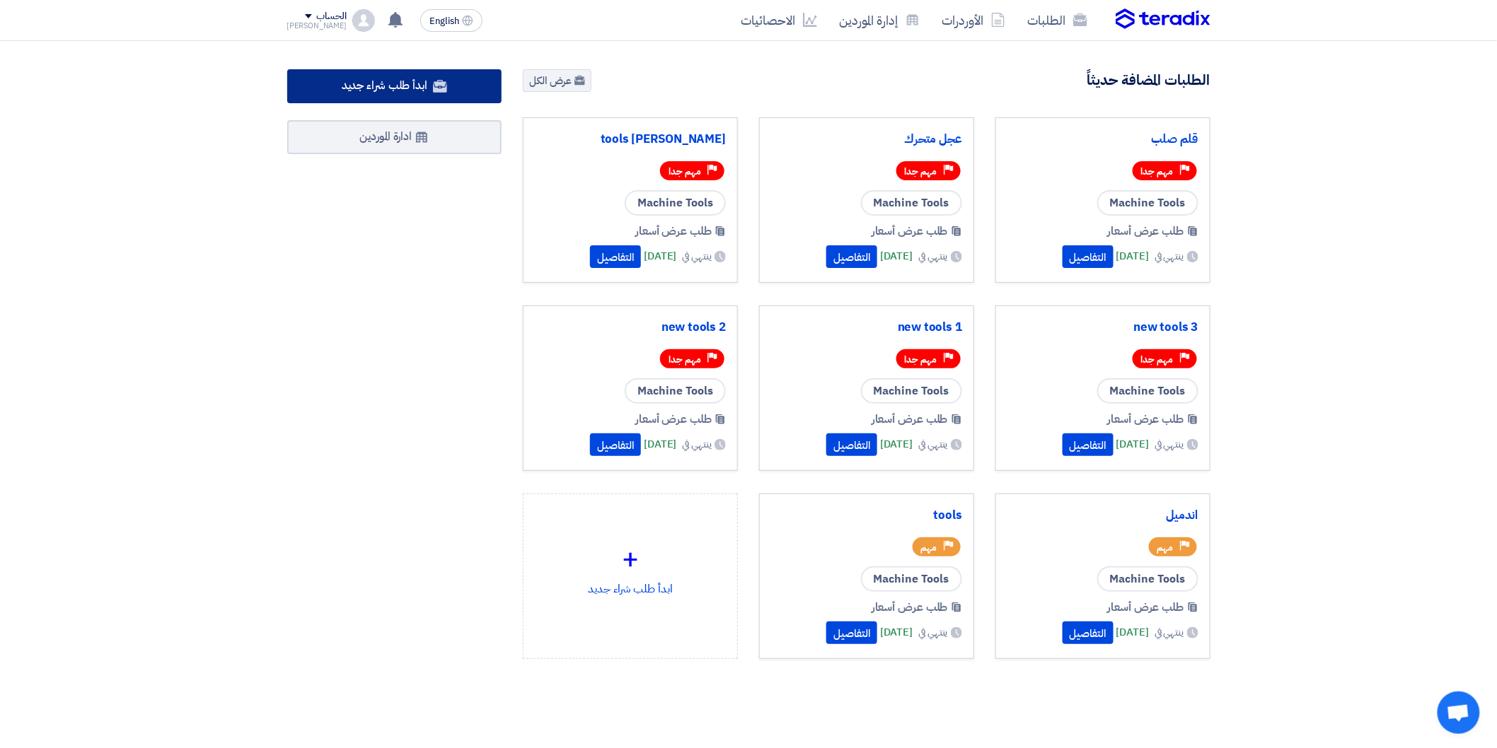
click at [467, 81] on link "ابدأ طلب شراء جديد" at bounding box center [394, 86] width 215 height 34
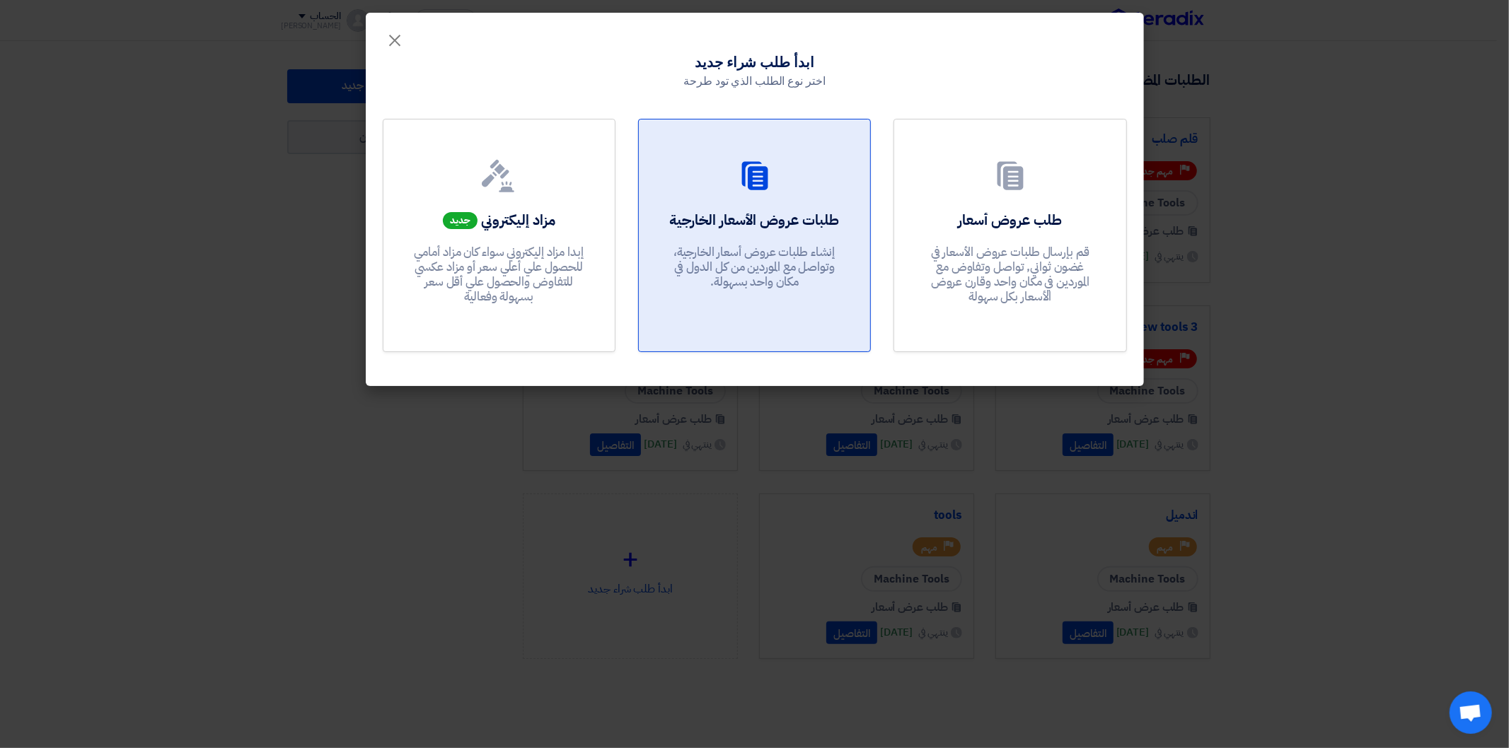
click at [787, 166] on div at bounding box center [754, 179] width 197 height 40
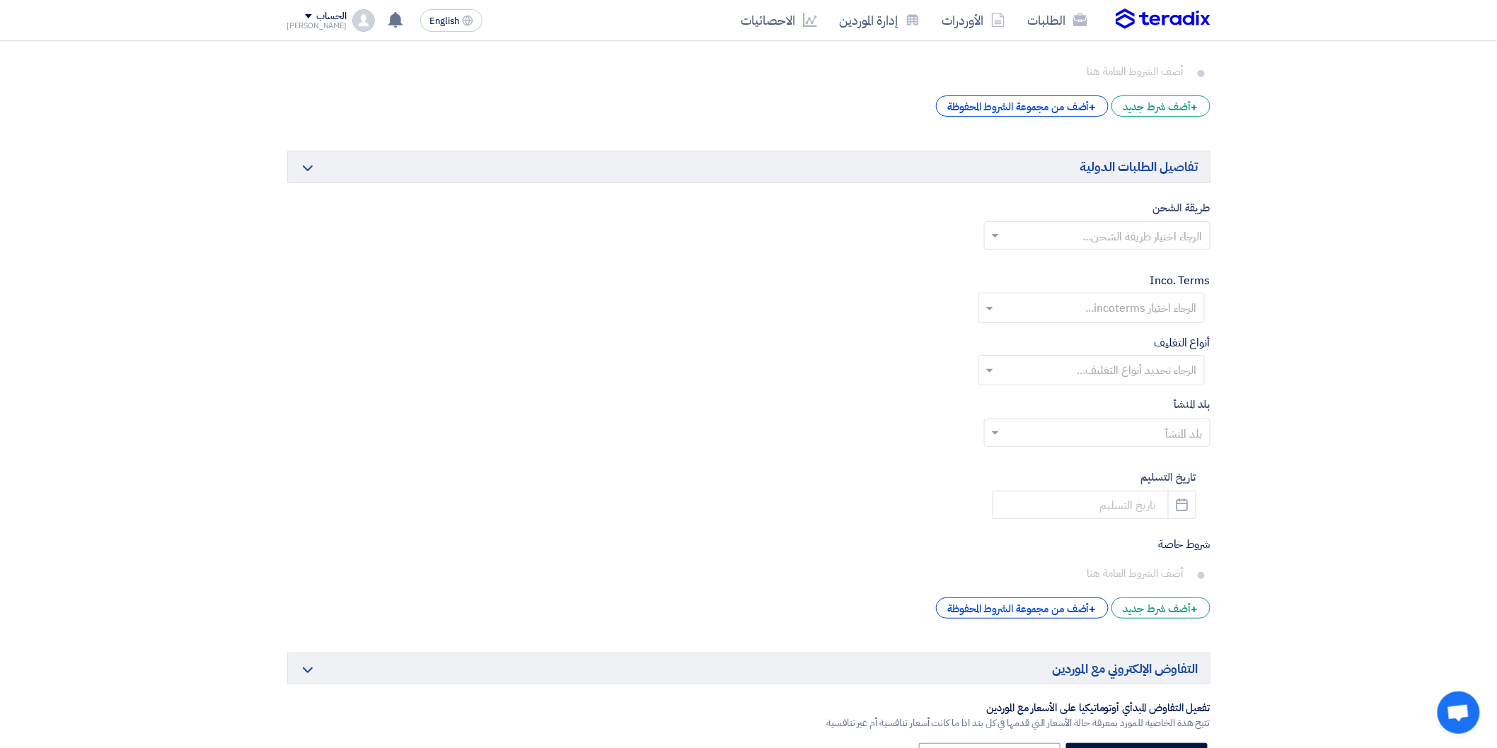
scroll to position [2226, 0]
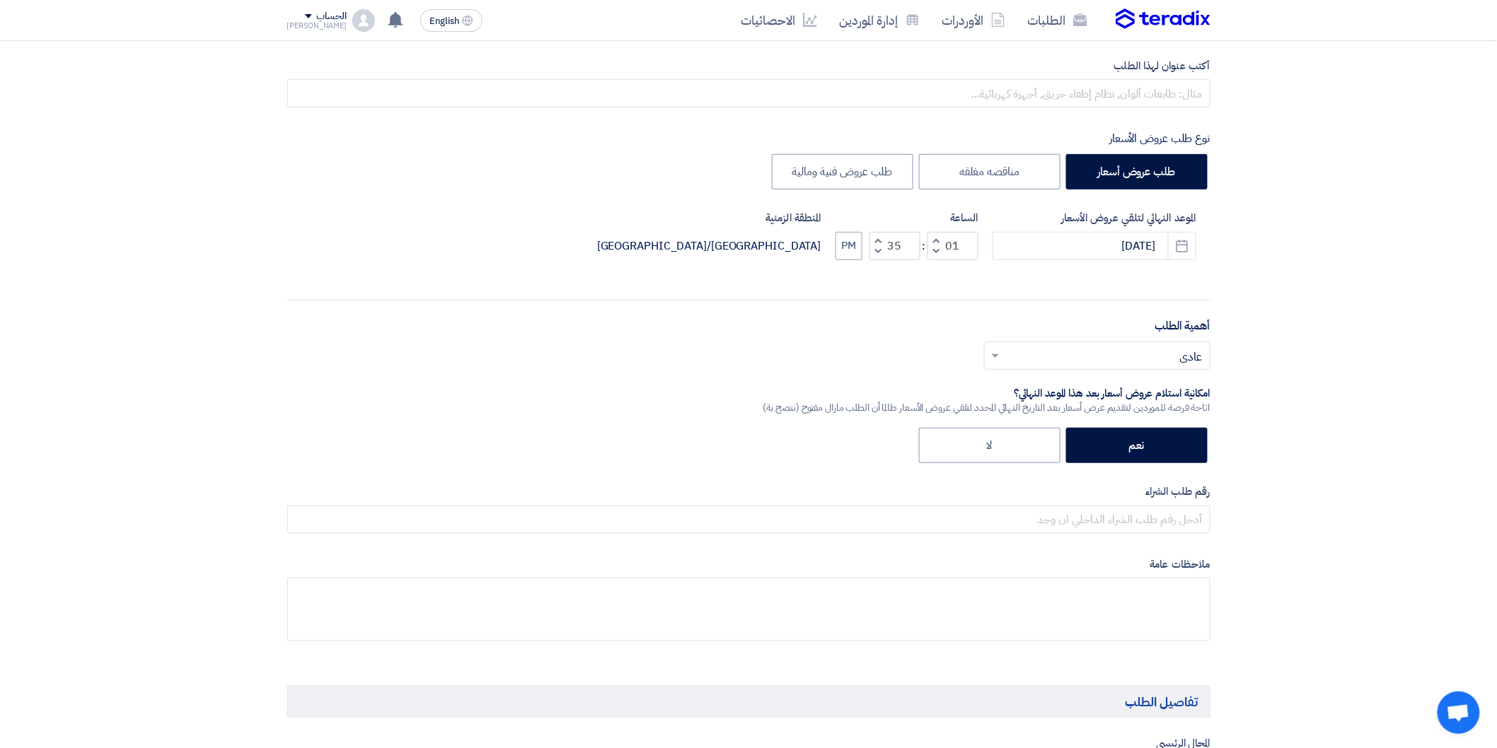
scroll to position [0, 0]
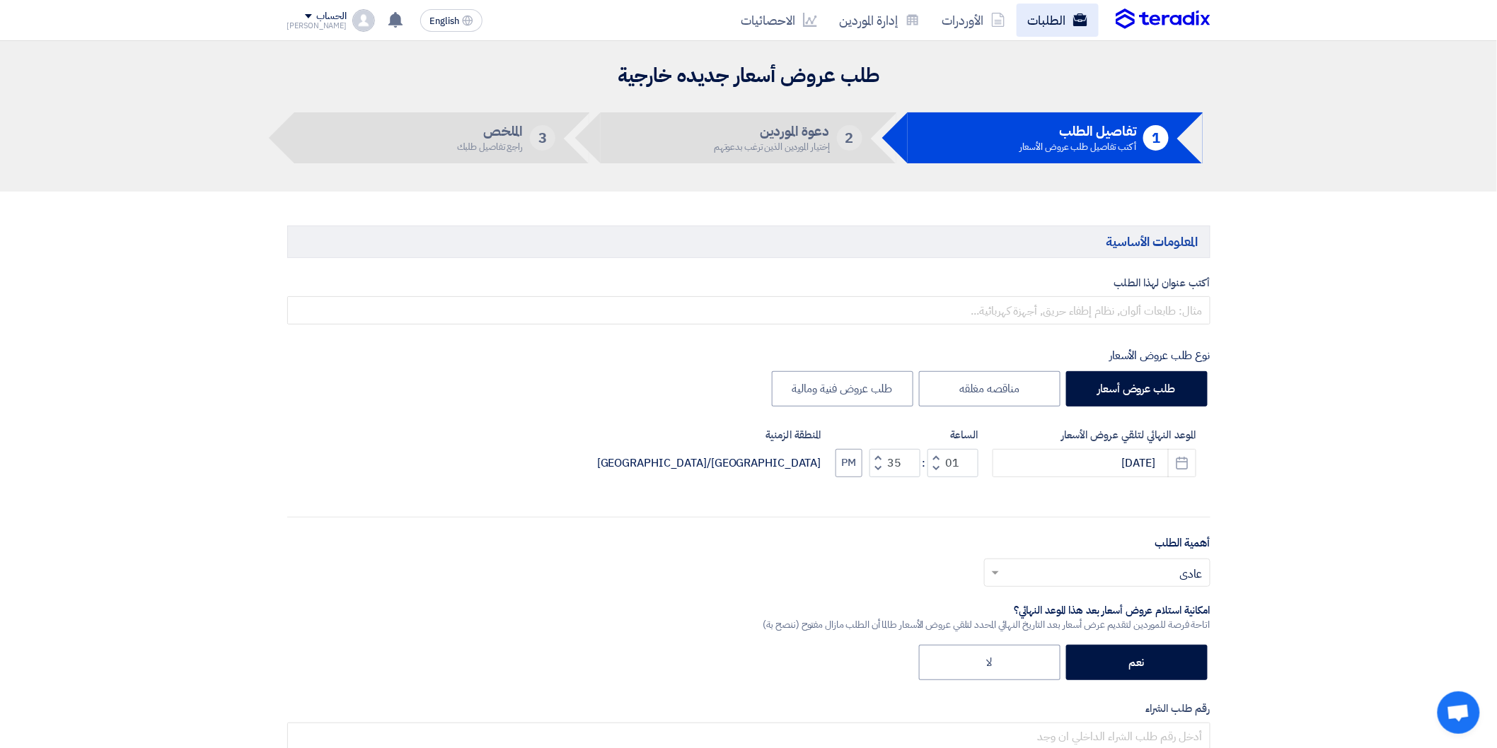
click at [1027, 28] on link "الطلبات" at bounding box center [1057, 20] width 82 height 33
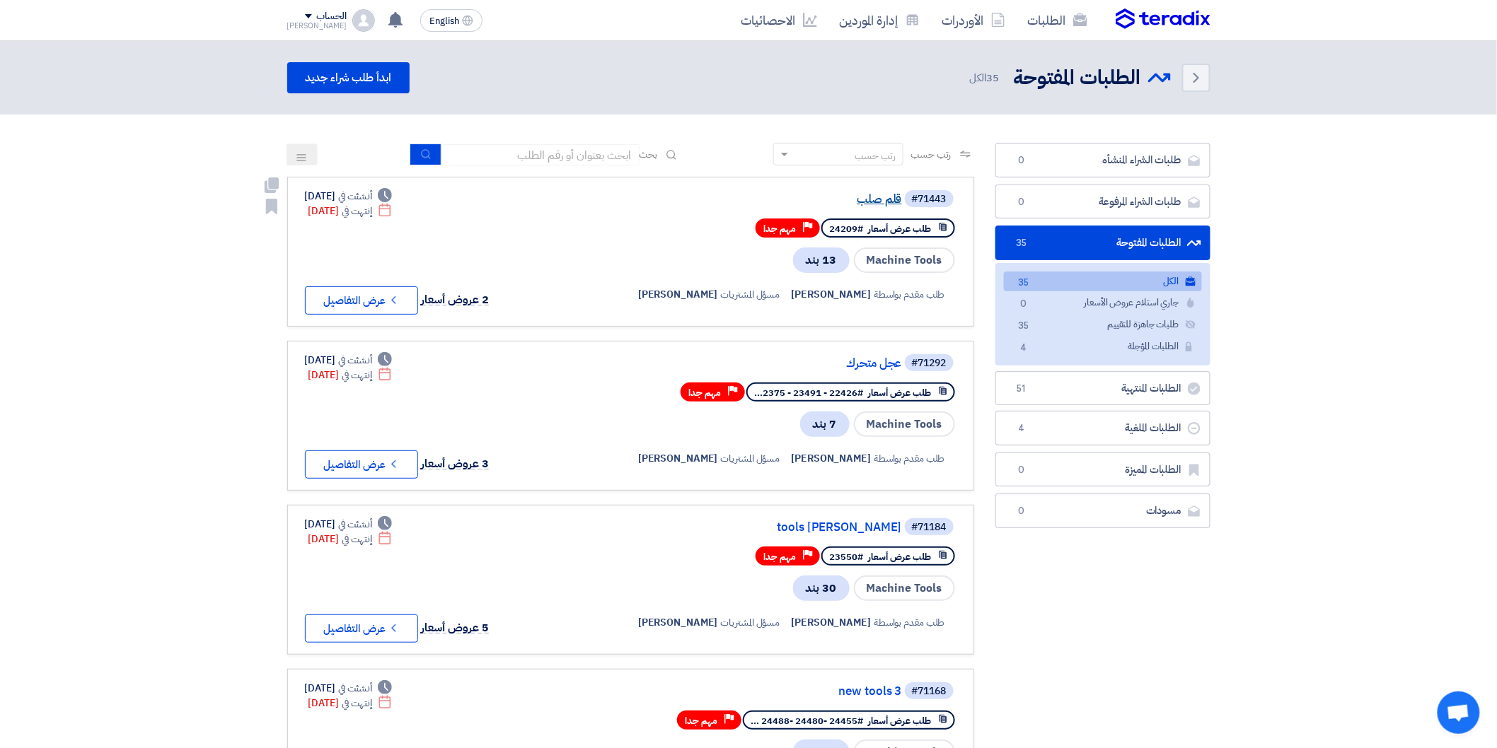
click at [887, 195] on link "قلم صلب" at bounding box center [760, 199] width 283 height 13
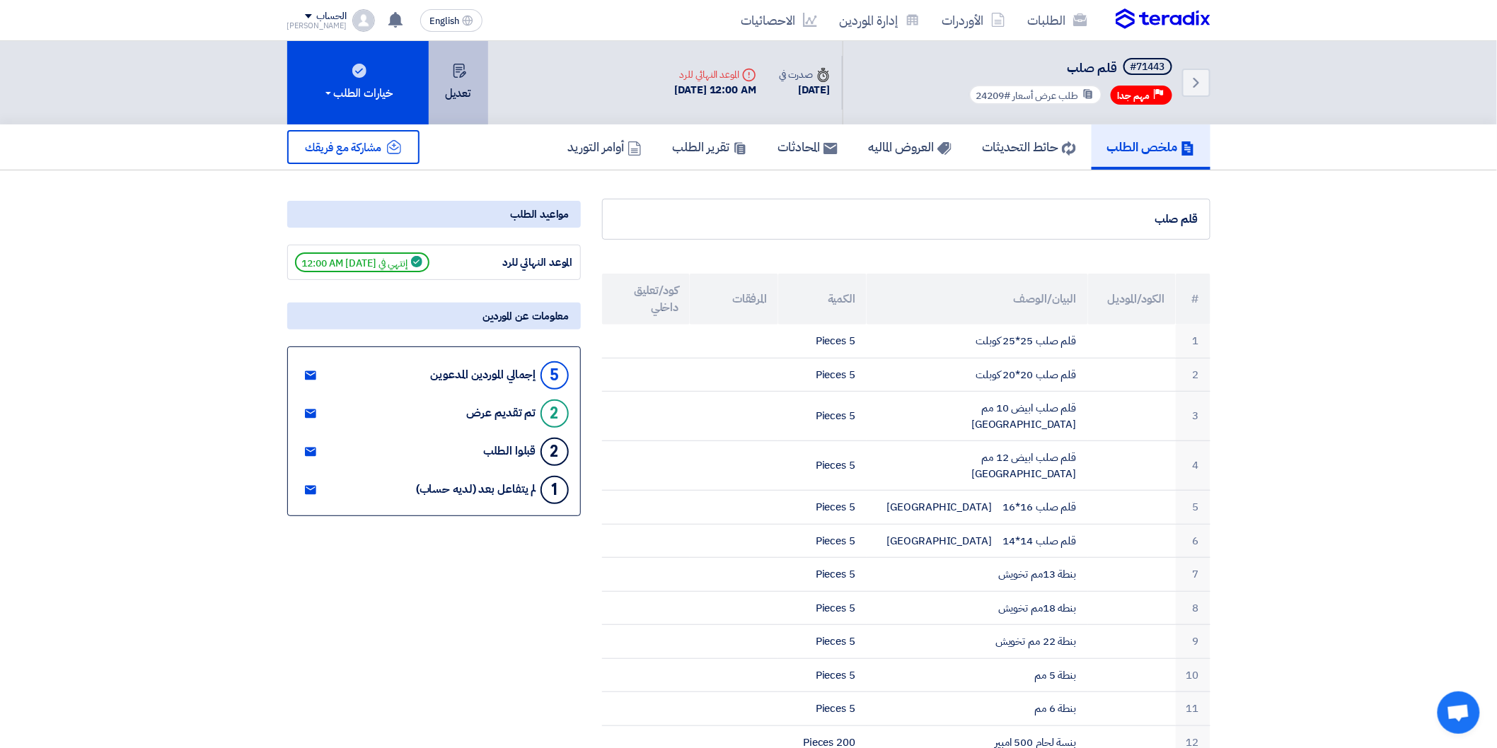
click at [456, 106] on button "تعديل" at bounding box center [458, 82] width 59 height 83
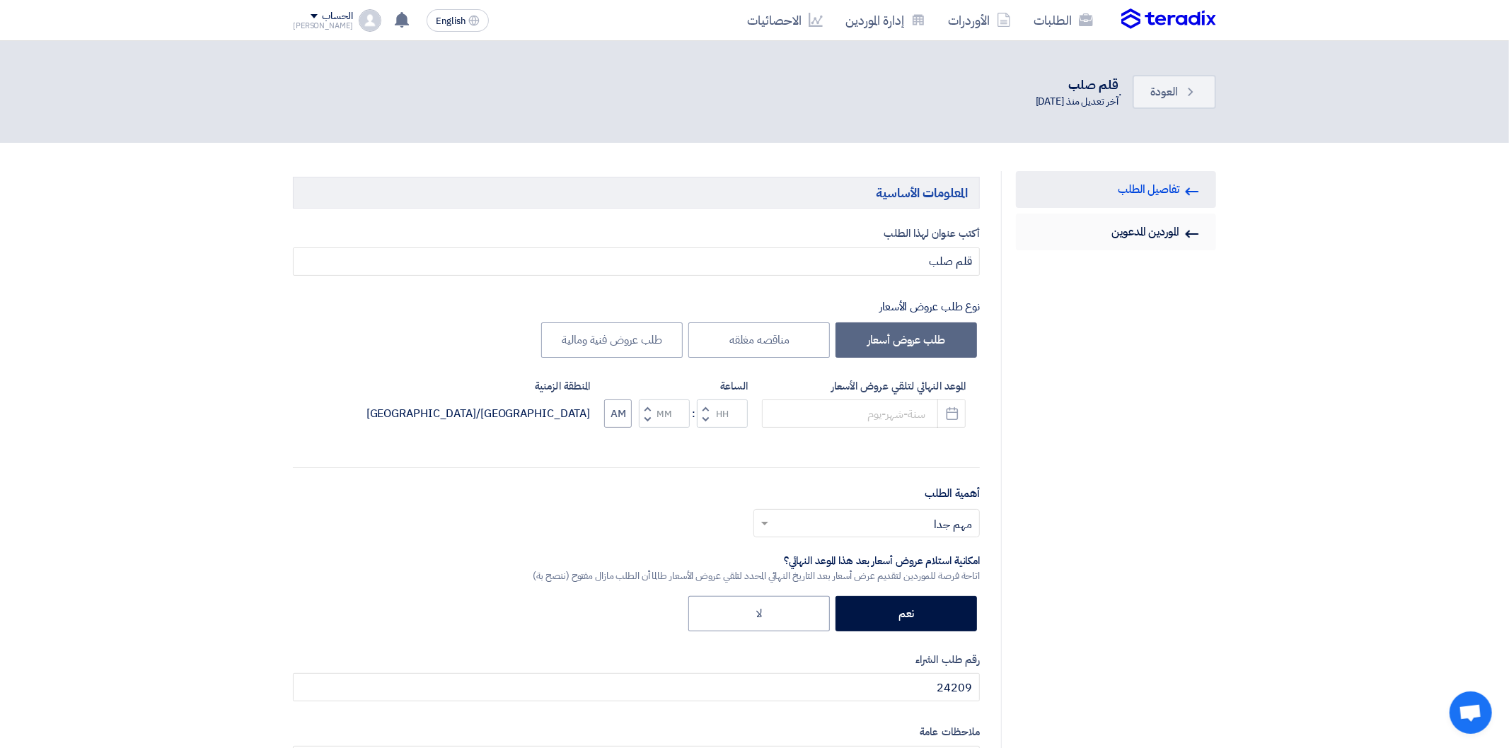
type input "[DATE]"
type input "12"
type input "00"
click at [1136, 227] on link "Invited Suppliers الموردين المدعوين" at bounding box center [1110, 232] width 200 height 37
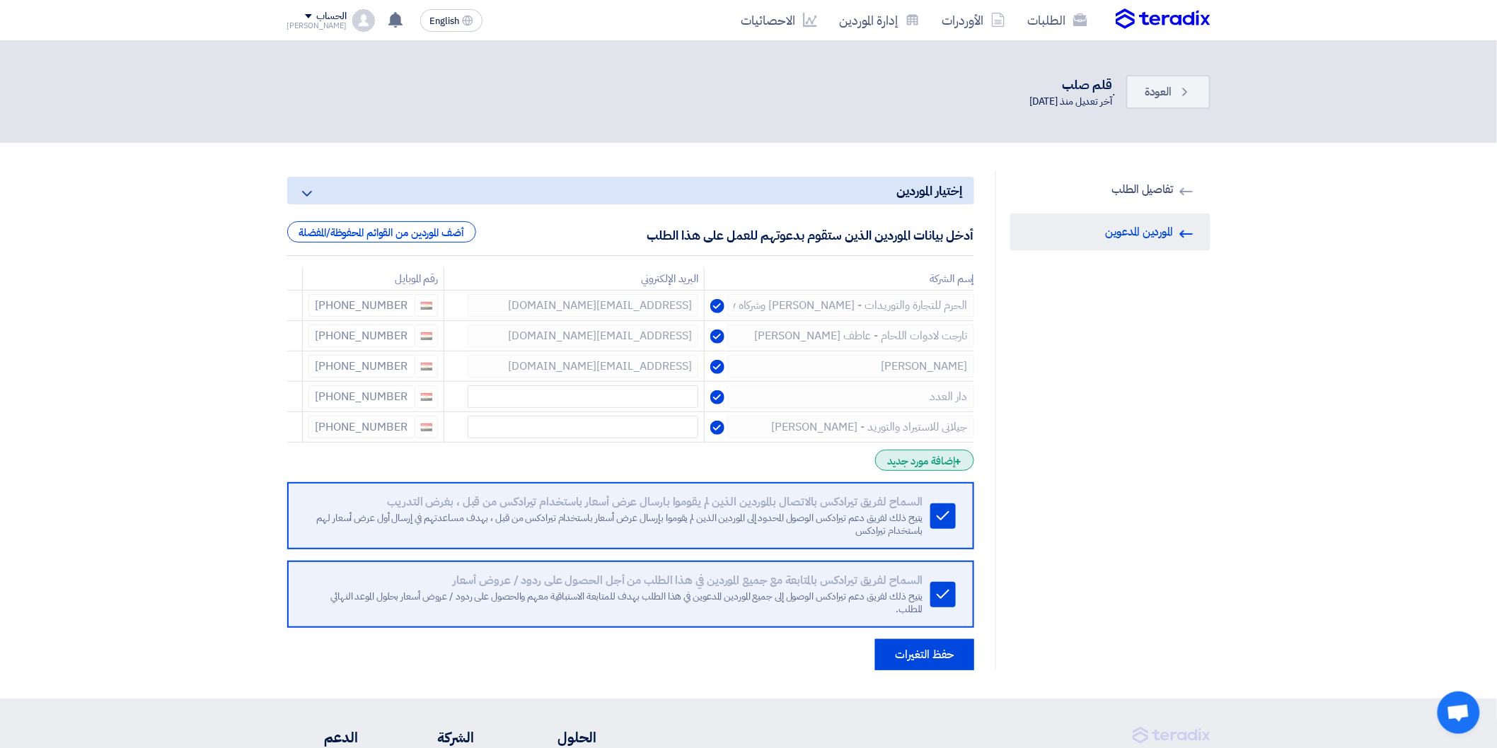
click at [921, 453] on div "+ إضافة مورد جديد" at bounding box center [924, 460] width 98 height 21
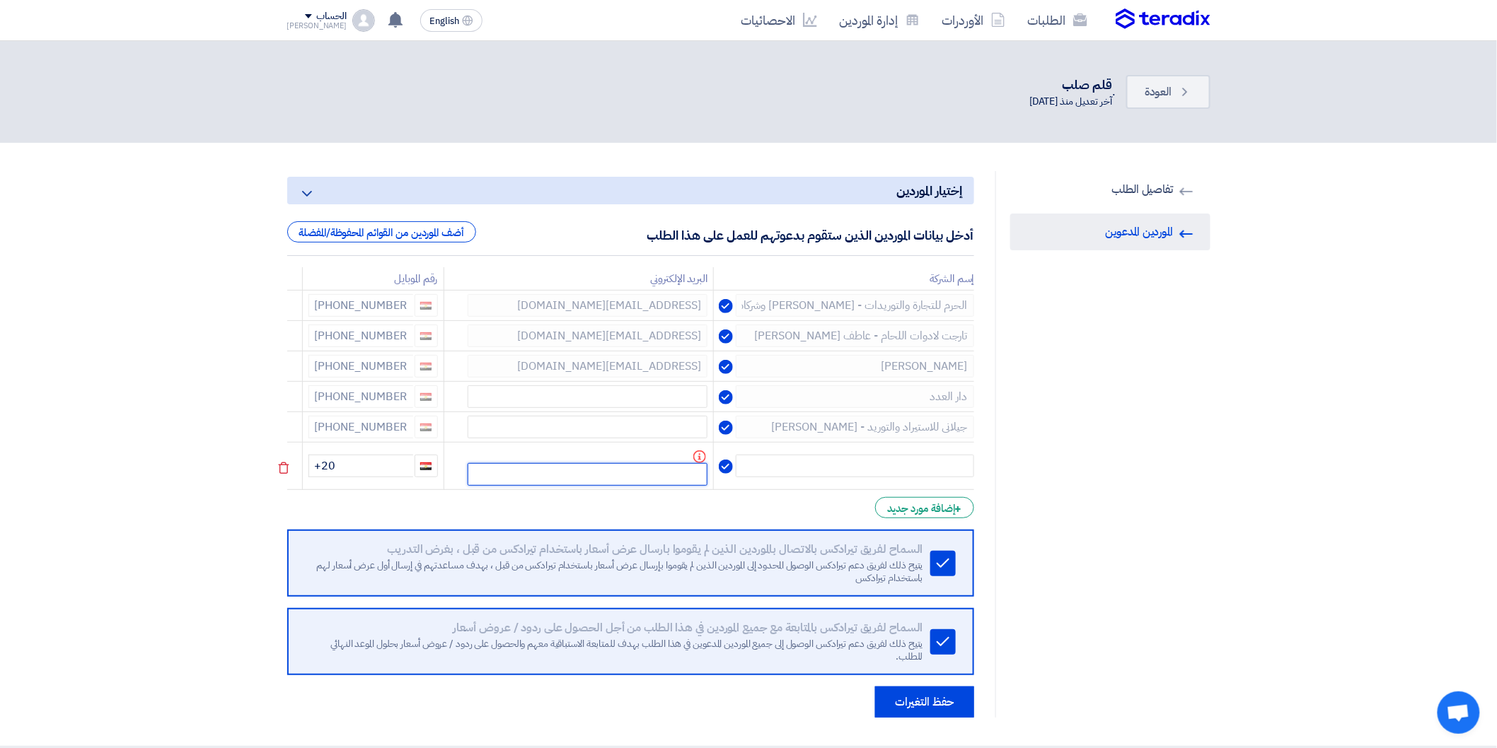
click at [691, 476] on input "text" at bounding box center [588, 474] width 240 height 23
click at [761, 460] on input "text" at bounding box center [855, 466] width 238 height 23
type input "TEST SP"
click at [666, 467] on input "text" at bounding box center [588, 474] width 240 height 23
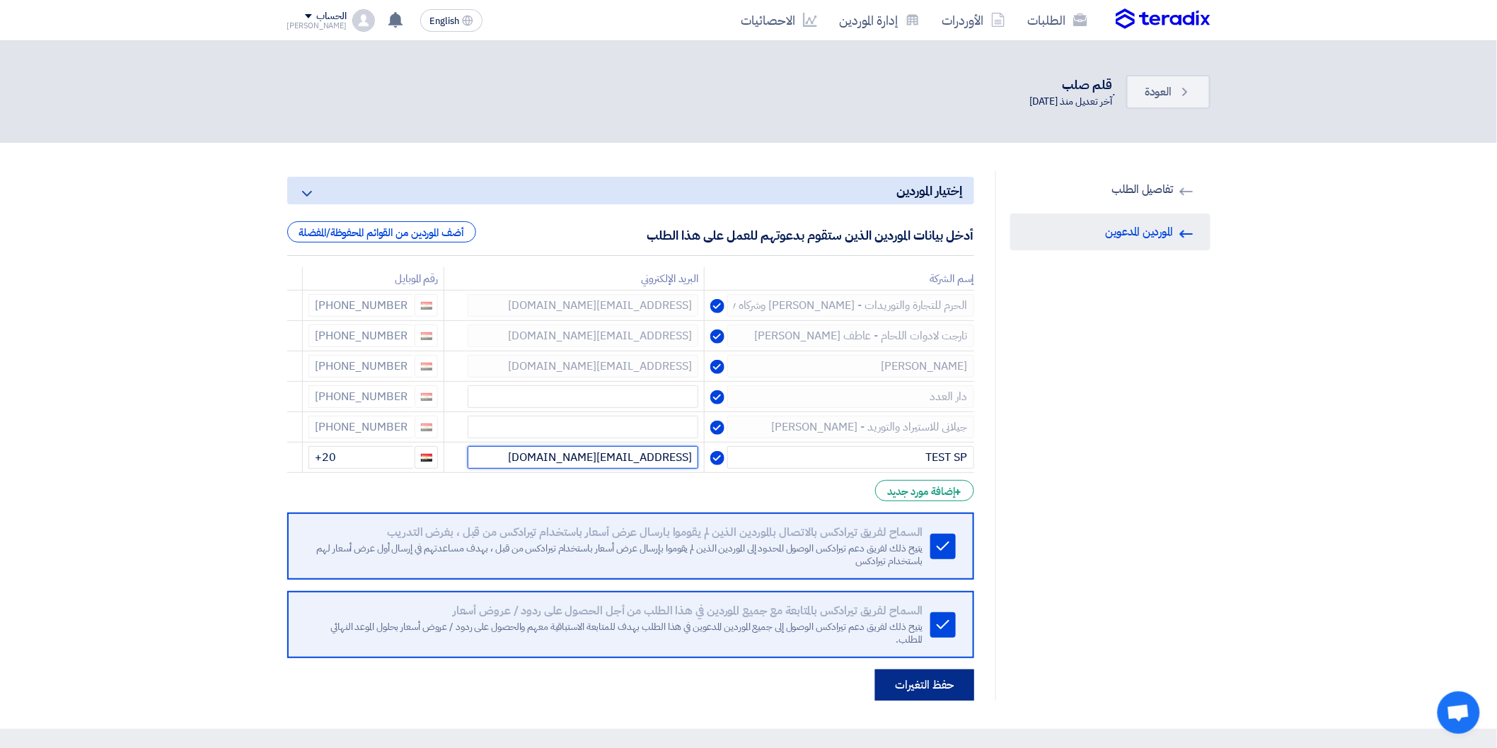
type input "[EMAIL_ADDRESS][DOMAIN_NAME]"
click at [903, 673] on button "حفظ التغيرات" at bounding box center [924, 685] width 99 height 31
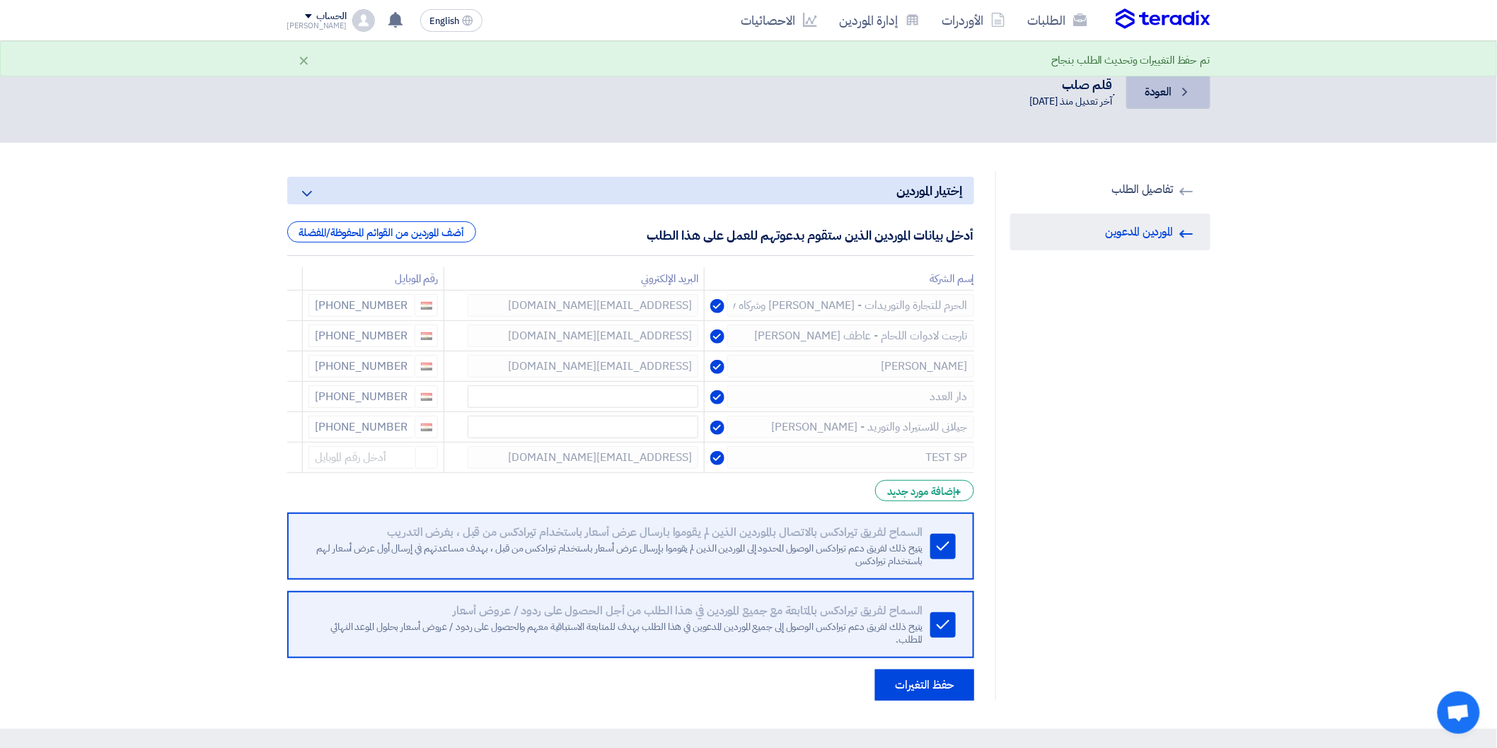
click at [1164, 87] on span "العودة" at bounding box center [1158, 91] width 27 height 17
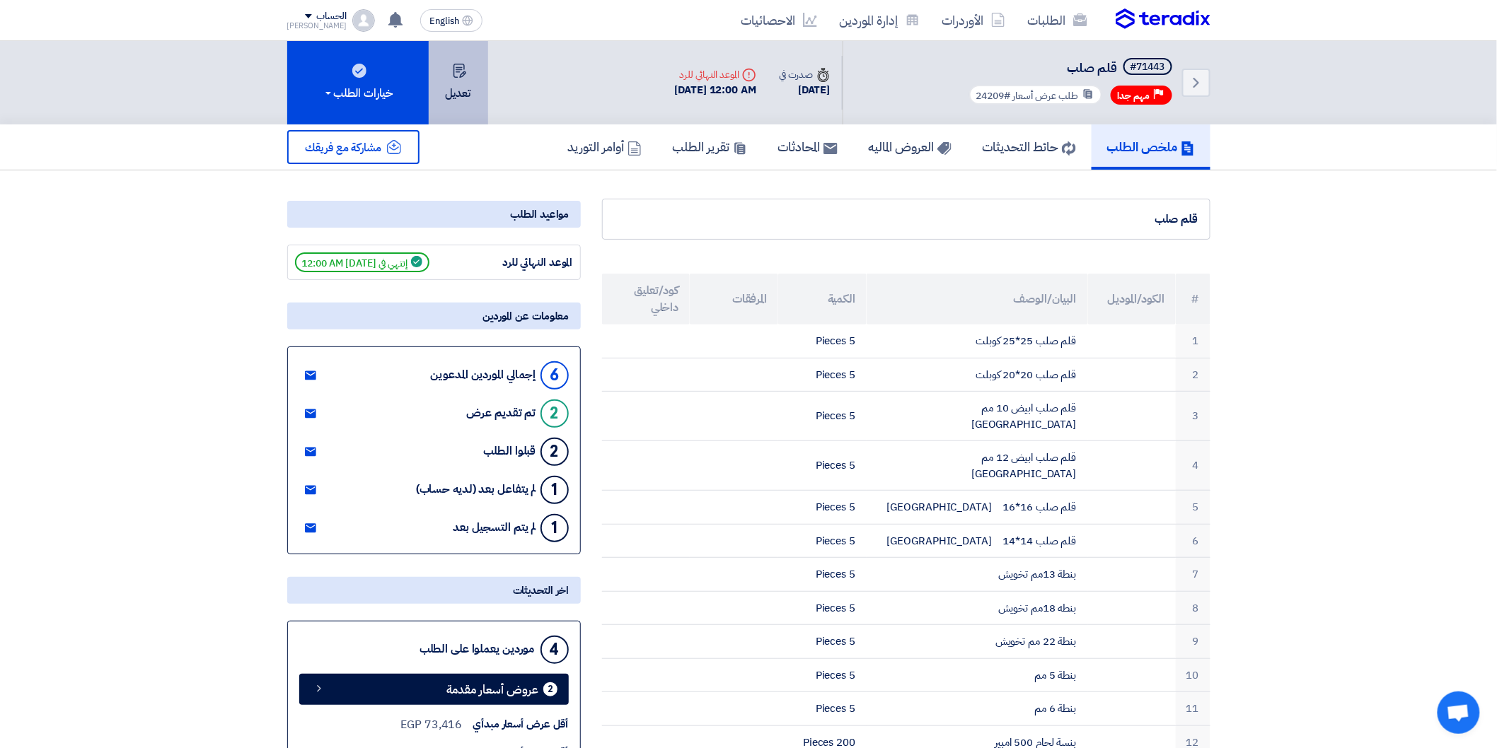
click at [470, 108] on button "تعديل" at bounding box center [458, 82] width 59 height 83
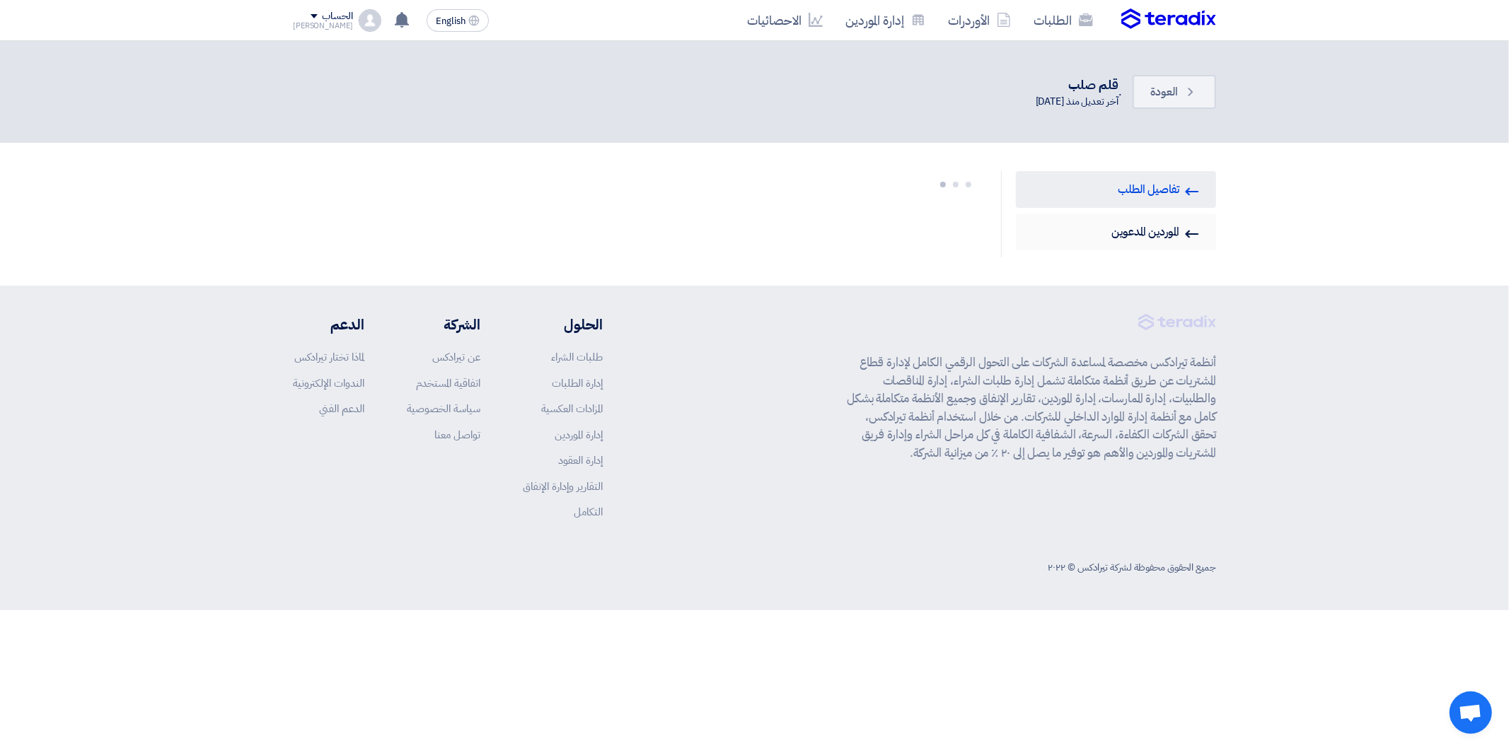
click at [1096, 233] on link "Invited Suppliers الموردين المدعوين" at bounding box center [1116, 232] width 200 height 37
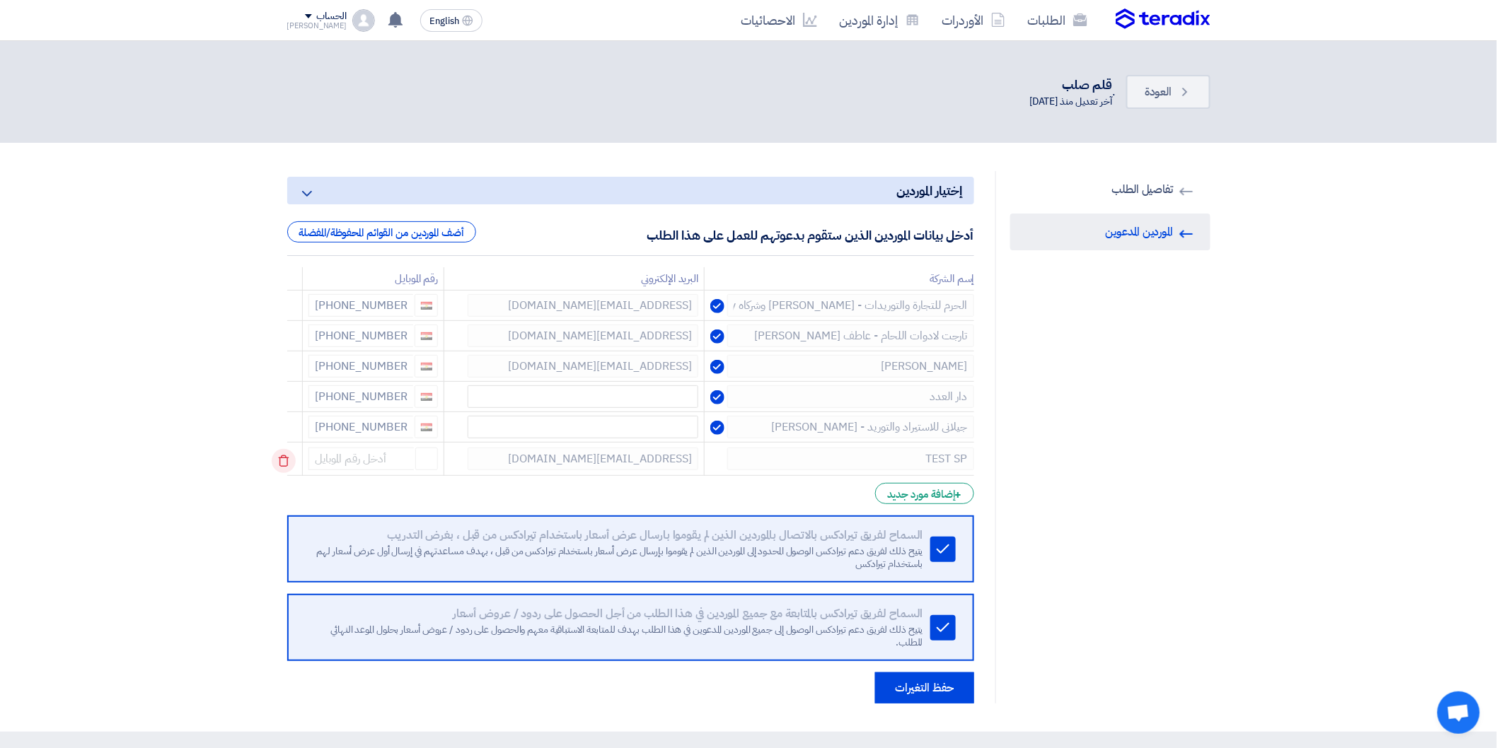
click at [291, 460] on icon at bounding box center [284, 461] width 24 height 24
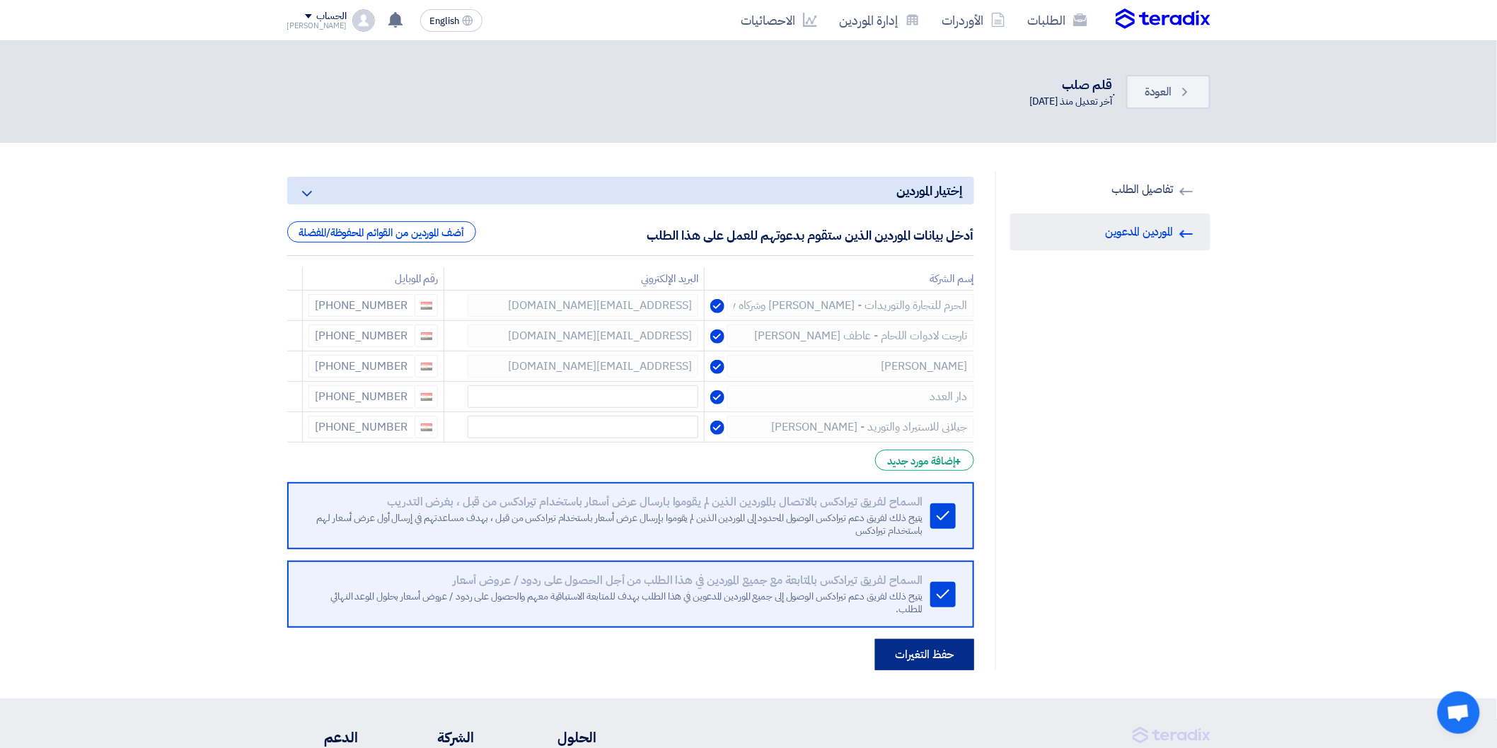
click at [948, 660] on button "حفظ التغيرات" at bounding box center [924, 654] width 99 height 31
